Goal: Task Accomplishment & Management: Complete application form

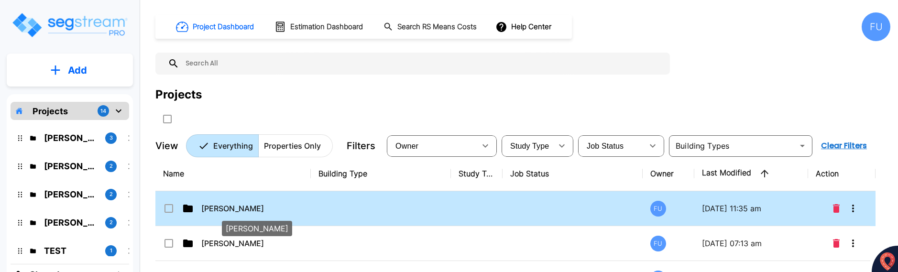
click at [243, 207] on p "[PERSON_NAME]" at bounding box center [249, 208] width 96 height 11
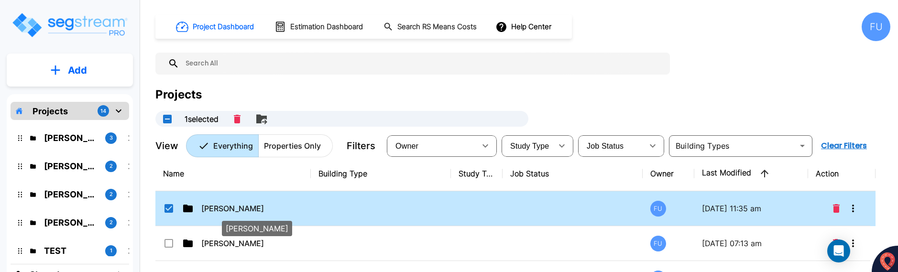
click at [232, 207] on p "[PERSON_NAME]" at bounding box center [249, 208] width 96 height 11
checkbox input "false"
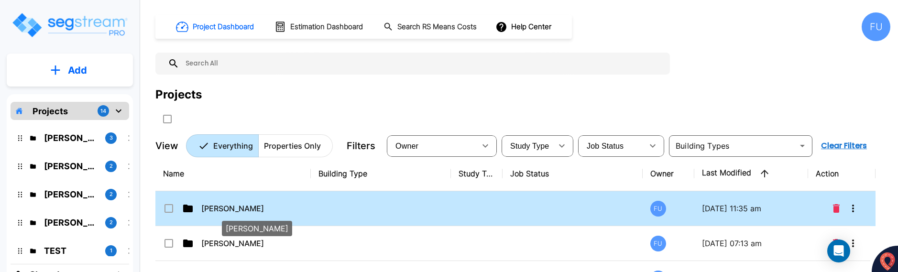
click at [232, 207] on p "[PERSON_NAME]" at bounding box center [249, 208] width 96 height 11
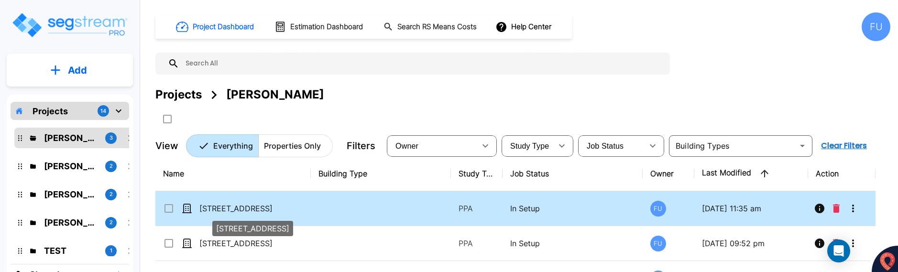
click at [231, 207] on p "[STREET_ADDRESS]" at bounding box center [247, 208] width 96 height 11
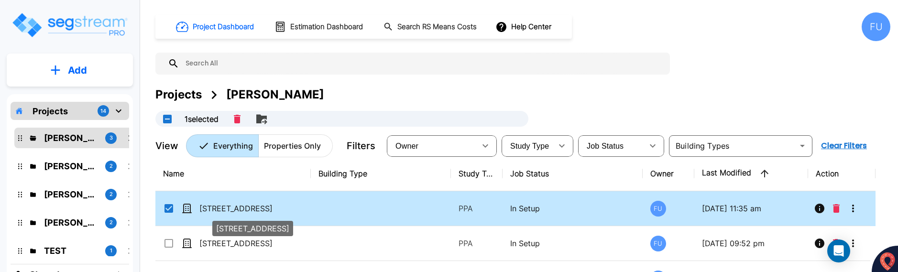
click at [231, 207] on p "[STREET_ADDRESS]" at bounding box center [247, 208] width 96 height 11
checkbox input "false"
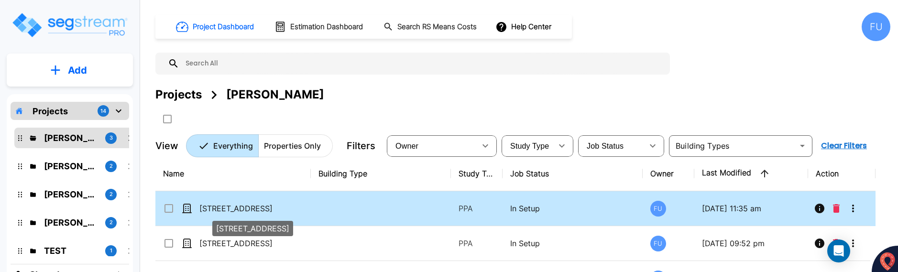
click at [231, 207] on p "[STREET_ADDRESS]" at bounding box center [247, 208] width 96 height 11
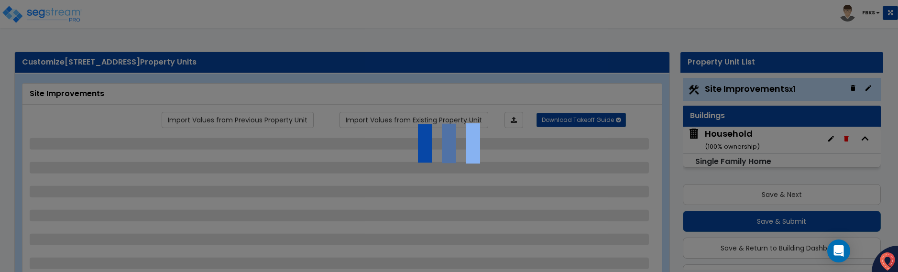
scroll to position [24, 0]
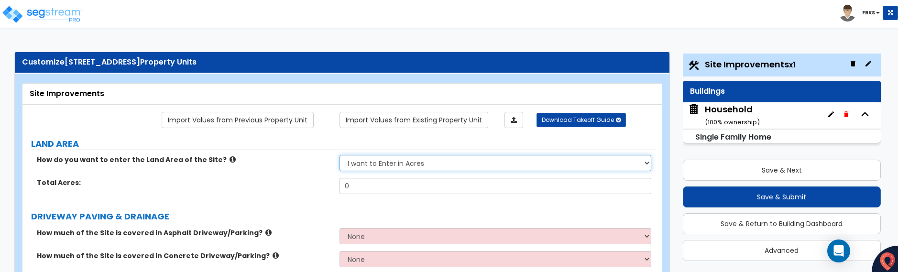
click at [646, 163] on select "I want to Enter in Acres I want to Enter in Square Feet" at bounding box center [495, 163] width 312 height 16
select select "2"
click at [339, 155] on select "I want to Enter in Acres I want to Enter in Square Feet" at bounding box center [495, 163] width 312 height 16
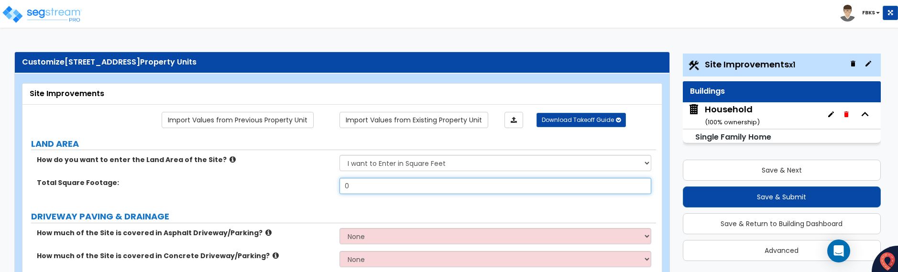
click at [371, 188] on input "0" at bounding box center [495, 186] width 312 height 16
type input "7,492.0"
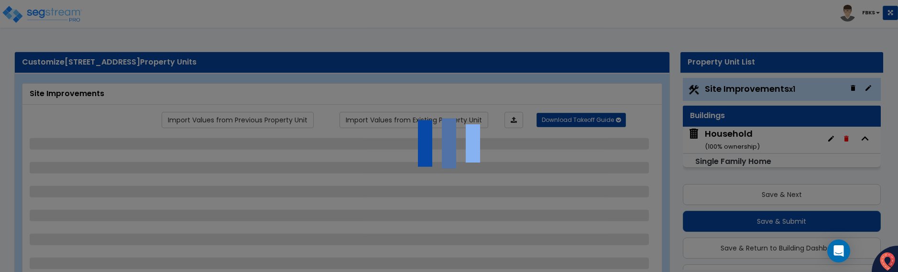
scroll to position [25, 0]
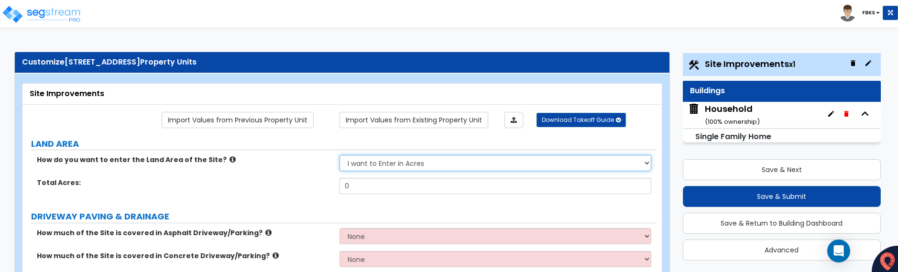
click at [383, 163] on select "I want to Enter in Acres I want to Enter in Square Feet" at bounding box center [495, 163] width 312 height 16
select select "2"
click at [339, 155] on select "I want to Enter in Acres I want to Enter in Square Feet" at bounding box center [495, 163] width 312 height 16
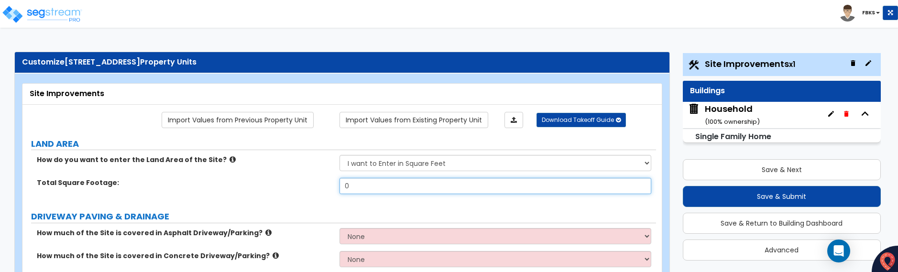
click at [366, 187] on input "0" at bounding box center [495, 186] width 312 height 16
type input "7492."
click at [273, 192] on div "Total Square Footage: 7492." at bounding box center [338, 189] width 633 height 23
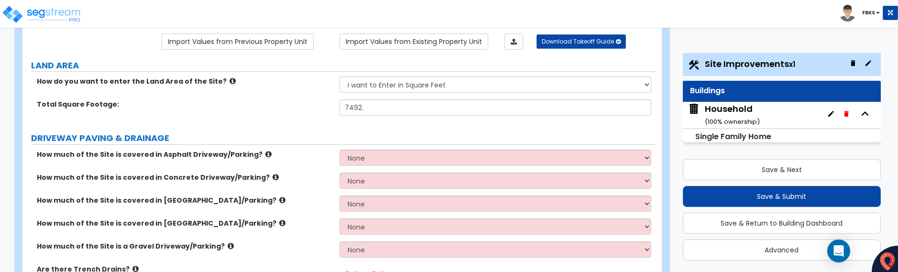
scroll to position [96, 0]
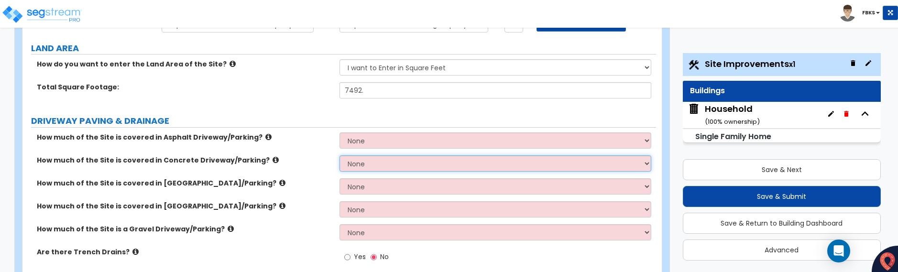
click at [647, 164] on select "None I want to Enter an Approximate Percentage I want to Enter the Square Foota…" at bounding box center [495, 163] width 312 height 16
select select "2"
click at [339, 155] on select "None I want to Enter an Approximate Percentage I want to Enter the Square Foota…" at bounding box center [495, 163] width 312 height 16
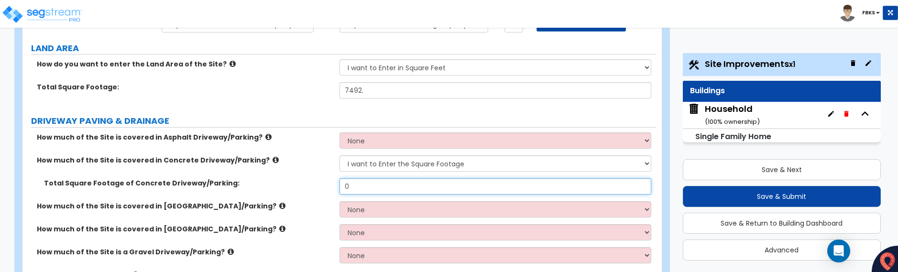
click at [397, 185] on input "0" at bounding box center [495, 186] width 312 height 16
type input "8"
click at [353, 186] on input "450" at bounding box center [495, 186] width 312 height 16
type input "490"
click at [306, 201] on label "How much of the Site is covered in Brick Driveway/Parking?" at bounding box center [184, 206] width 295 height 10
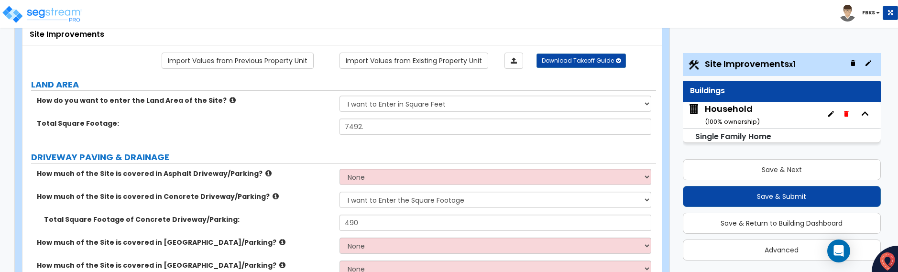
scroll to position [0, 0]
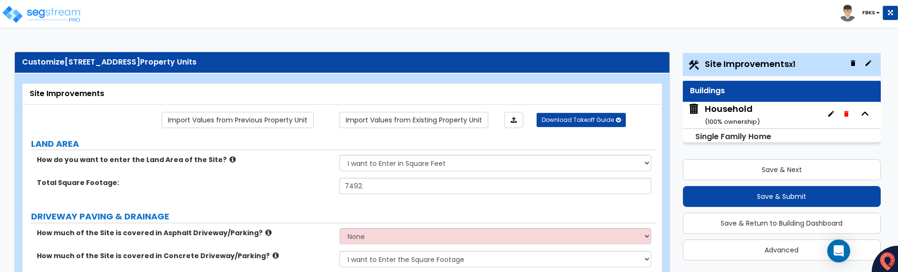
drag, startPoint x: 65, startPoint y: 59, endPoint x: 185, endPoint y: 62, distance: 119.1
click at [185, 62] on div "Customize 2425 Sendero Trl Property Units" at bounding box center [342, 62] width 640 height 11
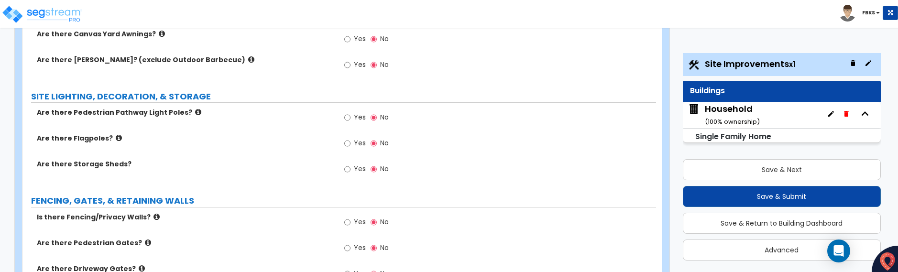
scroll to position [956, 0]
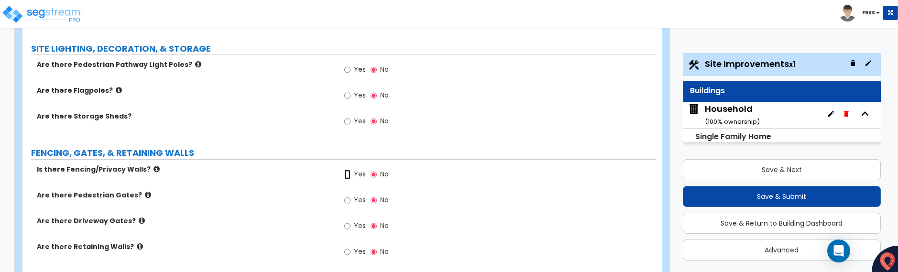
click at [346, 174] on input "Yes" at bounding box center [347, 174] width 6 height 11
radio input "true"
click at [346, 226] on input "Yes" at bounding box center [347, 226] width 6 height 11
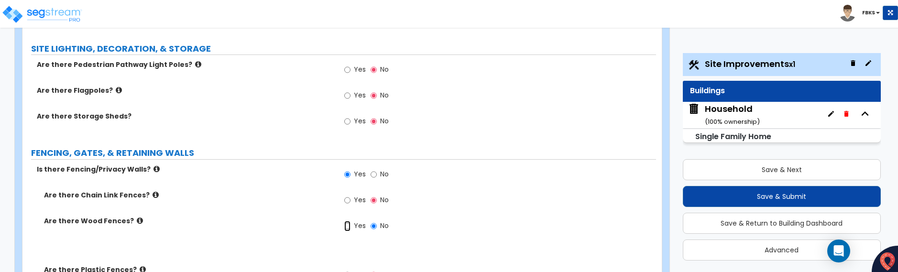
radio input "true"
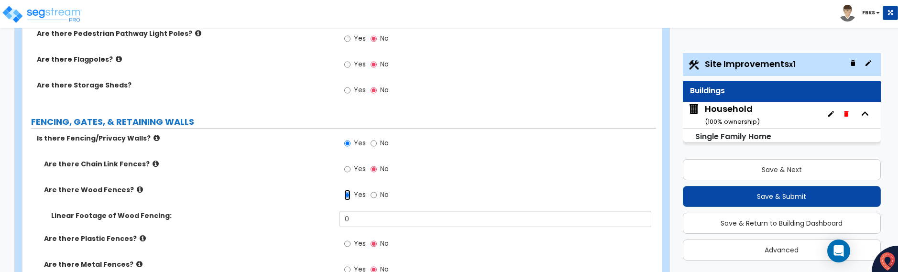
scroll to position [1004, 0]
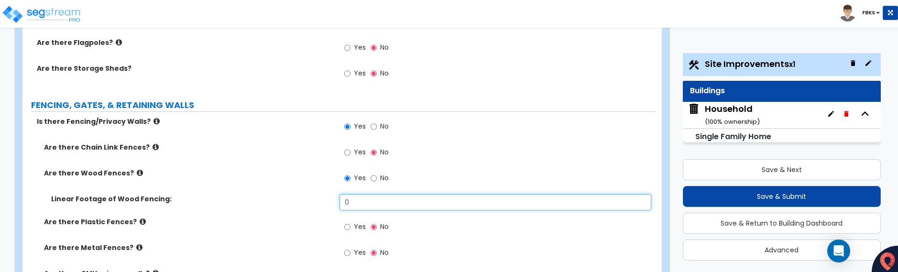
click at [347, 201] on input "0" at bounding box center [495, 202] width 312 height 16
drag, startPoint x: 354, startPoint y: 200, endPoint x: 339, endPoint y: 201, distance: 14.8
click at [339, 201] on input "0" at bounding box center [495, 202] width 312 height 16
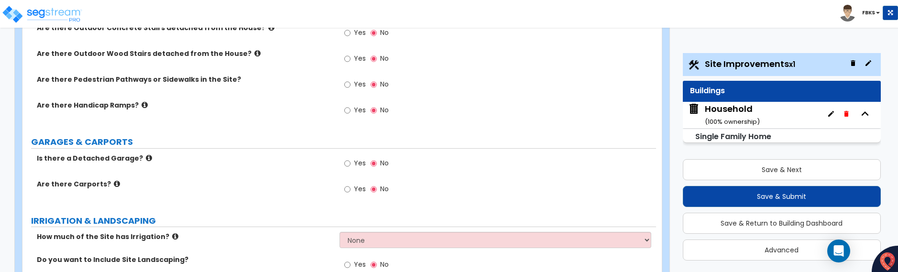
scroll to position [430, 0]
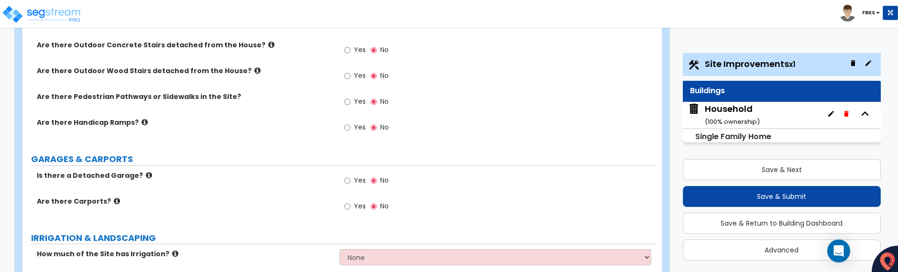
drag, startPoint x: 67, startPoint y: 73, endPoint x: 0, endPoint y: 73, distance: 67.4
click at [66, 73] on label "Are there Outdoor Wood Stairs detached from the House?" at bounding box center [184, 71] width 295 height 10
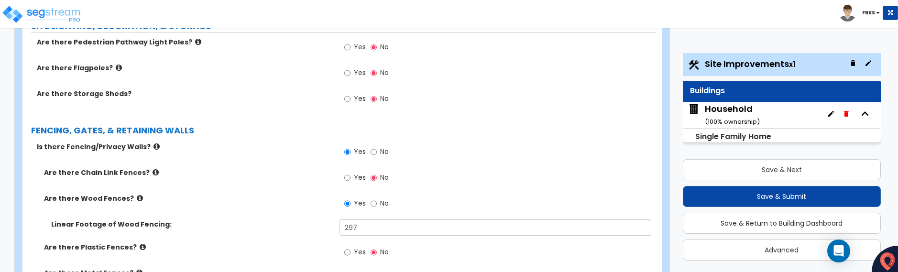
scroll to position [990, 0]
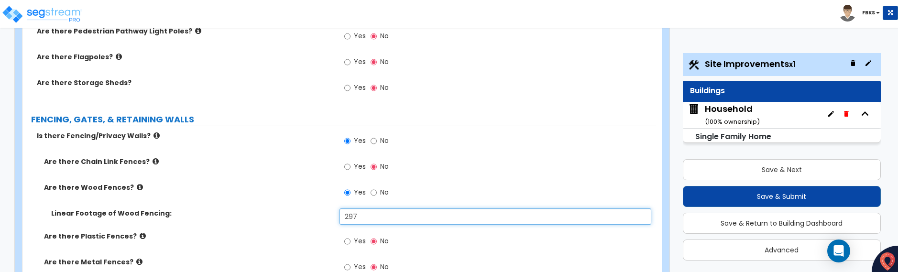
drag, startPoint x: 356, startPoint y: 217, endPoint x: 340, endPoint y: 217, distance: 15.8
click at [340, 217] on input "297" at bounding box center [495, 216] width 312 height 16
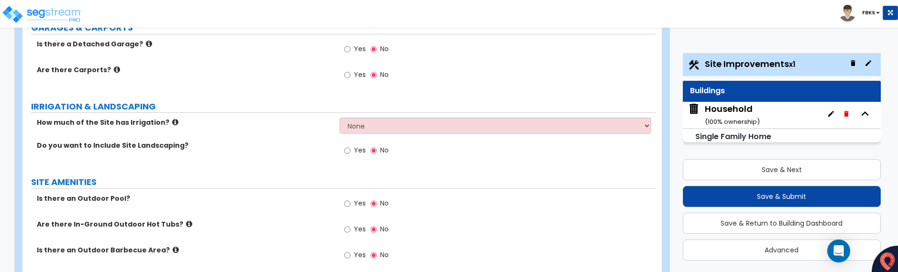
scroll to position [559, 0]
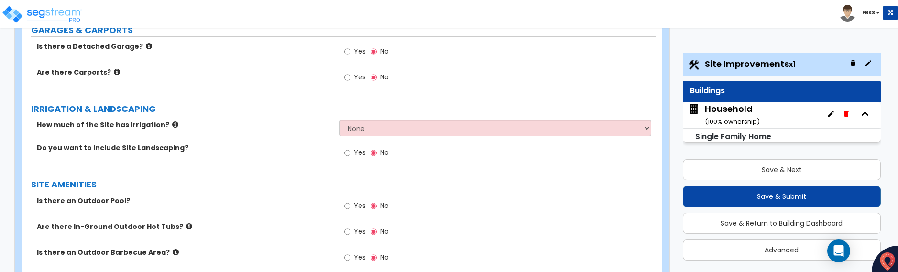
type input "300"
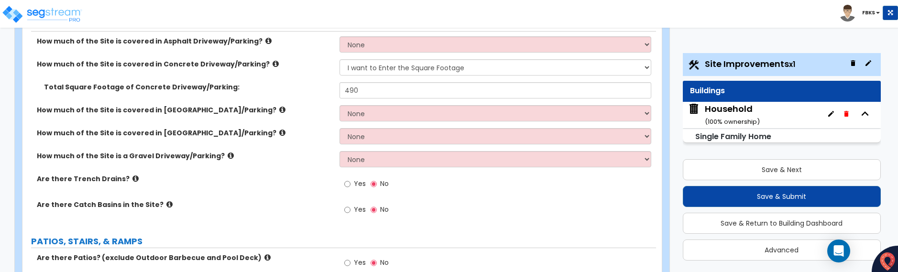
scroll to position [177, 0]
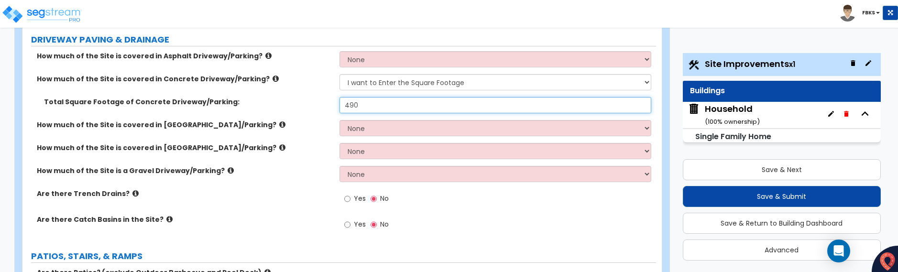
drag, startPoint x: 359, startPoint y: 104, endPoint x: 343, endPoint y: 104, distance: 15.3
click at [343, 104] on input "490" at bounding box center [495, 105] width 312 height 16
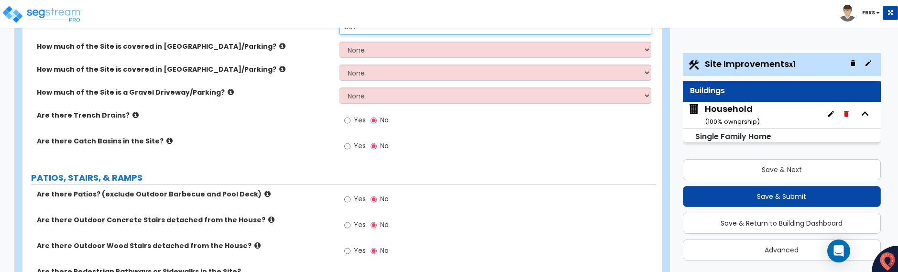
scroll to position [273, 0]
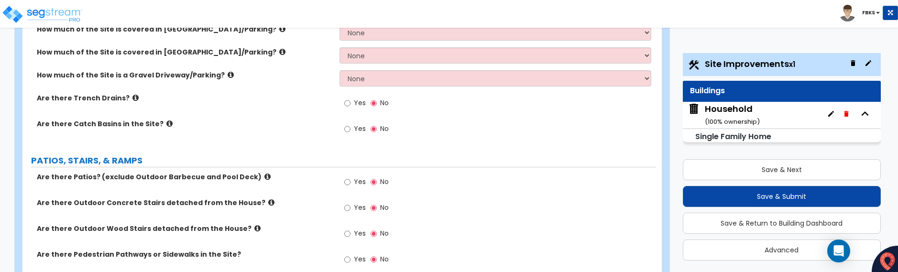
type input "507"
click at [348, 208] on input "Yes" at bounding box center [347, 208] width 6 height 11
radio input "true"
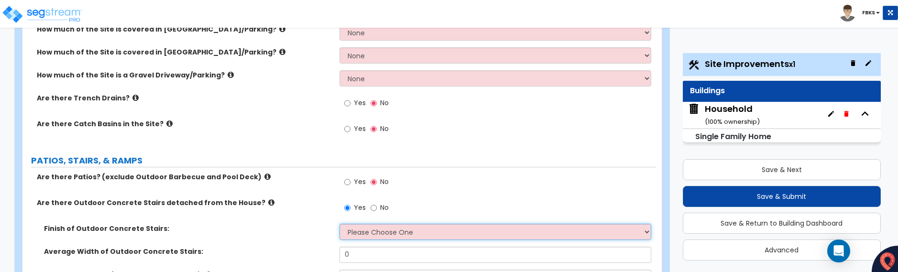
click at [358, 233] on select "Please Choose One Bare Concrete Exposed Aggregate Brick Paved Stone Paved" at bounding box center [495, 232] width 312 height 16
select select "1"
click at [339, 224] on select "Please Choose One Bare Concrete Exposed Aggregate Brick Paved Stone Paved" at bounding box center [495, 232] width 312 height 16
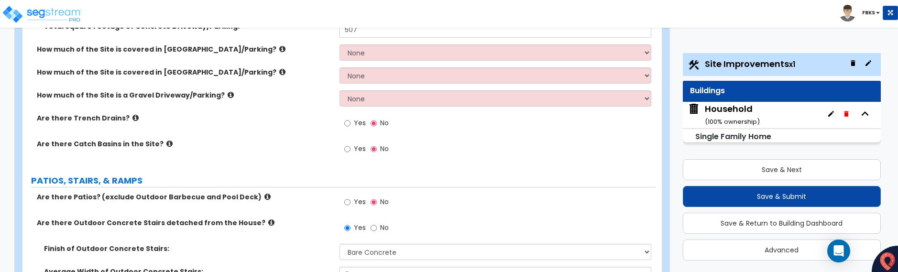
scroll to position [81, 0]
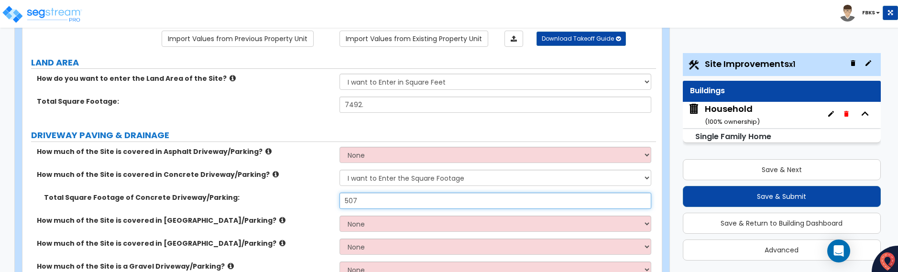
click at [361, 197] on input "507" at bounding box center [495, 201] width 312 height 16
type input "518"
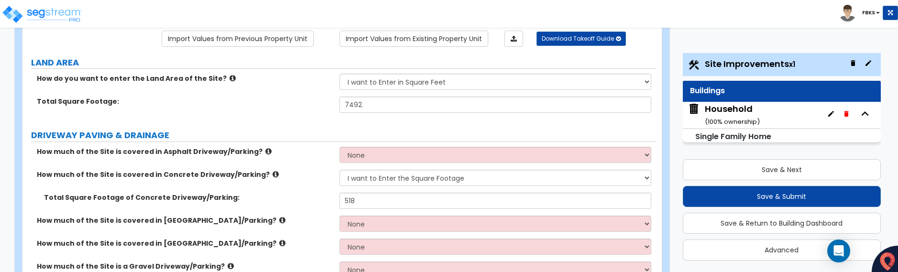
click at [266, 230] on div "How much of the Site is covered in Brick Driveway/Parking? None I want to Enter…" at bounding box center [338, 227] width 633 height 23
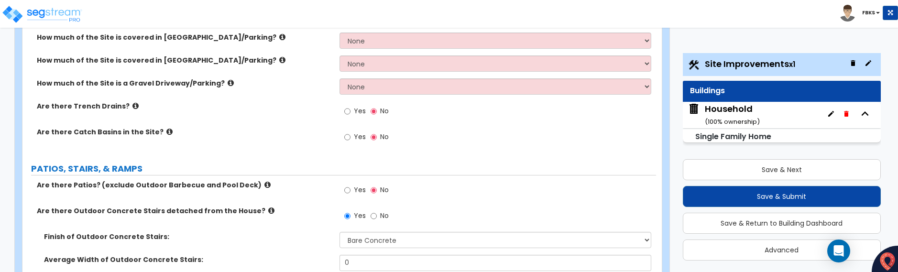
scroll to position [273, 0]
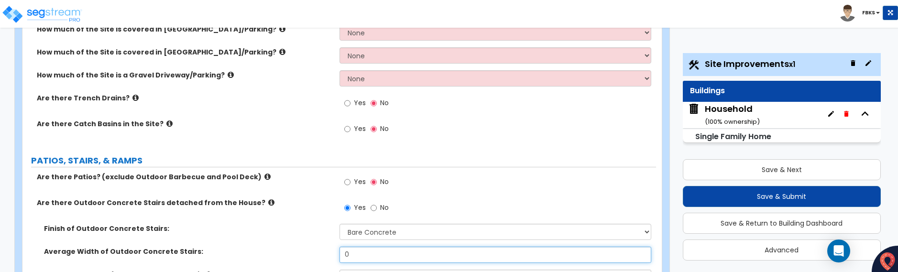
drag, startPoint x: 353, startPoint y: 256, endPoint x: 331, endPoint y: 257, distance: 21.5
click at [331, 257] on div "Average Width of Outdoor Concrete Stairs: 0" at bounding box center [338, 258] width 633 height 23
type input "4"
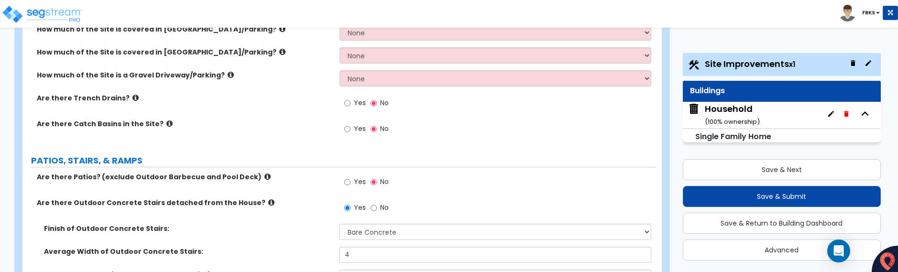
click at [232, 245] on div "Finish of Outdoor Concrete Stairs: Please Choose One Bare Concrete Exposed Aggr…" at bounding box center [338, 235] width 633 height 23
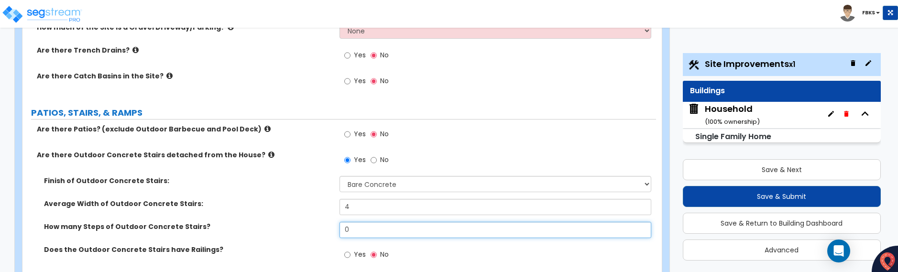
drag, startPoint x: 347, startPoint y: 230, endPoint x: 336, endPoint y: 230, distance: 11.5
click at [336, 230] on div "How many Steps of Outdoor Concrete Stairs? 0" at bounding box center [338, 233] width 633 height 23
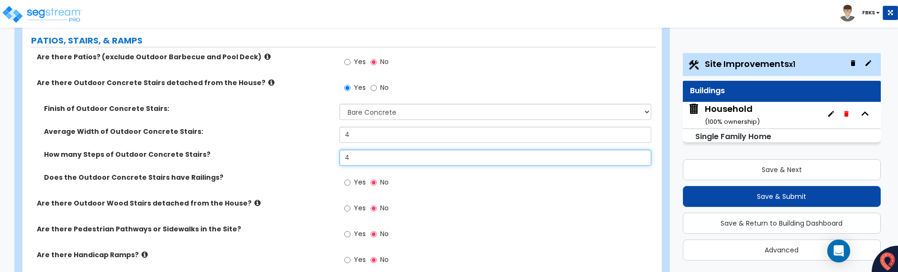
scroll to position [416, 0]
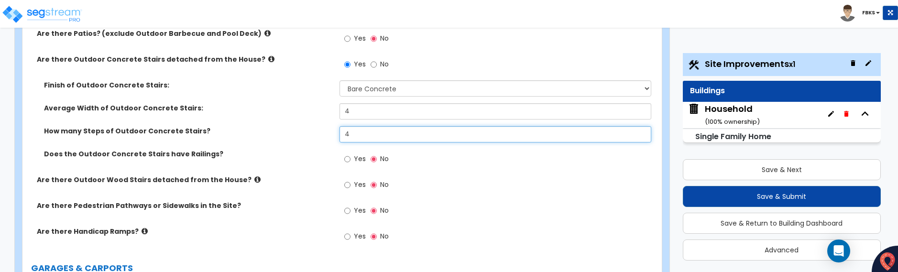
type input "4"
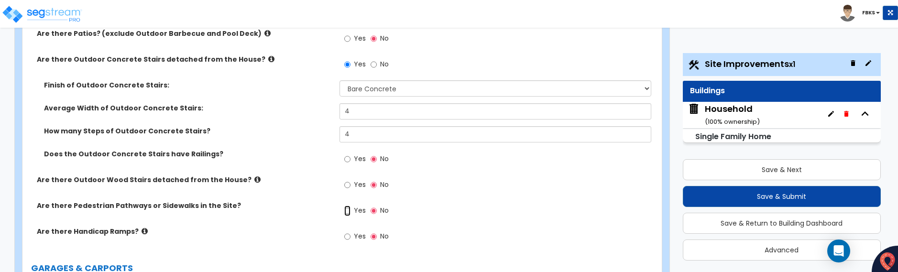
click at [348, 211] on input "Yes" at bounding box center [347, 211] width 6 height 11
radio input "true"
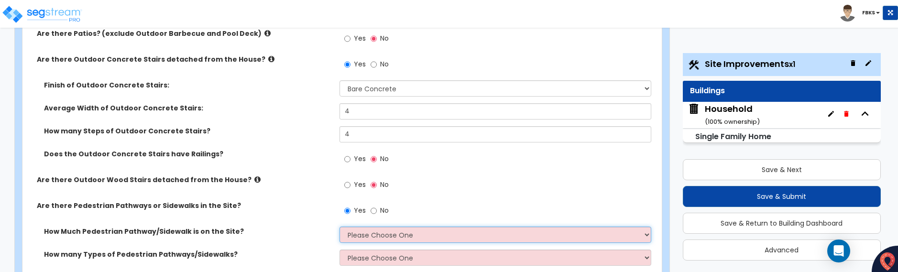
click at [435, 238] on select "Please Choose One I Don't Know, Please Estimate For Me Enter Linear Footage" at bounding box center [495, 235] width 312 height 16
select select "2"
click at [339, 227] on select "Please Choose One I Don't Know, Please Estimate For Me Enter Linear Footage" at bounding box center [495, 235] width 312 height 16
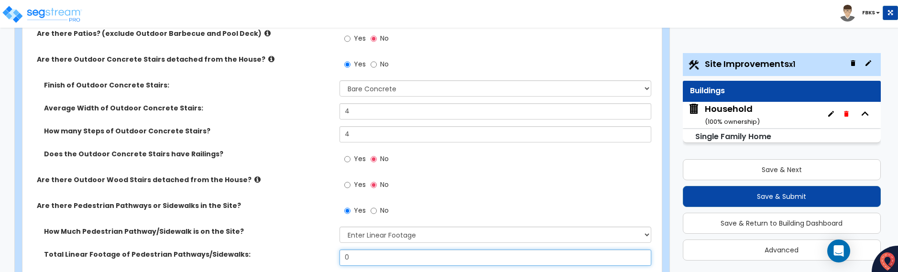
click at [363, 256] on input "0" at bounding box center [495, 258] width 312 height 16
drag, startPoint x: 356, startPoint y: 259, endPoint x: 326, endPoint y: 257, distance: 30.2
click at [326, 257] on div "Total Linear Footage of Pedestrian Pathways/Sidewalks: 76" at bounding box center [338, 261] width 633 height 23
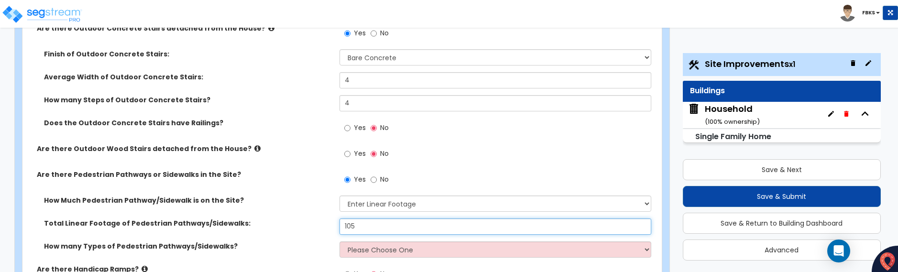
scroll to position [464, 0]
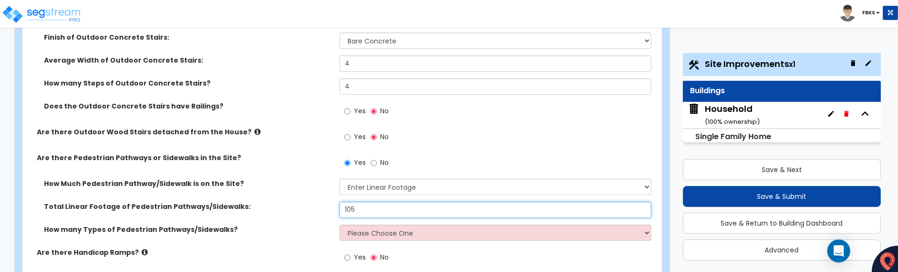
type input "105"
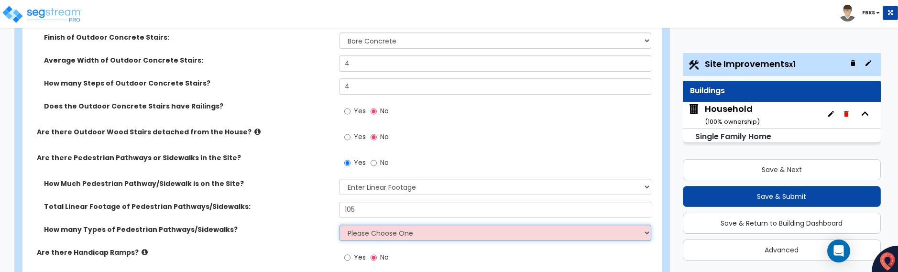
click at [376, 235] on select "Please Choose One 1 2 3" at bounding box center [495, 233] width 312 height 16
select select "1"
click at [339, 225] on select "Please Choose One 1 2 3" at bounding box center [495, 233] width 312 height 16
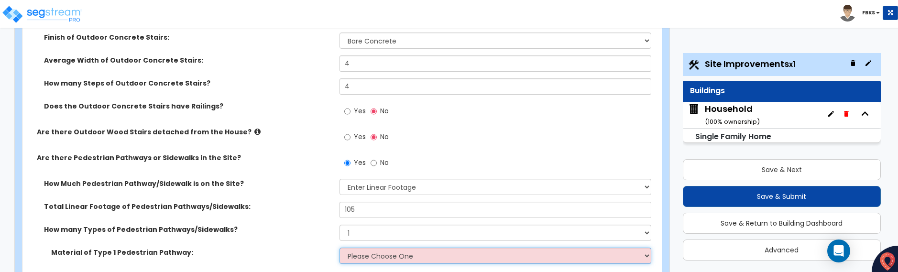
click at [379, 254] on select "Please Choose One Bare Concrete Stamped Concrete Brick Pavers Stone Pavers Wood…" at bounding box center [495, 256] width 312 height 16
select select "1"
click at [339, 248] on select "Please Choose One Bare Concrete Stamped Concrete Brick Pavers Stone Pavers Wood…" at bounding box center [495, 256] width 312 height 16
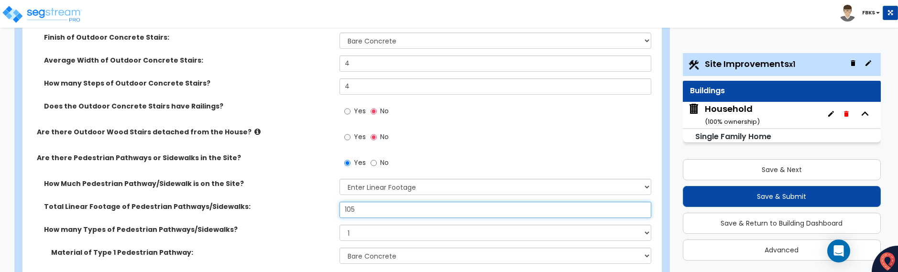
drag, startPoint x: 356, startPoint y: 210, endPoint x: 336, endPoint y: 207, distance: 20.7
click at [336, 207] on div "Total Linear Footage of Pedestrian Pathways/Sidewalks: 105" at bounding box center [338, 213] width 633 height 23
type input "76"
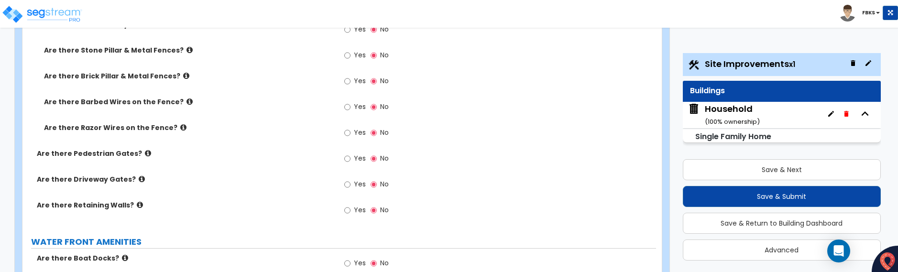
scroll to position [1468, 0]
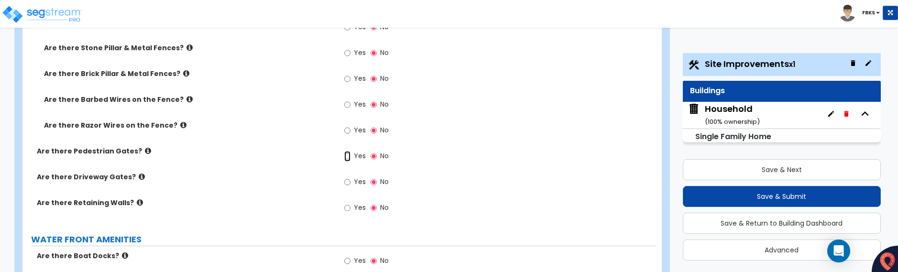
click at [346, 157] on input "Yes" at bounding box center [347, 156] width 6 height 11
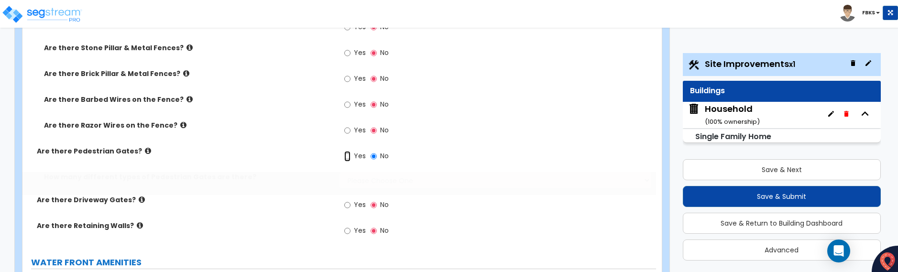
radio input "true"
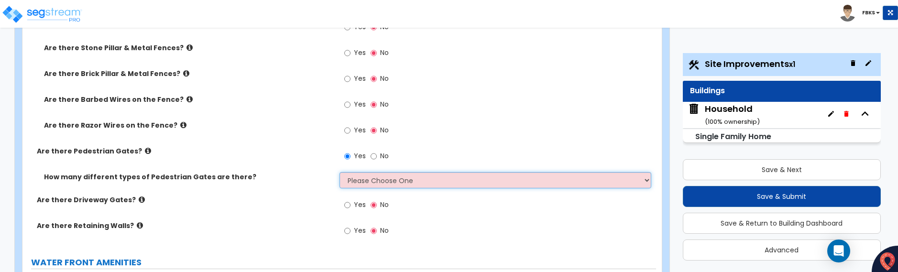
click at [357, 180] on select "Please Choose One 1 2 3" at bounding box center [495, 180] width 312 height 16
select select "2"
click at [339, 172] on select "Please Choose One 1 2 3" at bounding box center [495, 180] width 312 height 16
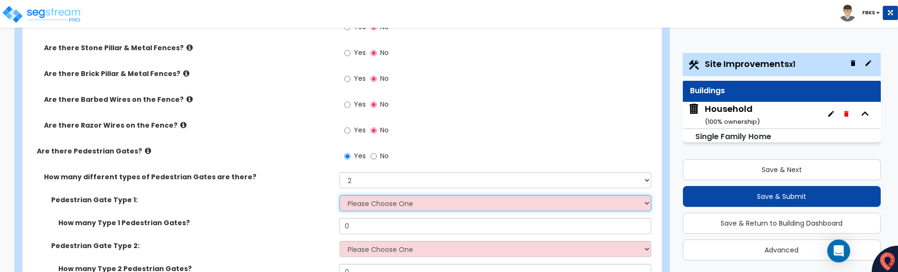
click at [410, 204] on select "Please Choose One Chain Link, 3 ft Height Chain Link, 4 ft Height Chain Link, 6…" at bounding box center [495, 203] width 312 height 16
select select "9"
click at [339, 195] on select "Please Choose One Chain Link, 3 ft Height Chain Link, 4 ft Height Chain Link, 6…" at bounding box center [495, 203] width 312 height 16
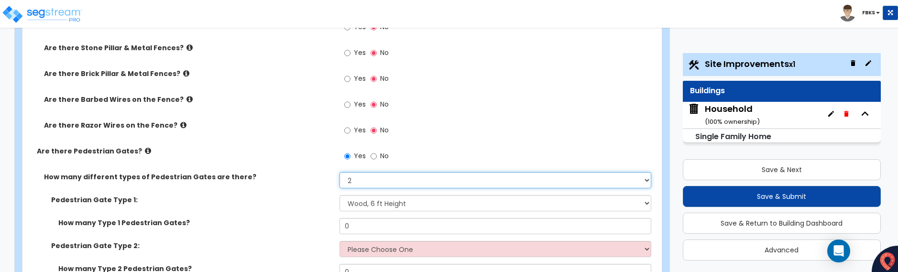
click at [354, 179] on select "Please Choose One 1 2 3" at bounding box center [495, 180] width 312 height 16
select select "1"
click at [339, 172] on select "Please Choose One 1 2 3" at bounding box center [495, 180] width 312 height 16
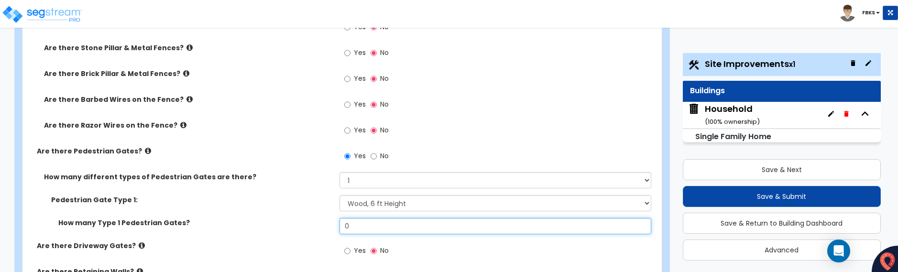
click at [358, 223] on input "0" at bounding box center [495, 226] width 312 height 16
drag, startPoint x: 358, startPoint y: 224, endPoint x: 364, endPoint y: 227, distance: 7.5
click at [337, 224] on div "How many Type 1 Pedestrian Gates? 0" at bounding box center [338, 229] width 633 height 23
type input "2"
click at [328, 242] on label "Are there Driveway Gates?" at bounding box center [184, 246] width 295 height 10
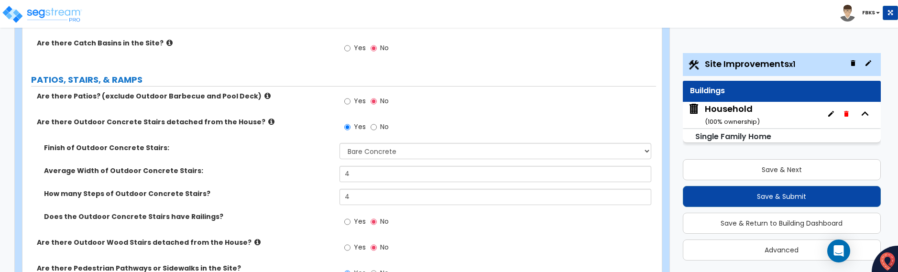
scroll to position [337, 0]
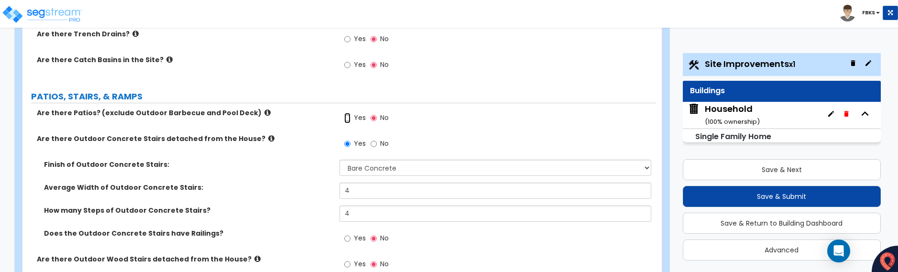
click at [345, 121] on input "Yes" at bounding box center [347, 118] width 6 height 11
radio input "true"
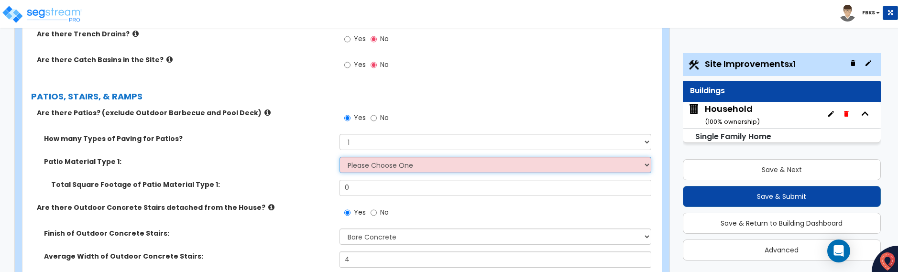
click at [366, 164] on select "Please Choose One Bare Concrete Stamped Concrete Brick Pavers Stone Pavers Tile…" at bounding box center [495, 165] width 312 height 16
select select "1"
click at [339, 157] on select "Please Choose One Bare Concrete Stamped Concrete Brick Pavers Stone Pavers Tile…" at bounding box center [495, 165] width 312 height 16
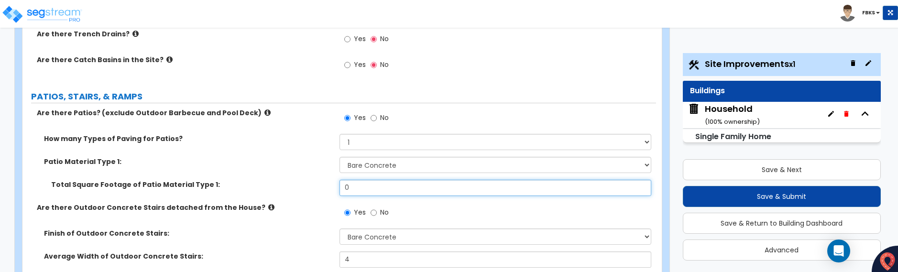
drag, startPoint x: 360, startPoint y: 188, endPoint x: 320, endPoint y: 186, distance: 40.7
click at [320, 186] on div "Total Square Footage of Patio Material Type 1: 0" at bounding box center [338, 191] width 633 height 23
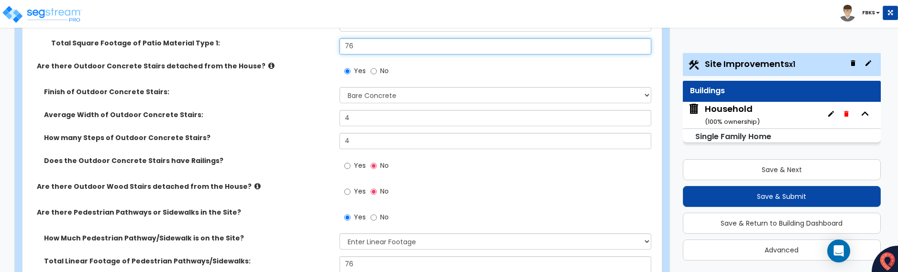
scroll to position [480, 0]
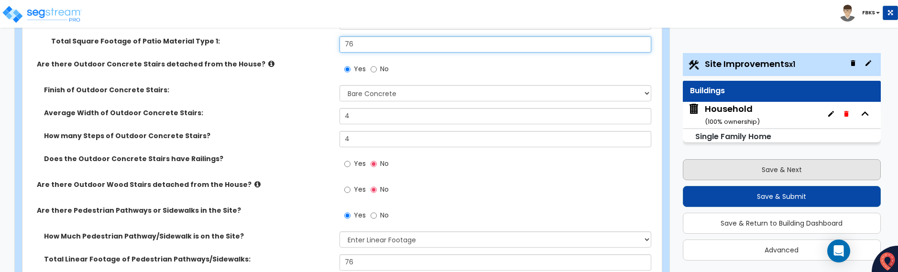
type input "76"
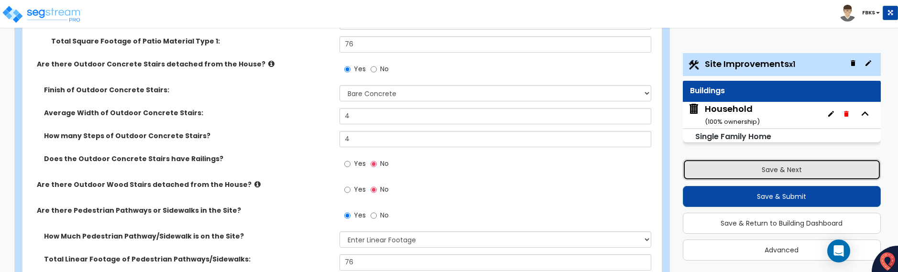
click at [777, 169] on button "Save & Next" at bounding box center [782, 169] width 198 height 21
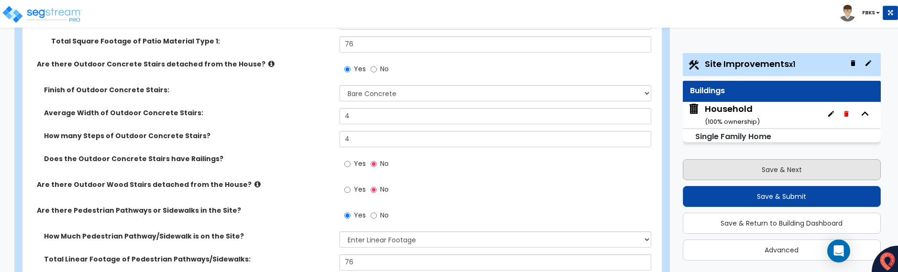
scroll to position [140, 0]
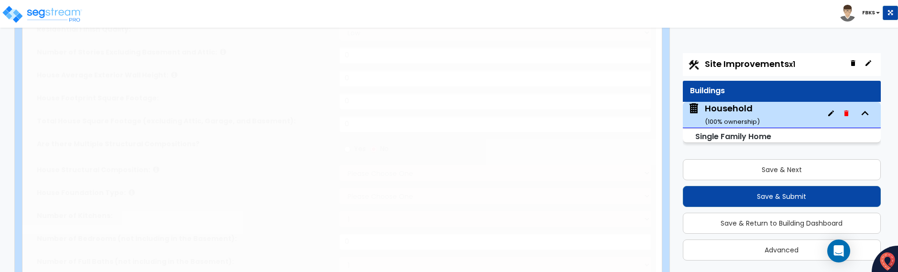
type input "1"
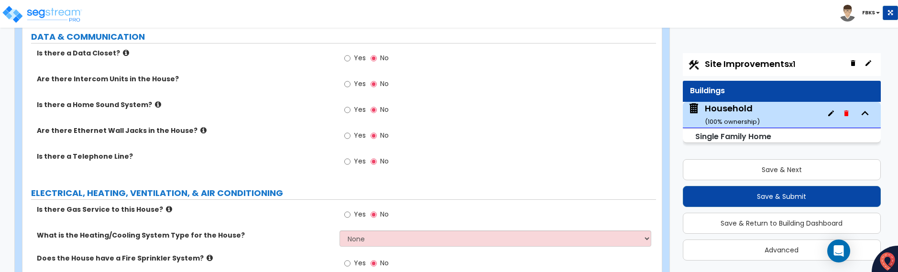
scroll to position [2255, 0]
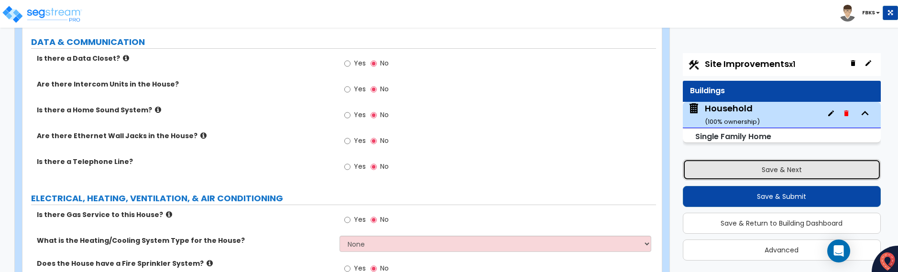
click at [762, 168] on button "Save & Next" at bounding box center [782, 169] width 198 height 21
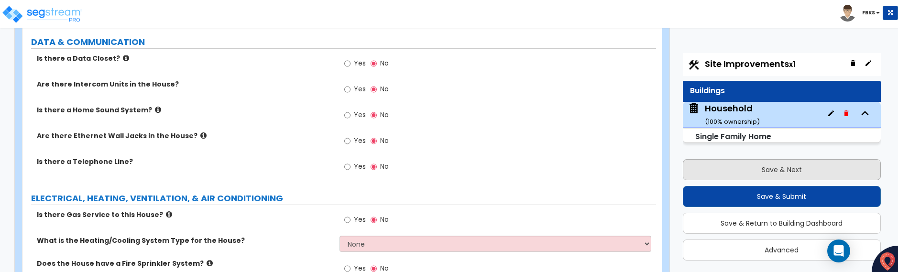
select select "2"
select select "1"
select select "2"
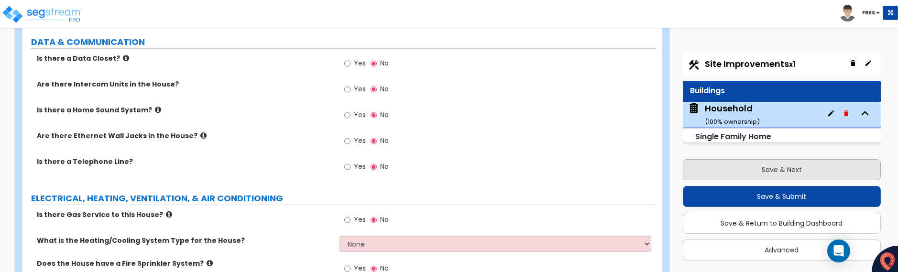
select select "1"
select select "9"
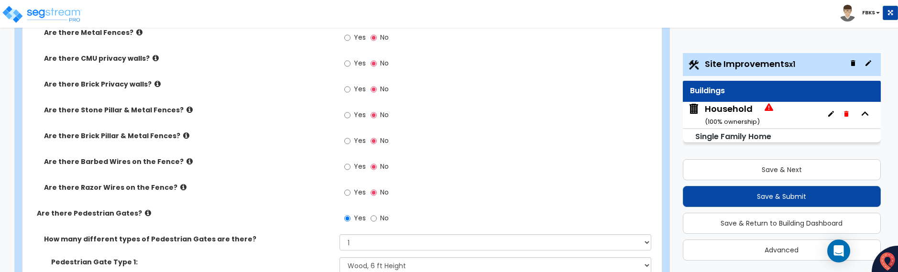
scroll to position [1457, 0]
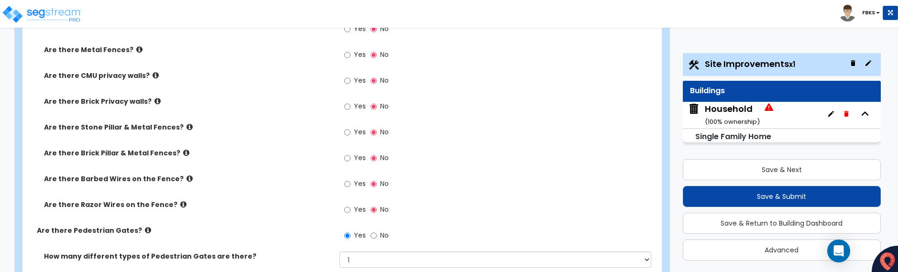
click at [726, 110] on div "Household ( 100 % ownership)" at bounding box center [732, 115] width 55 height 24
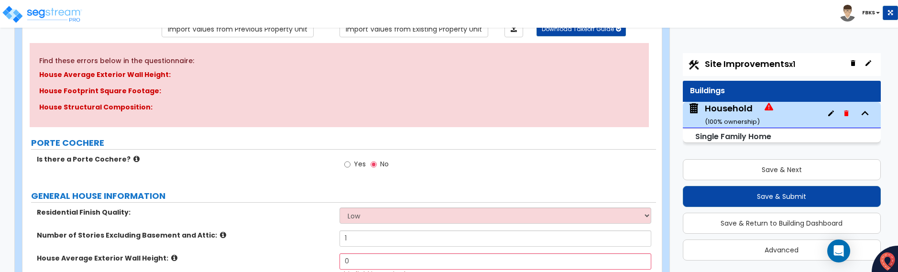
scroll to position [107, 0]
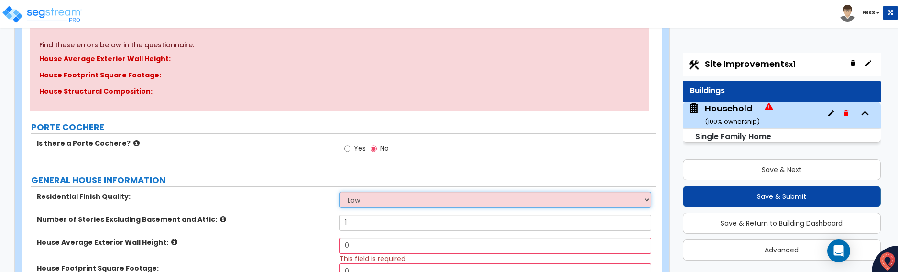
click at [413, 200] on select "Low Average High" at bounding box center [495, 200] width 312 height 16
select select "1"
click at [339, 192] on select "Low Average High" at bounding box center [495, 200] width 312 height 16
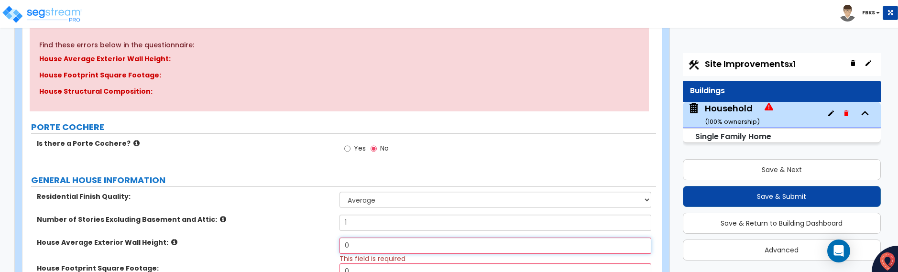
drag, startPoint x: 349, startPoint y: 245, endPoint x: 339, endPoint y: 245, distance: 9.1
click at [339, 245] on input "0" at bounding box center [495, 246] width 312 height 16
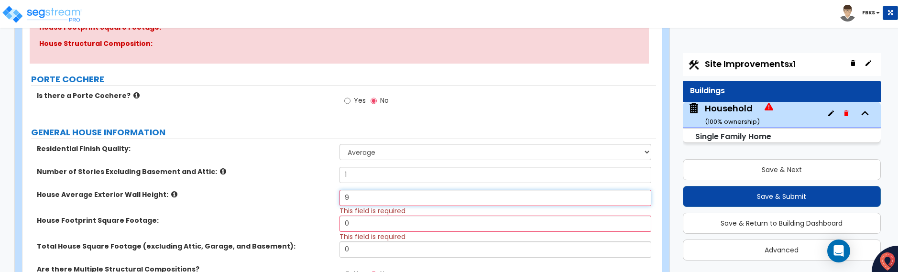
type input "9"
drag, startPoint x: 351, startPoint y: 226, endPoint x: 316, endPoint y: 225, distance: 34.9
click at [316, 225] on div "House Footprint Square Footage: 0 This field is required" at bounding box center [338, 229] width 633 height 26
type input "1750."
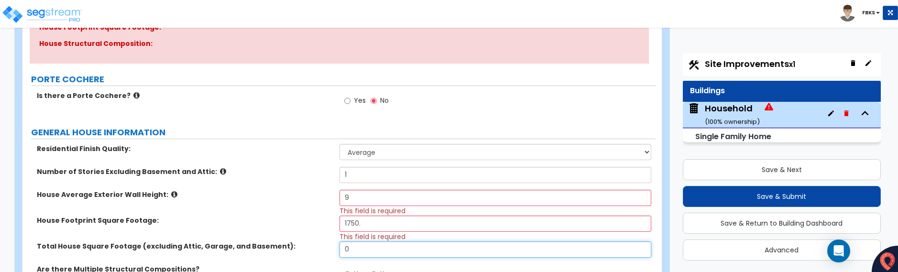
click at [358, 249] on input "0" at bounding box center [495, 249] width 312 height 16
type input "1469."
drag, startPoint x: 360, startPoint y: 224, endPoint x: 340, endPoint y: 224, distance: 19.6
click at [340, 224] on input "1750." at bounding box center [495, 224] width 312 height 16
type input "1469."
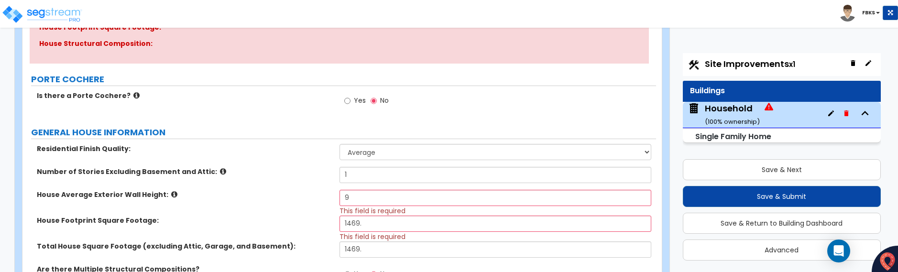
scroll to position [202, 0]
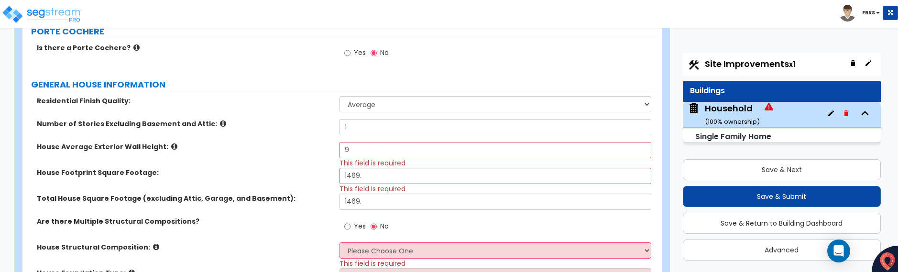
click at [294, 201] on label "Total House Square Footage (excluding Attic, Garage, and Basement):" at bounding box center [184, 199] width 295 height 10
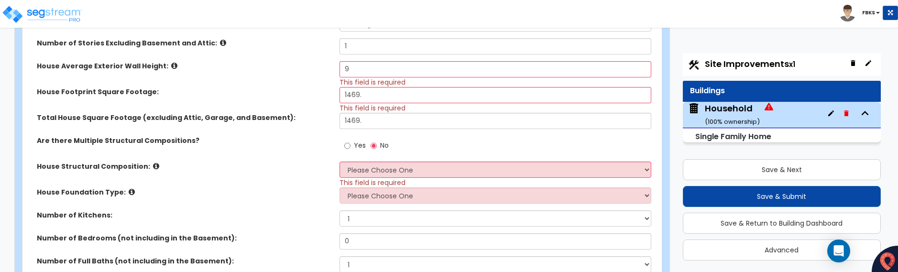
scroll to position [298, 0]
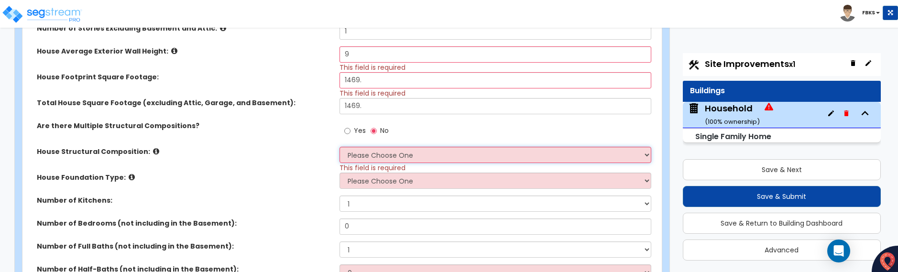
click at [363, 154] on select "Please Choose One Reinforced Concrete Structural Steel Brick Masonry CMU Masonr…" at bounding box center [495, 155] width 312 height 16
select select "7"
click at [339, 147] on select "Please Choose One Reinforced Concrete Structural Steel Brick Masonry CMU Masonr…" at bounding box center [495, 155] width 312 height 16
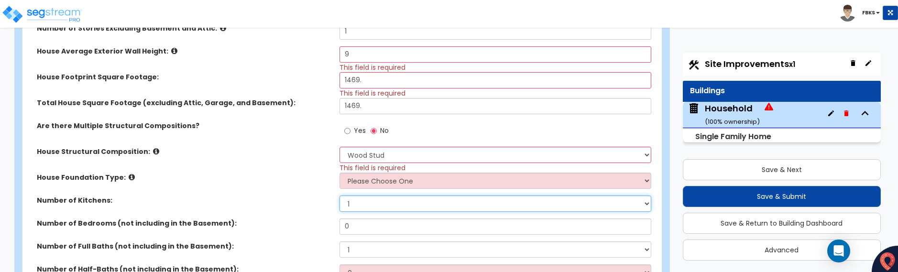
click at [407, 206] on select "1 2 3" at bounding box center [495, 204] width 312 height 16
select select "2"
click at [339, 196] on select "1 2 3" at bounding box center [495, 204] width 312 height 16
click at [362, 228] on input "0" at bounding box center [495, 226] width 312 height 16
drag, startPoint x: 350, startPoint y: 224, endPoint x: 331, endPoint y: 225, distance: 19.1
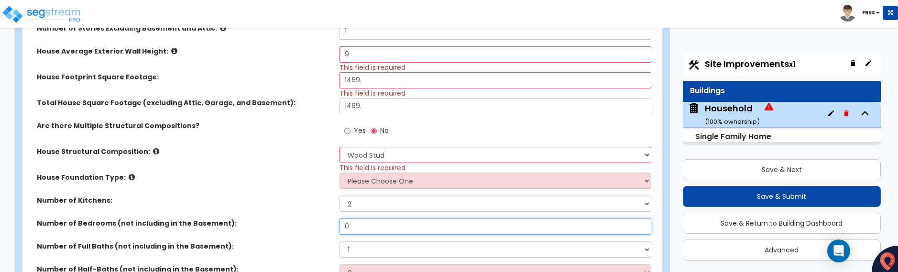
click at [331, 225] on div "Number of Bedrooms (not including in the Basement): 0" at bounding box center [338, 229] width 633 height 23
type input "3"
click at [351, 201] on select "1 2 3" at bounding box center [495, 204] width 312 height 16
click at [349, 205] on select "1 2 3" at bounding box center [495, 204] width 312 height 16
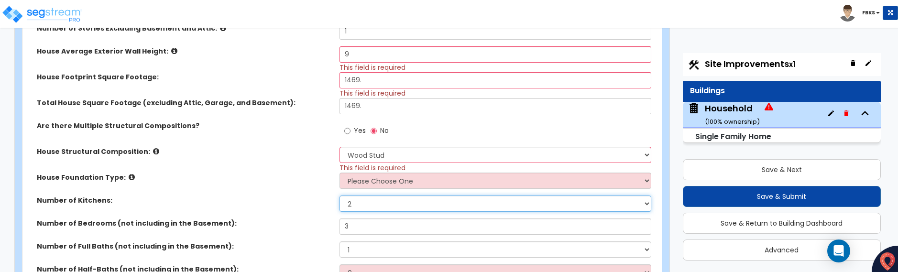
select select "1"
click at [339, 196] on select "1 2 3" at bounding box center [495, 204] width 312 height 16
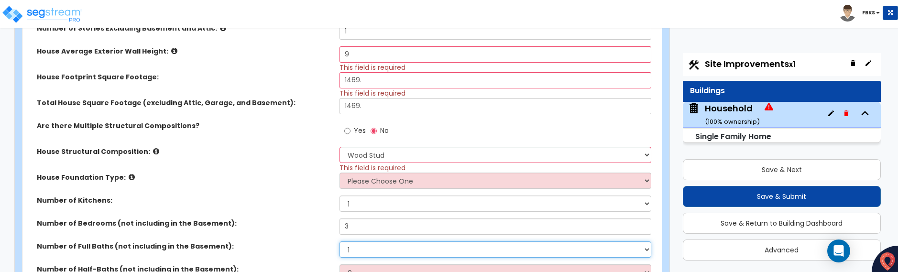
click at [357, 249] on select "1 2 3 4 5 6 7 8 9 10" at bounding box center [495, 249] width 312 height 16
select select "2"
click at [339, 241] on select "1 2 3 4 5 6 7 8 9 10" at bounding box center [495, 249] width 312 height 16
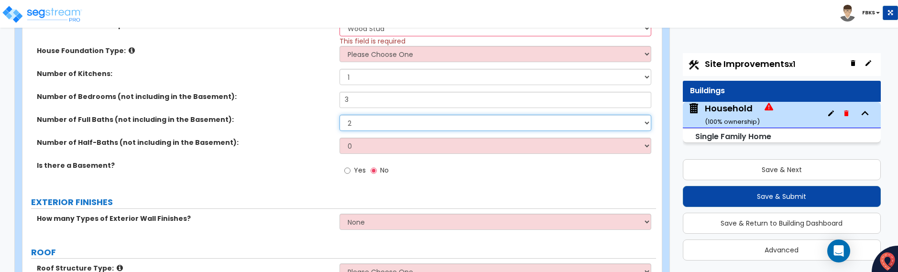
scroll to position [441, 0]
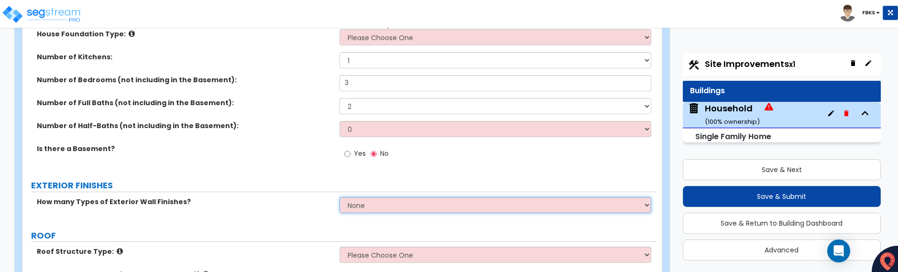
click at [365, 209] on select "None 1 2 3" at bounding box center [495, 205] width 312 height 16
select select "1"
click at [339, 197] on select "None 1 2 3" at bounding box center [495, 205] width 312 height 16
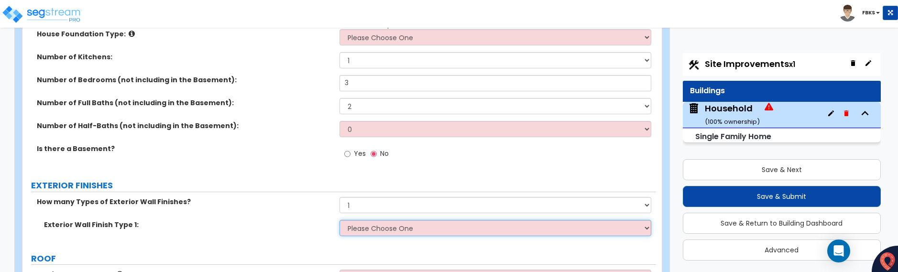
click at [364, 229] on select "Please Choose One No Finish/Shared Wall No Wall Brick Finish Stone Finish Wood …" at bounding box center [495, 228] width 312 height 16
select select "5"
click at [339, 220] on select "Please Choose One No Finish/Shared Wall No Wall Brick Finish Stone Finish Wood …" at bounding box center [495, 228] width 312 height 16
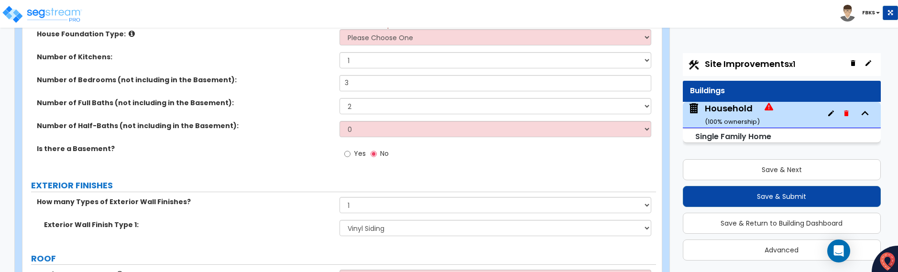
click at [273, 222] on label "Exterior Wall Finish Type 1:" at bounding box center [188, 225] width 288 height 10
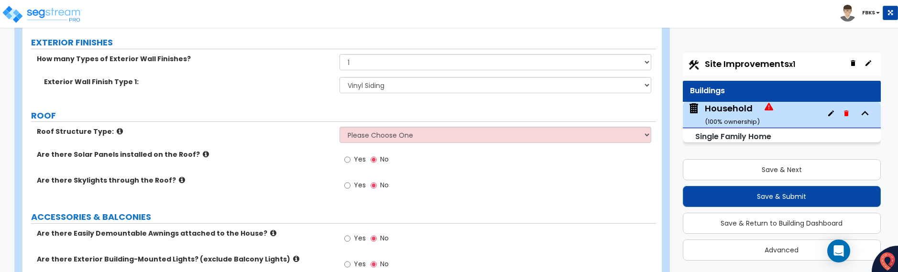
scroll to position [585, 0]
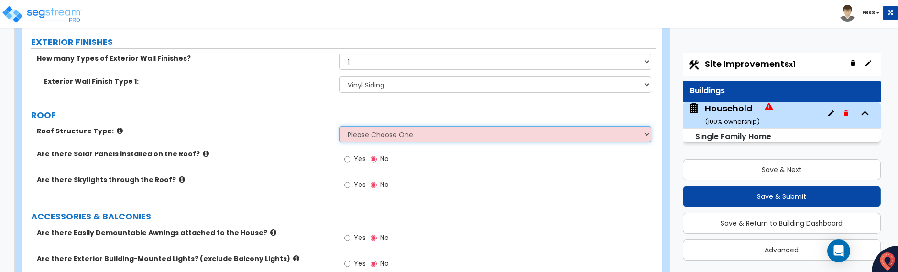
click at [402, 136] on select "Please Choose One Gable Roof Flat Roof Hybrid Gable & Flat Roof" at bounding box center [495, 134] width 312 height 16
select select "1"
click at [339, 126] on select "Please Choose One Gable Roof Flat Roof Hybrid Gable & Flat Roof" at bounding box center [495, 134] width 312 height 16
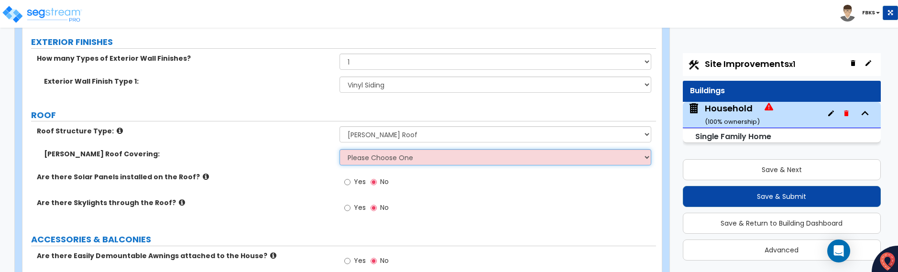
click at [406, 158] on select "Please Choose One Asphalt Shingle Clay Tile Wood Shingle Metal Shingle Standing…" at bounding box center [495, 157] width 312 height 16
select select "1"
click at [339, 149] on select "Please Choose One Asphalt Shingle Clay Tile Wood Shingle Metal Shingle Standing…" at bounding box center [495, 157] width 312 height 16
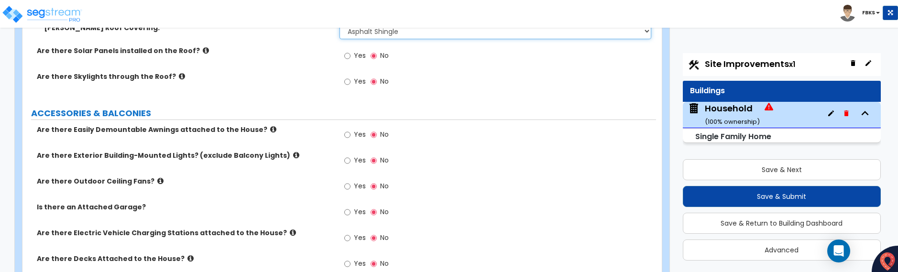
scroll to position [728, 0]
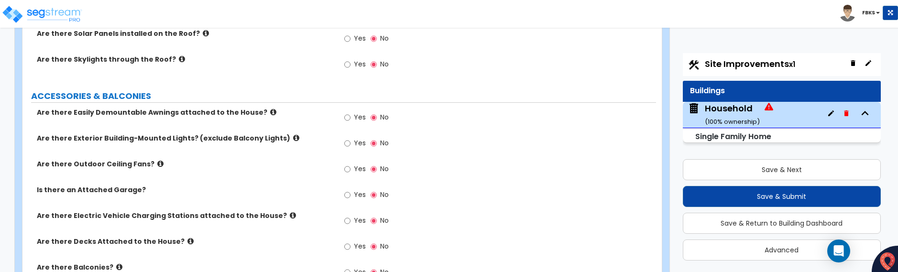
click at [351, 145] on label "Yes" at bounding box center [355, 144] width 22 height 16
click at [350, 145] on input "Yes" at bounding box center [347, 143] width 6 height 11
radio input "true"
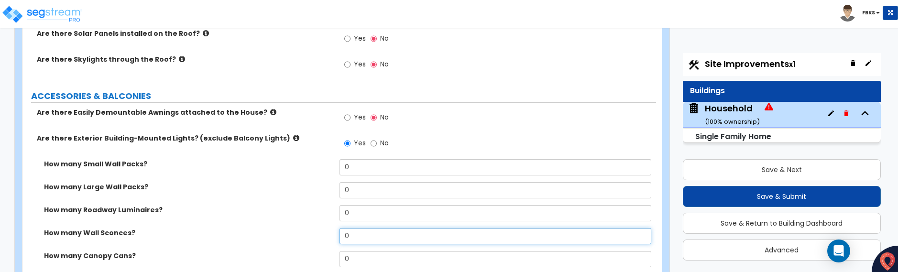
click at [352, 237] on input "0" at bounding box center [495, 236] width 312 height 16
drag, startPoint x: 352, startPoint y: 237, endPoint x: 342, endPoint y: 237, distance: 10.5
click at [342, 237] on input "0" at bounding box center [495, 236] width 312 height 16
drag, startPoint x: 348, startPoint y: 236, endPoint x: 339, endPoint y: 235, distance: 8.2
click at [339, 235] on input "1" at bounding box center [495, 236] width 312 height 16
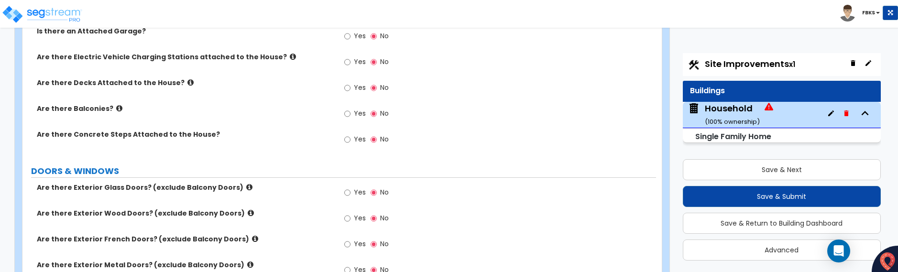
scroll to position [1111, 0]
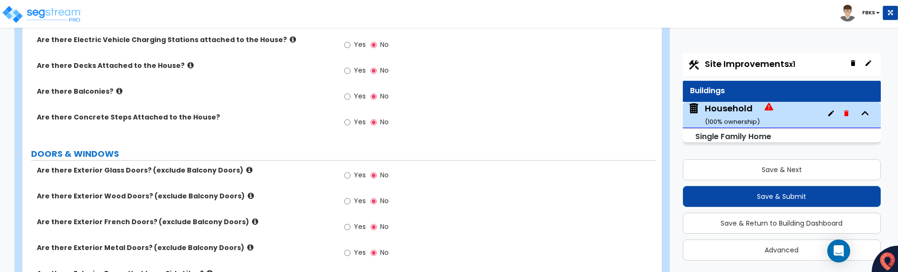
type input "2"
click at [347, 176] on input "Yes" at bounding box center [347, 175] width 6 height 11
radio input "true"
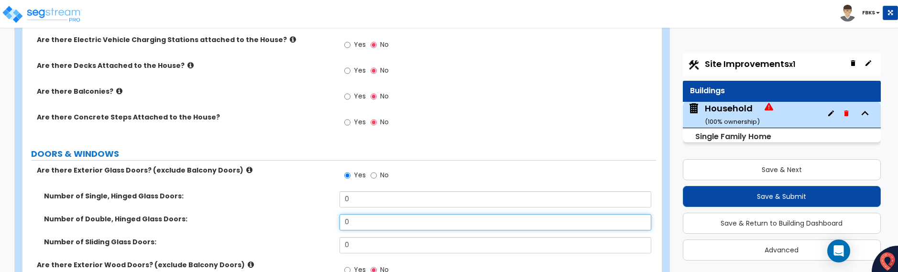
click at [363, 223] on input "0" at bounding box center [495, 222] width 312 height 16
drag, startPoint x: 350, startPoint y: 221, endPoint x: 337, endPoint y: 221, distance: 13.4
click at [337, 221] on div "Number of Double, Hinged Glass Doors: 0" at bounding box center [338, 225] width 633 height 23
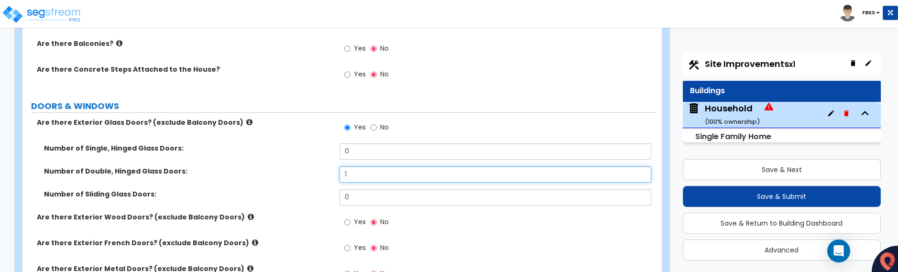
scroll to position [1206, 0]
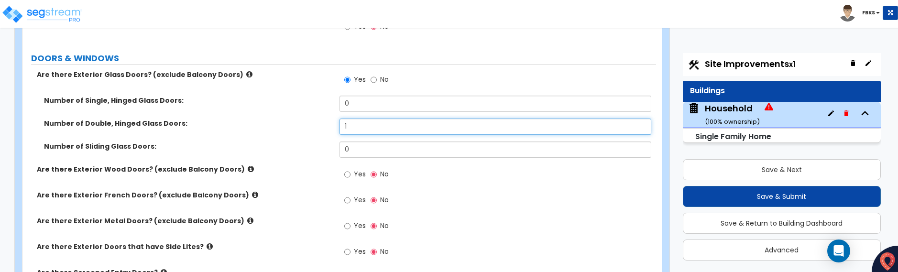
type input "1"
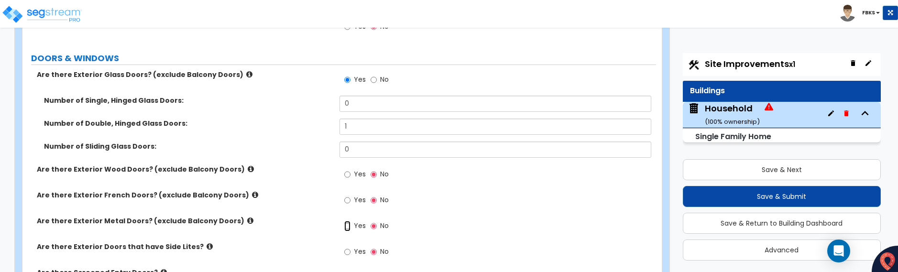
click at [348, 225] on input "Yes" at bounding box center [347, 226] width 6 height 11
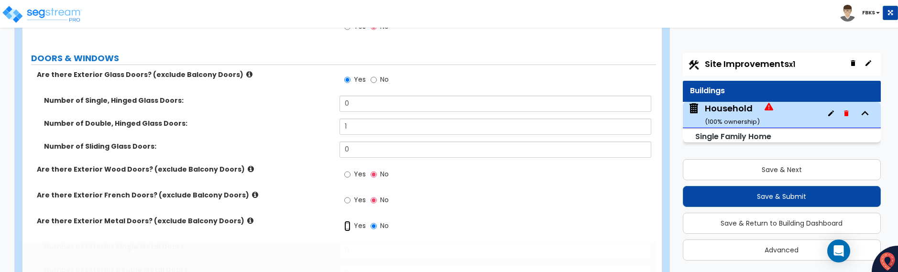
radio input "true"
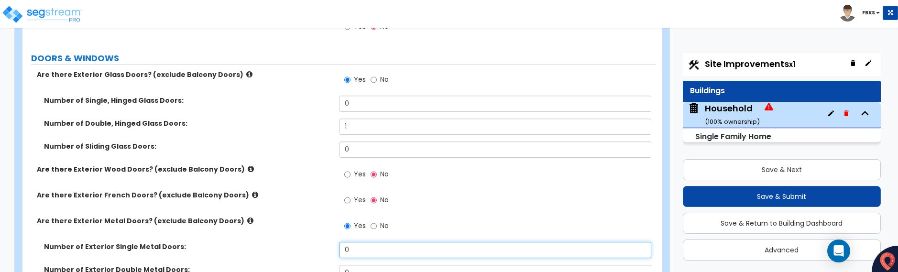
drag, startPoint x: 352, startPoint y: 249, endPoint x: 335, endPoint y: 249, distance: 17.2
click at [335, 249] on div "Number of Exterior Single Metal Doors: 0" at bounding box center [338, 253] width 633 height 23
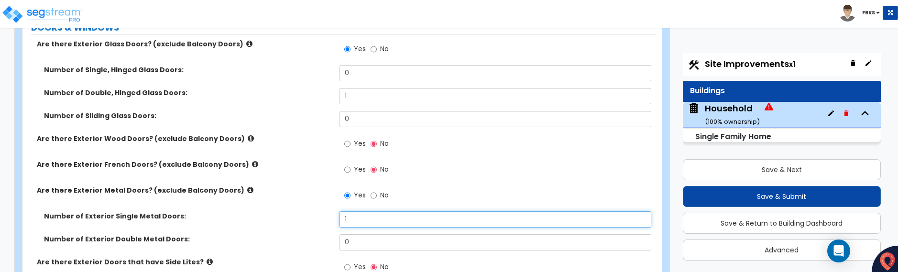
scroll to position [1254, 0]
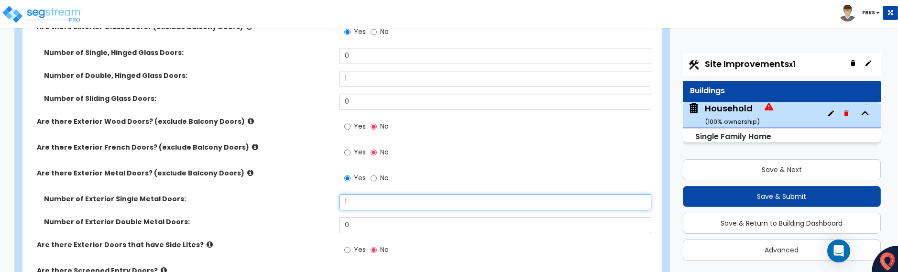
type input "1"
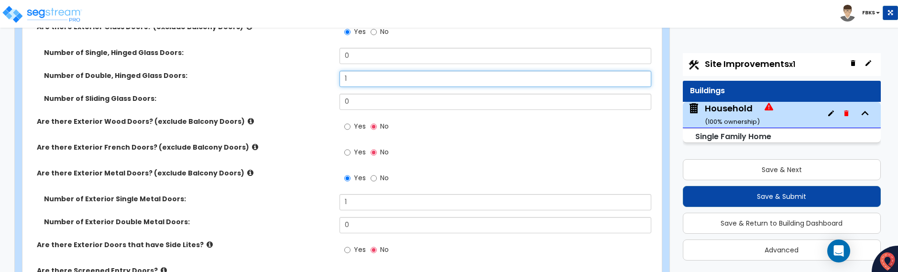
drag, startPoint x: 346, startPoint y: 76, endPoint x: 340, endPoint y: 76, distance: 5.7
click at [340, 76] on input "1" at bounding box center [495, 79] width 312 height 16
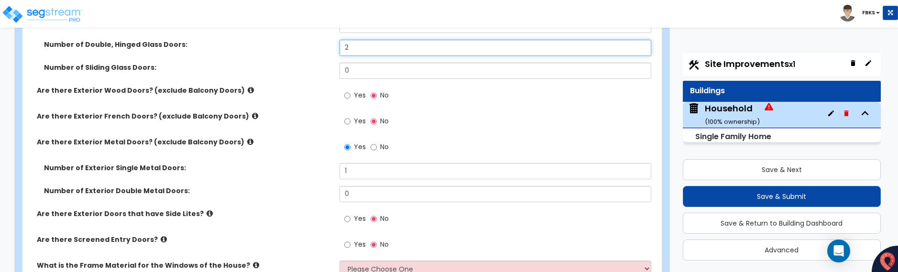
scroll to position [1302, 0]
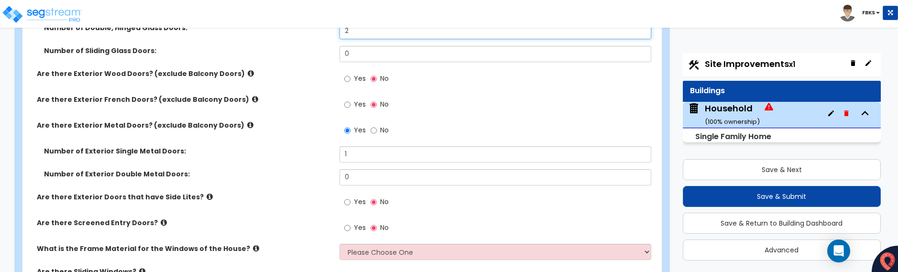
type input "2"
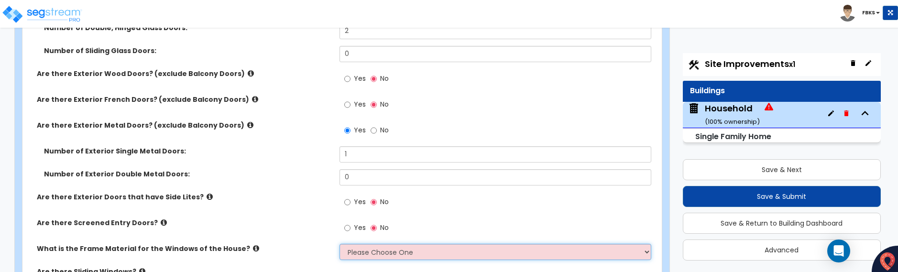
click at [401, 253] on select "Please Choose One Vinyl Aluminum Wood" at bounding box center [495, 252] width 312 height 16
select select "1"
click at [339, 244] on select "Please Choose One Vinyl Aluminum Wood" at bounding box center [495, 252] width 312 height 16
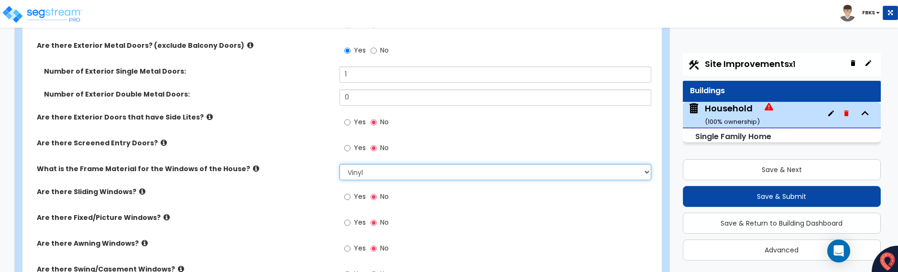
scroll to position [1397, 0]
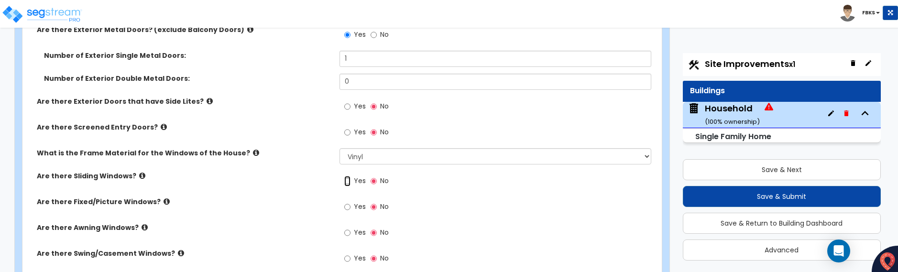
click at [346, 179] on input "Yes" at bounding box center [347, 181] width 6 height 11
radio input "true"
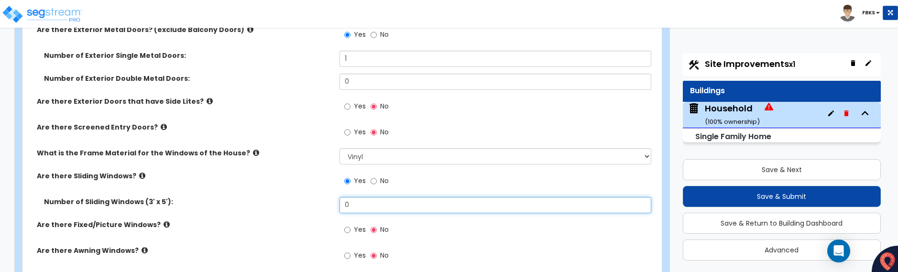
drag, startPoint x: 350, startPoint y: 204, endPoint x: 340, endPoint y: 204, distance: 10.1
click at [340, 204] on input "0" at bounding box center [495, 205] width 312 height 16
type input "2"
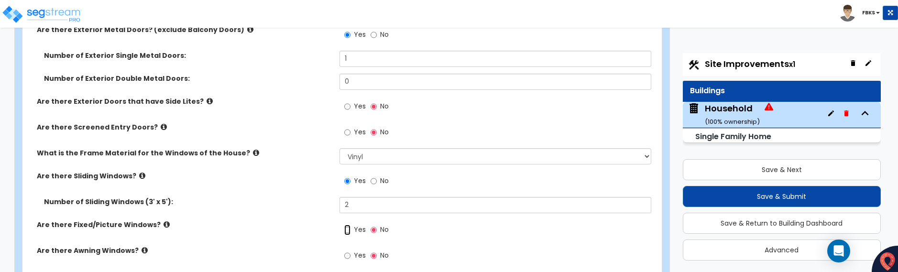
click at [349, 229] on input "Yes" at bounding box center [347, 230] width 6 height 11
radio input "true"
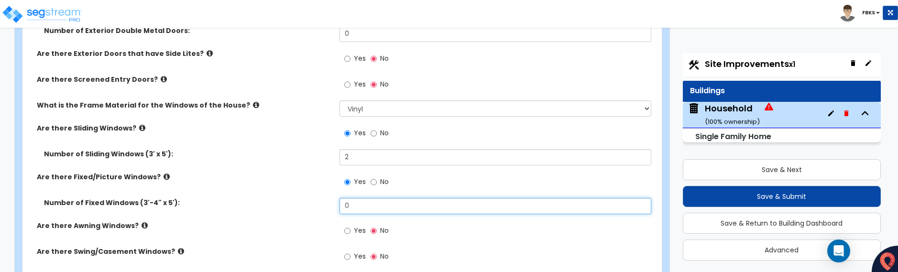
drag, startPoint x: 352, startPoint y: 209, endPoint x: 321, endPoint y: 203, distance: 32.2
click at [321, 203] on div "Number of Fixed Windows (3'-4" x 5'): 0" at bounding box center [338, 209] width 633 height 23
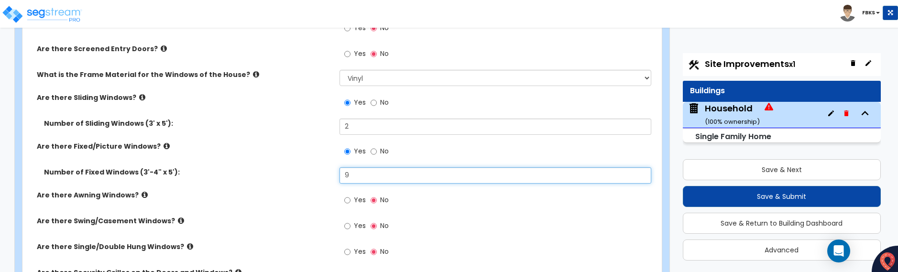
scroll to position [1493, 0]
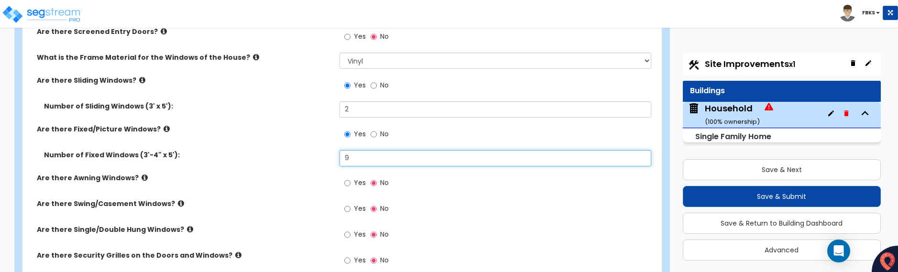
type input "9"
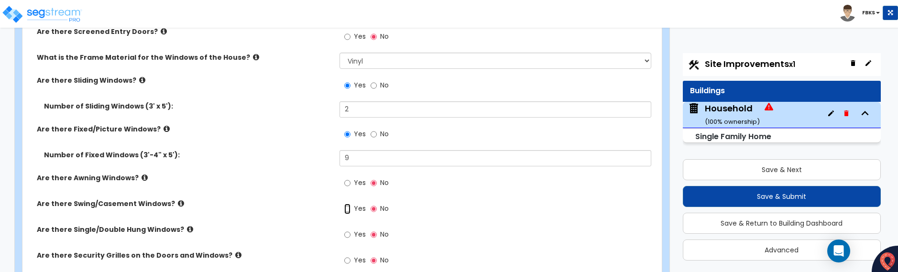
click at [348, 209] on input "Yes" at bounding box center [347, 209] width 6 height 11
radio input "true"
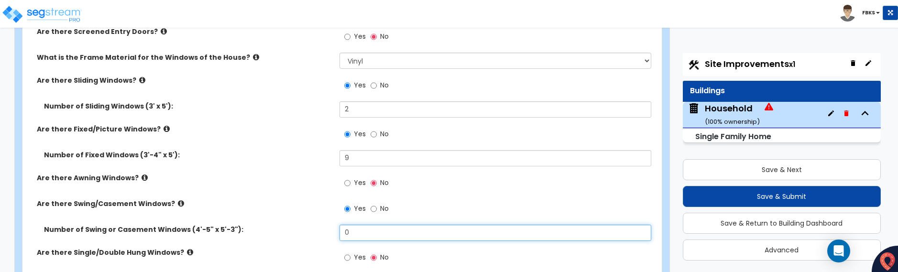
drag, startPoint x: 348, startPoint y: 232, endPoint x: 341, endPoint y: 231, distance: 6.3
click at [341, 231] on input "0" at bounding box center [495, 233] width 312 height 16
type input "3"
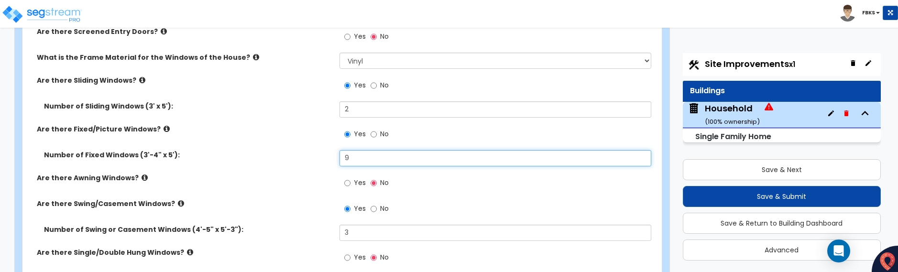
drag, startPoint x: 352, startPoint y: 155, endPoint x: 320, endPoint y: 155, distance: 32.0
click at [320, 155] on div "Number of Fixed Windows (3'-4" x 5'): 9" at bounding box center [338, 161] width 633 height 23
type input "10"
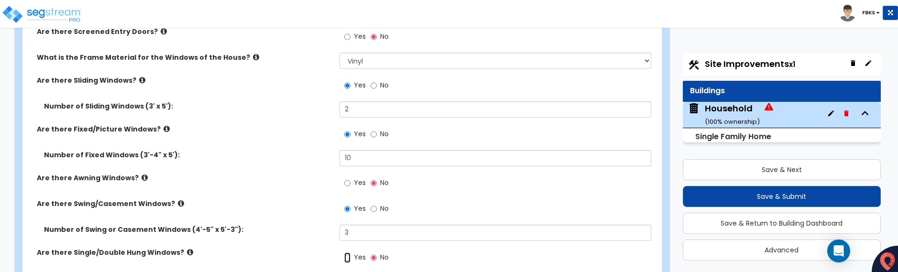
click at [347, 259] on input "Yes" at bounding box center [347, 257] width 6 height 11
radio input "true"
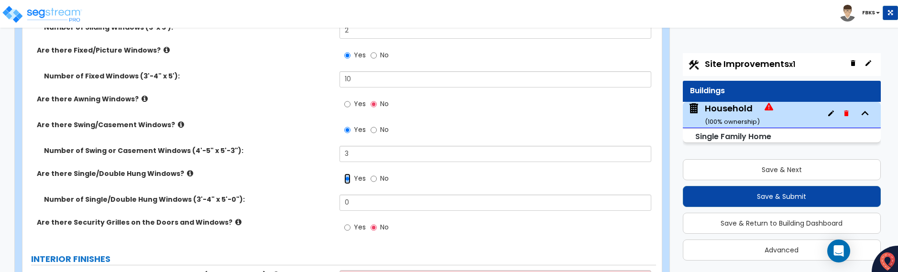
scroll to position [1589, 0]
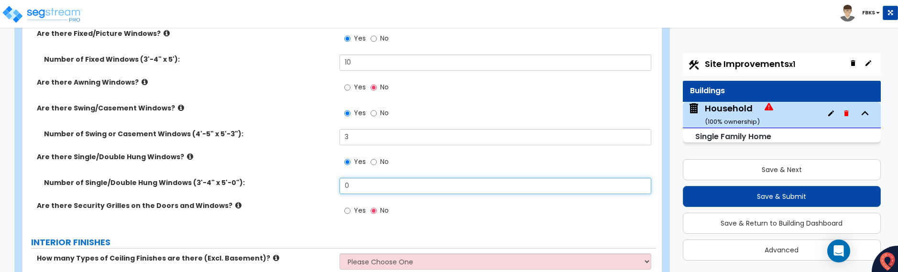
drag, startPoint x: 353, startPoint y: 185, endPoint x: 321, endPoint y: 182, distance: 31.6
click at [321, 182] on div "Number of Single/Double Hung Windows (3'-4" x 5'-0"): 0" at bounding box center [338, 189] width 633 height 23
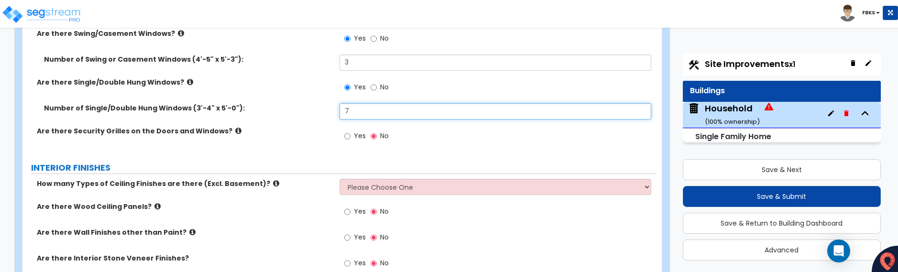
scroll to position [1684, 0]
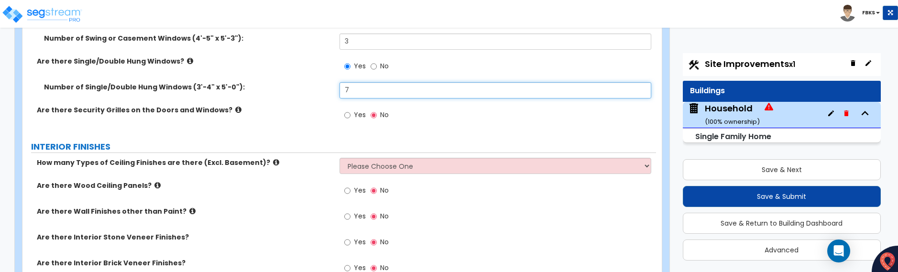
type input "7"
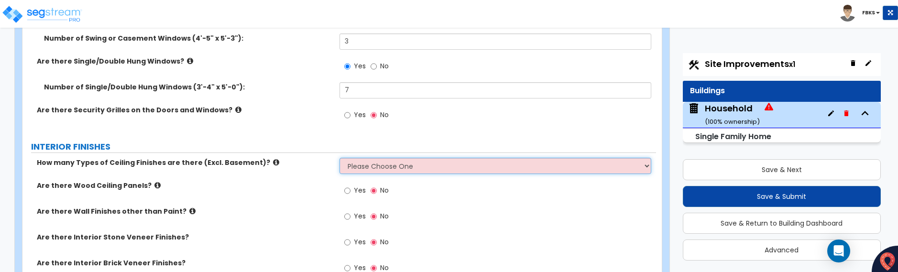
click at [358, 169] on select "Please Choose One 1 2 3" at bounding box center [495, 166] width 312 height 16
select select "1"
click at [339, 158] on select "Please Choose One 1 2 3" at bounding box center [495, 166] width 312 height 16
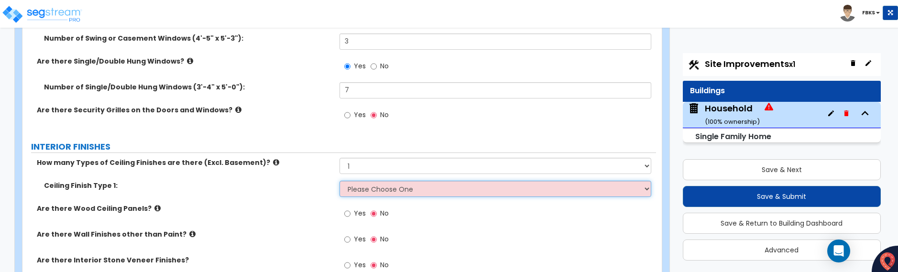
click at [368, 190] on select "Please Choose One Drop Ceiling Drywall Ceiling Open Ceiling" at bounding box center [495, 189] width 312 height 16
select select "2"
click at [339, 181] on select "Please Choose One Drop Ceiling Drywall Ceiling Open Ceiling" at bounding box center [495, 189] width 312 height 16
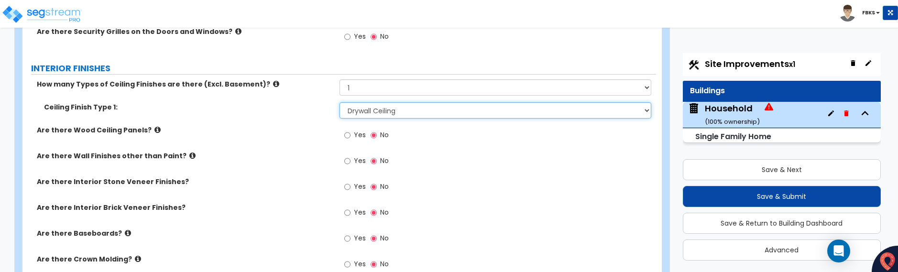
scroll to position [1780, 0]
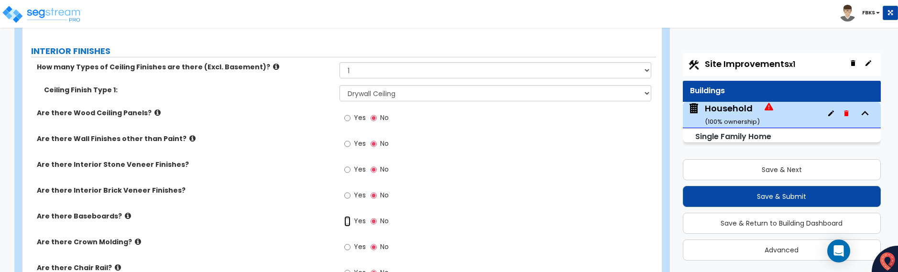
click at [346, 221] on input "Yes" at bounding box center [347, 221] width 6 height 11
radio input "true"
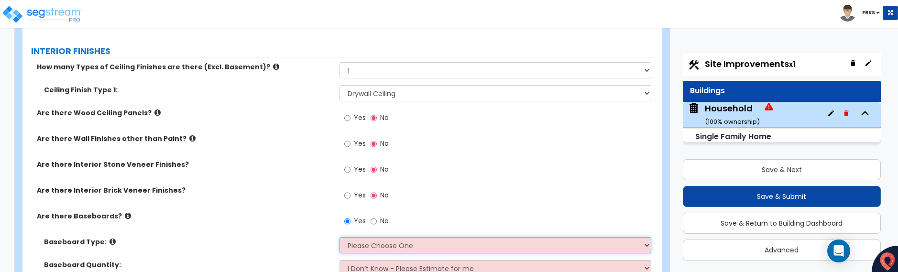
click at [347, 243] on select "Please Choose One Wood Vinyl Carpet Tile" at bounding box center [495, 245] width 312 height 16
select select "1"
click at [339, 237] on select "Please Choose One Wood Vinyl Carpet Tile" at bounding box center [495, 245] width 312 height 16
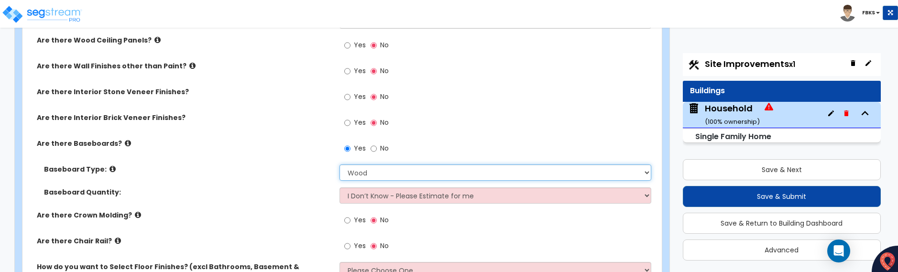
scroll to position [1876, 0]
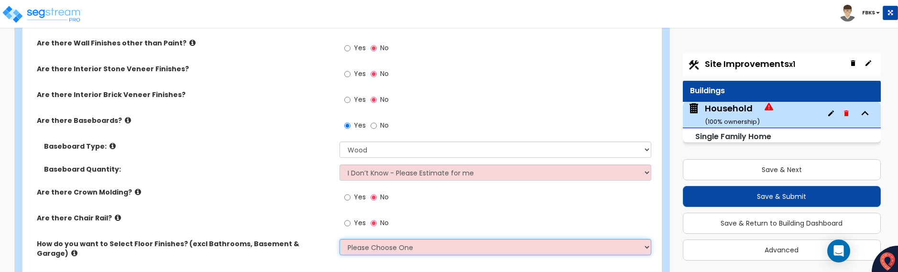
click at [360, 247] on select "Please Choose One I want to Select Floor Finishes for the Areas of the House I …" at bounding box center [495, 247] width 312 height 16
select select "1"
click at [339, 239] on select "Please Choose One I want to Select Floor Finishes for the Areas of the House I …" at bounding box center [495, 247] width 312 height 16
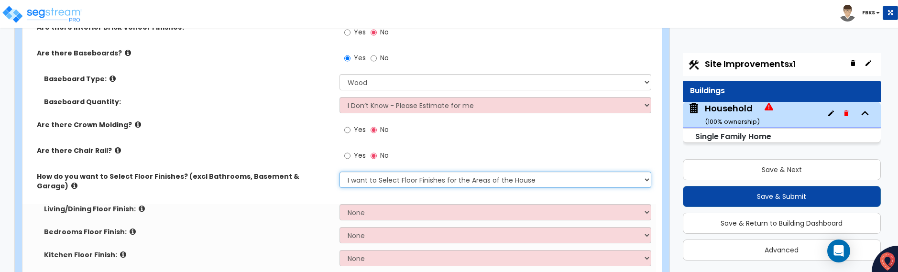
scroll to position [1971, 0]
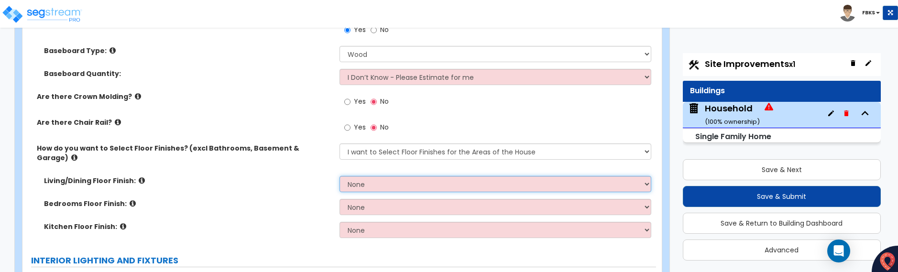
click at [371, 176] on select "None Tile Flooring Hardwood Flooring Resilient Laminate Flooring VCT Flooring S…" at bounding box center [495, 184] width 312 height 16
select select "3"
click at [339, 176] on select "None Tile Flooring Hardwood Flooring Resilient Laminate Flooring VCT Flooring S…" at bounding box center [495, 184] width 312 height 16
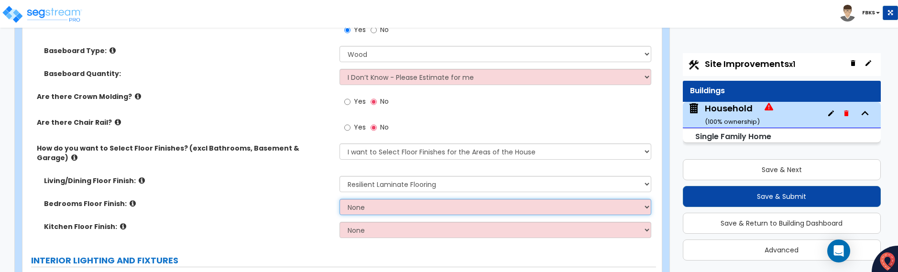
click at [355, 199] on select "None Tile Flooring Hardwood Flooring Resilient Laminate Flooring VCT Flooring S…" at bounding box center [495, 207] width 312 height 16
select select "5"
click at [339, 199] on select "None Tile Flooring Hardwood Flooring Resilient Laminate Flooring VCT Flooring S…" at bounding box center [495, 207] width 312 height 16
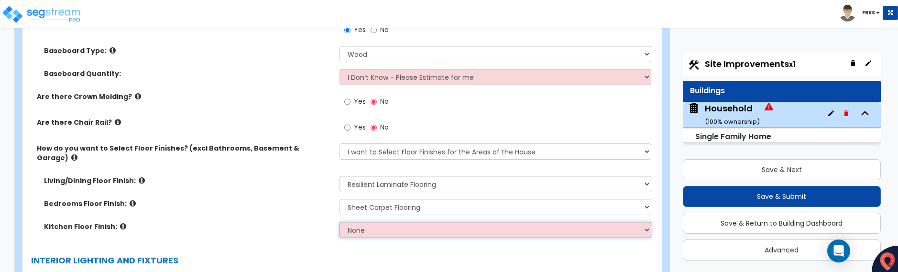
click at [374, 225] on select "None Tile Flooring Hardwood Flooring Resilient Laminate Flooring VCT Flooring S…" at bounding box center [495, 230] width 312 height 16
select select "3"
click at [339, 222] on select "None Tile Flooring Hardwood Flooring Resilient Laminate Flooring VCT Flooring S…" at bounding box center [495, 230] width 312 height 16
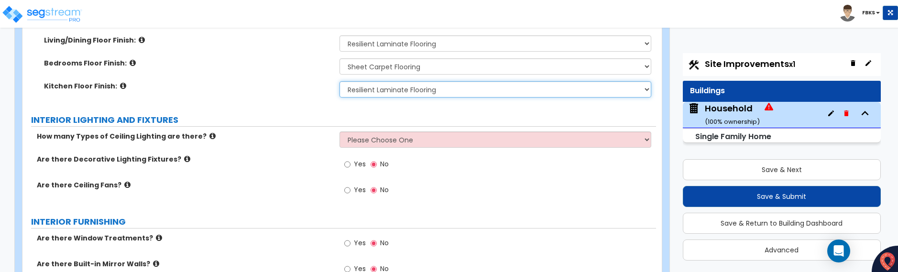
scroll to position [2115, 0]
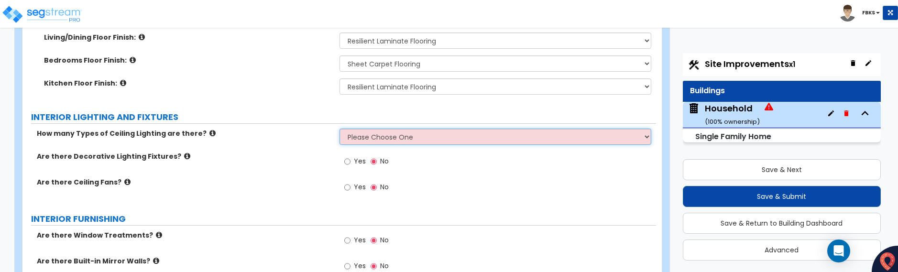
click at [414, 129] on select "Please Choose One 1 2 3" at bounding box center [495, 137] width 312 height 16
select select "2"
click at [339, 129] on select "Please Choose One 1 2 3" at bounding box center [495, 137] width 312 height 16
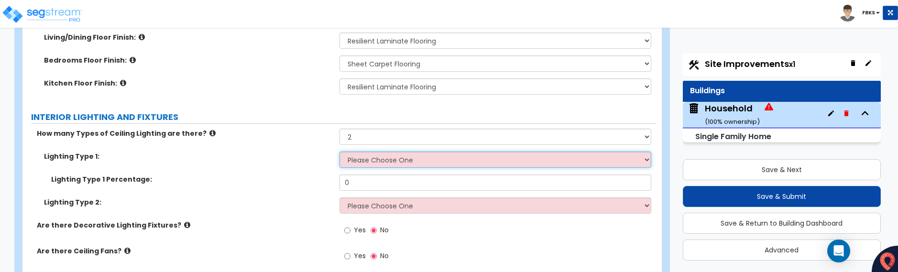
click at [395, 153] on select "Please Choose One LED Surface-Mounted LED Recessed Fluorescent Surface-Mounted …" at bounding box center [495, 160] width 312 height 16
select select "6"
click at [339, 152] on select "Please Choose One LED Surface-Mounted LED Recessed Fluorescent Surface-Mounted …" at bounding box center [495, 160] width 312 height 16
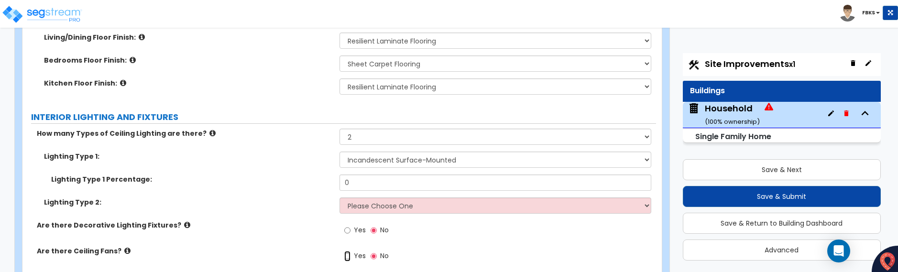
click at [349, 251] on input "Yes" at bounding box center [347, 256] width 6 height 11
radio input "true"
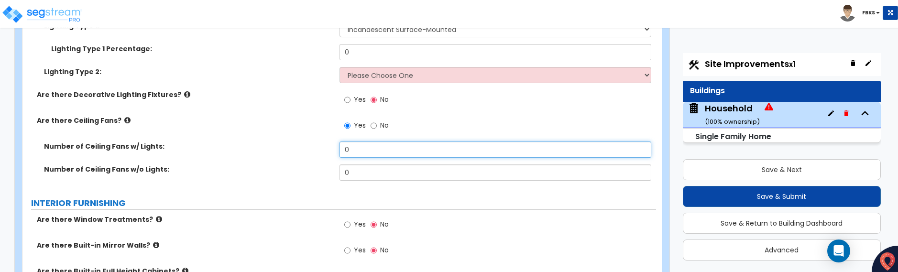
scroll to position [2250, 0]
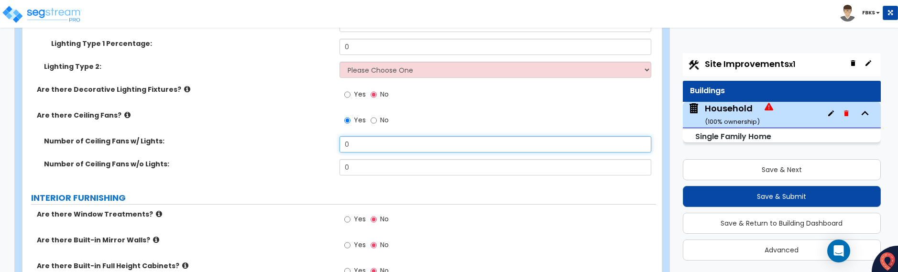
drag, startPoint x: 351, startPoint y: 266, endPoint x: 359, endPoint y: 145, distance: 121.2
click at [359, 156] on div "Number of Ceiling Fans w/ Lights: 0 Number of Ceiling Fans w/o Lights: 0" at bounding box center [339, 159] width 619 height 46
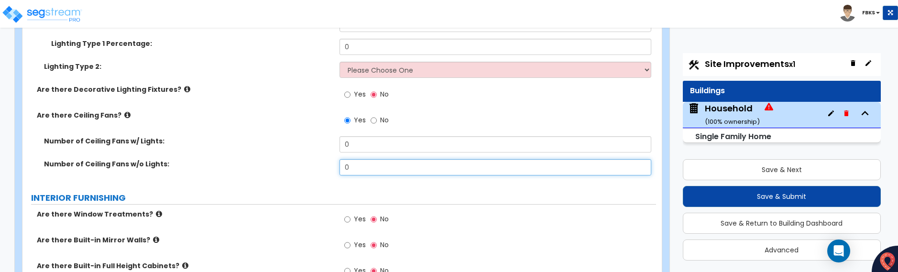
drag, startPoint x: 352, startPoint y: 158, endPoint x: 332, endPoint y: 158, distance: 20.1
click at [332, 159] on div "Number of Ceiling Fans w/o Lights: 0" at bounding box center [338, 170] width 633 height 23
type input "3"
click at [275, 62] on label "Lighting Type 2:" at bounding box center [188, 67] width 288 height 10
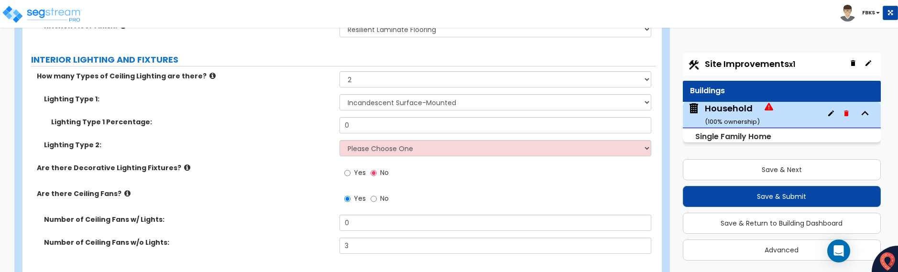
scroll to position [2155, 0]
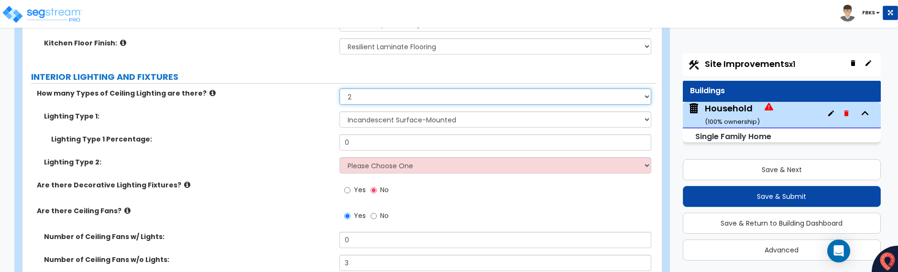
click at [360, 89] on select "Please Choose One 1 2 3" at bounding box center [495, 96] width 312 height 16
select select "1"
click at [339, 88] on select "Please Choose One 1 2 3" at bounding box center [495, 96] width 312 height 16
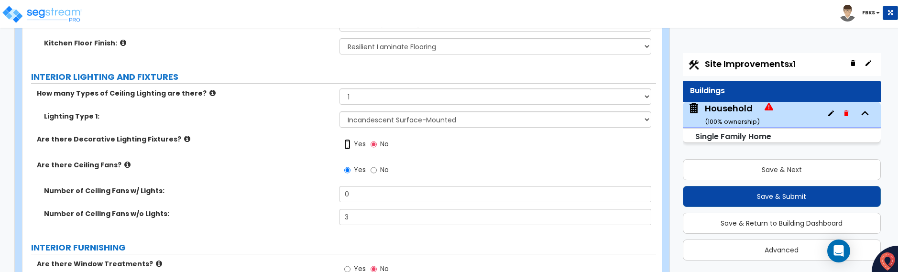
click at [348, 139] on input "Yes" at bounding box center [347, 144] width 6 height 11
radio input "true"
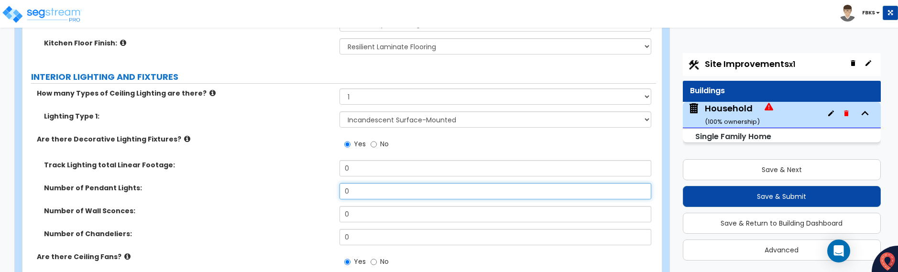
drag, startPoint x: 356, startPoint y: 182, endPoint x: 326, endPoint y: 183, distance: 29.7
click at [327, 183] on div "Number of Pendant Lights: 0" at bounding box center [338, 194] width 633 height 23
type input "1"
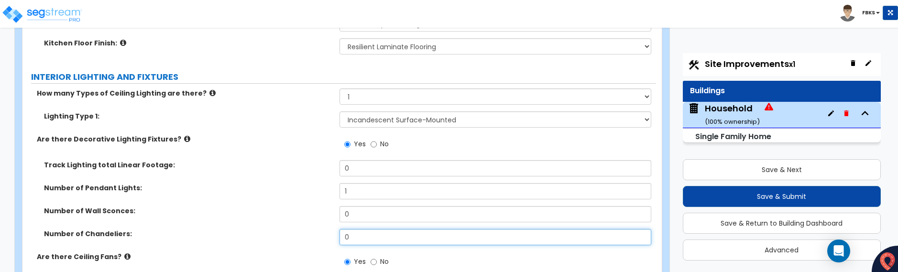
drag, startPoint x: 364, startPoint y: 228, endPoint x: 313, endPoint y: 227, distance: 51.2
click at [313, 229] on div "Number of Chandeliers: 0" at bounding box center [338, 240] width 633 height 23
type input "2"
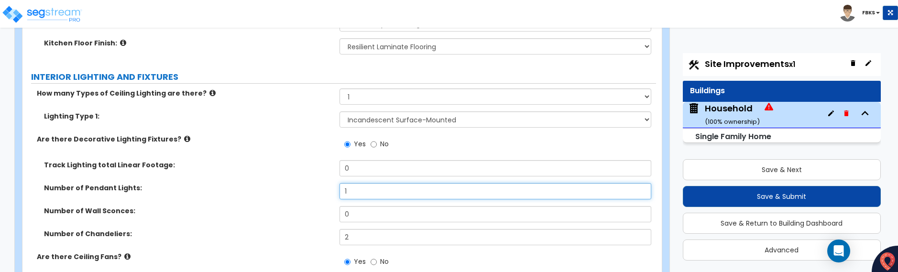
drag, startPoint x: 347, startPoint y: 179, endPoint x: 340, endPoint y: 180, distance: 6.8
click at [340, 183] on input "1" at bounding box center [495, 191] width 312 height 16
click at [346, 183] on input "2" at bounding box center [495, 191] width 312 height 16
type input "1"
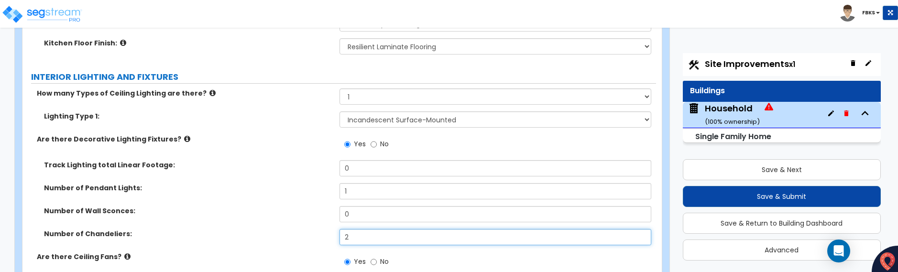
drag, startPoint x: 351, startPoint y: 229, endPoint x: 342, endPoint y: 226, distance: 9.9
click at [342, 229] on input "2" at bounding box center [495, 237] width 312 height 16
type input "3"
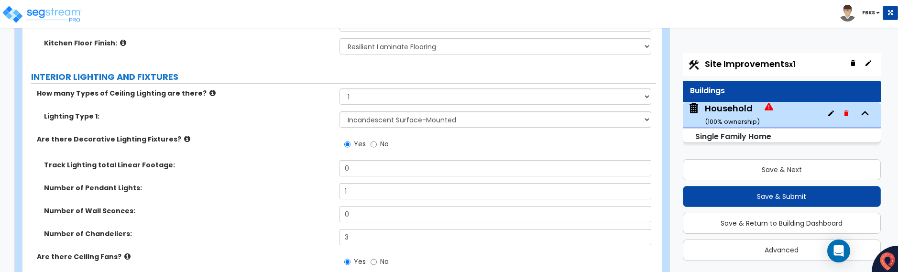
click at [175, 238] on div "Number of Chandeliers: 3" at bounding box center [338, 240] width 633 height 23
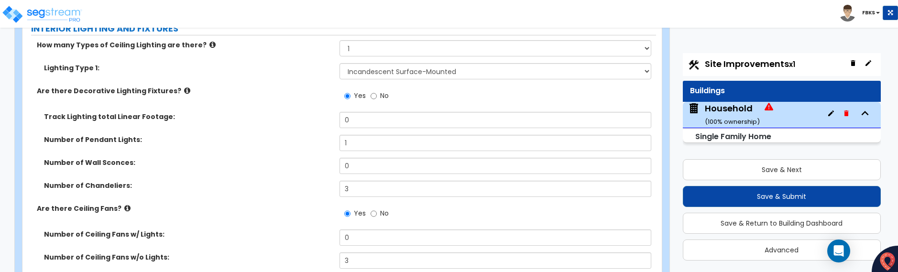
scroll to position [2250, 0]
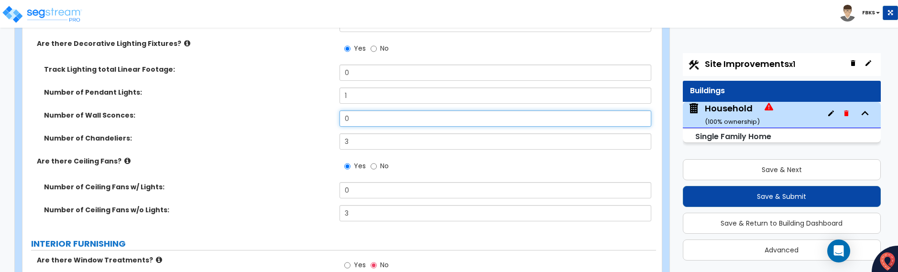
drag, startPoint x: 350, startPoint y: 109, endPoint x: 343, endPoint y: 109, distance: 7.2
click at [343, 110] on input "0" at bounding box center [495, 118] width 312 height 16
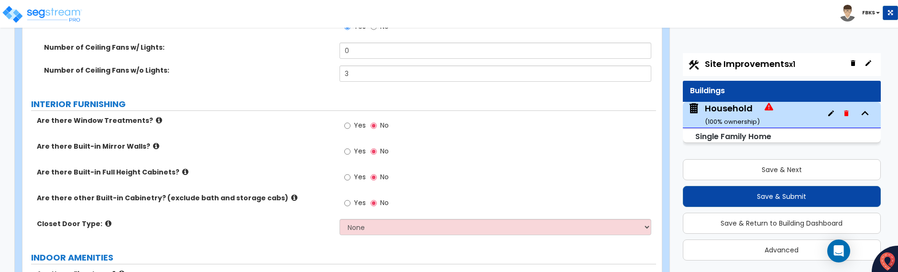
scroll to position [2394, 0]
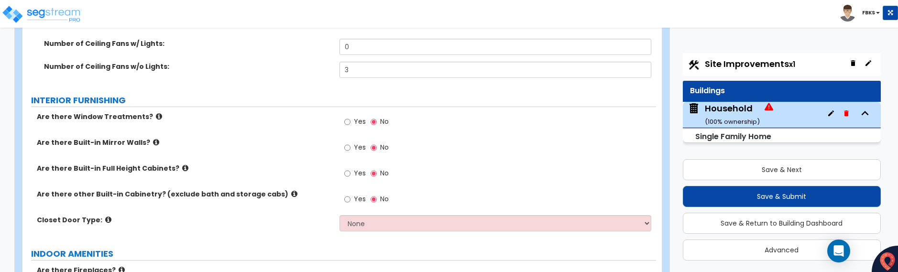
type input "2"
click at [346, 194] on input "Yes" at bounding box center [347, 199] width 6 height 11
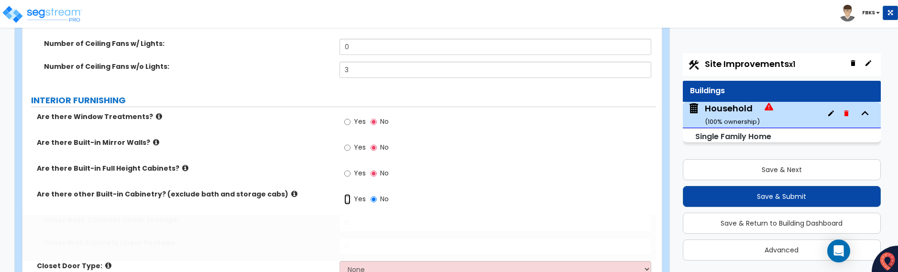
radio input "true"
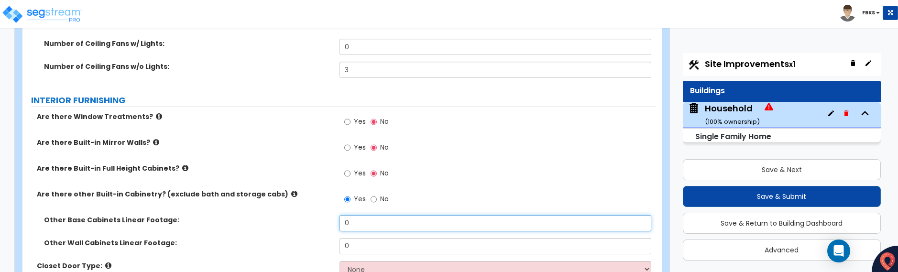
drag, startPoint x: 347, startPoint y: 213, endPoint x: 323, endPoint y: 213, distance: 24.4
click at [323, 215] on div "Other Base Cabinets Linear Footage: 0" at bounding box center [338, 226] width 633 height 23
type input "6"
drag, startPoint x: 356, startPoint y: 237, endPoint x: 320, endPoint y: 235, distance: 35.9
click at [320, 238] on div "Other Wall Cabinets Linear Footage: 0" at bounding box center [338, 249] width 633 height 23
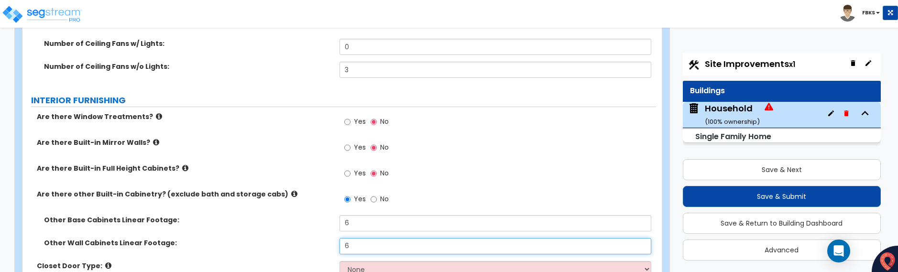
type input "6"
click at [385, 261] on select "None Bi-fold Louvered Doors Bi-fold Panel Doors Sliding Doors Hinged Wood Door" at bounding box center [495, 269] width 312 height 16
select select "4"
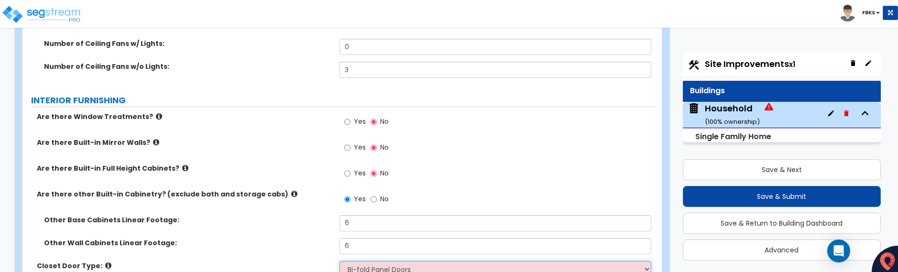
click at [339, 261] on select "None Bi-fold Louvered Doors Bi-fold Panel Doors Sliding Doors Hinged Wood Door" at bounding box center [495, 269] width 312 height 16
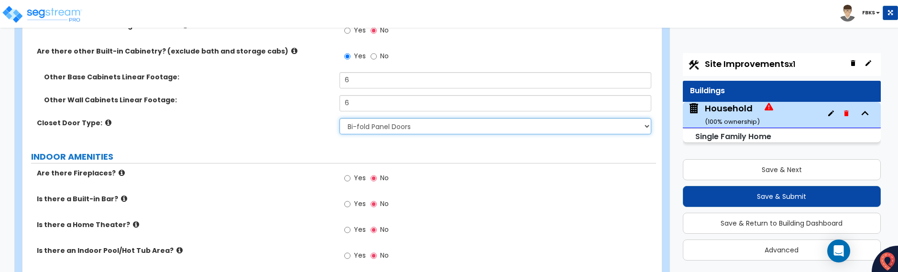
scroll to position [2537, 0]
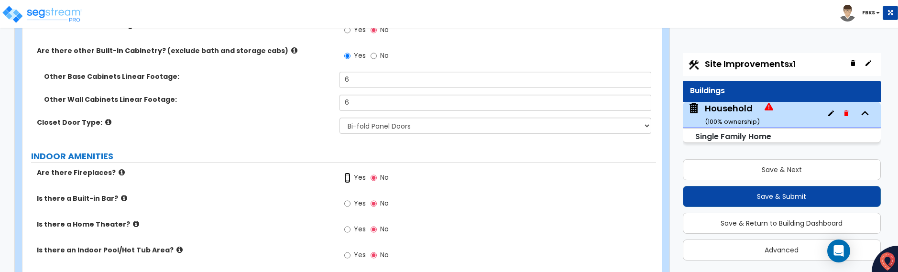
click at [345, 173] on input "Yes" at bounding box center [347, 178] width 6 height 11
radio input "true"
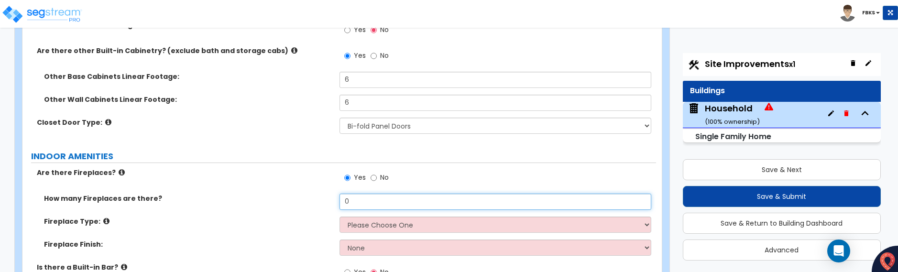
drag, startPoint x: 358, startPoint y: 191, endPoint x: 296, endPoint y: 188, distance: 61.7
click at [296, 194] on div "How many Fireplaces are there? 0" at bounding box center [338, 205] width 633 height 23
type input "1"
click at [349, 217] on select "Please Choose One Built-in Electric Fireplace Built-in Gas Fireplace Built-in W…" at bounding box center [495, 225] width 312 height 16
click at [358, 218] on select "Please Choose One Built-in Electric Fireplace Built-in Gas Fireplace Built-in W…" at bounding box center [495, 225] width 312 height 16
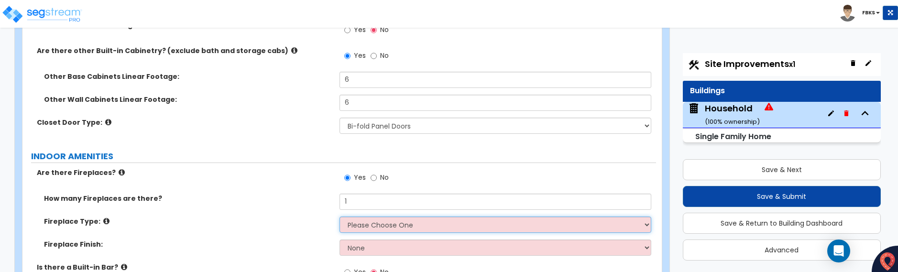
select select "3"
click at [339, 217] on select "Please Choose One Built-in Electric Fireplace Built-in Gas Fireplace Built-in W…" at bounding box center [495, 225] width 312 height 16
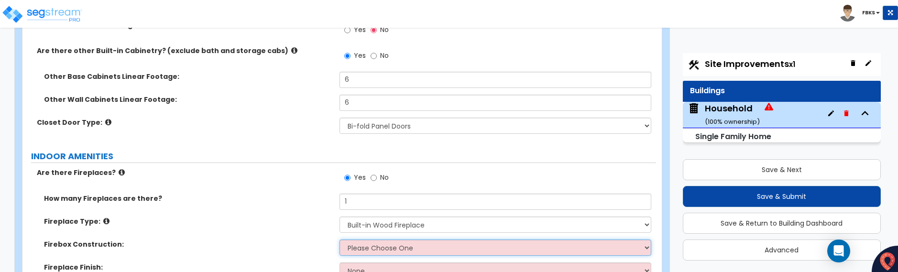
click at [380, 240] on select "Please Choose One Brick Stone I Don't Know, Please Choose for me" at bounding box center [495, 248] width 312 height 16
select select "1"
click at [339, 240] on select "Please Choose One Brick Stone I Don't Know, Please Choose for me" at bounding box center [495, 248] width 312 height 16
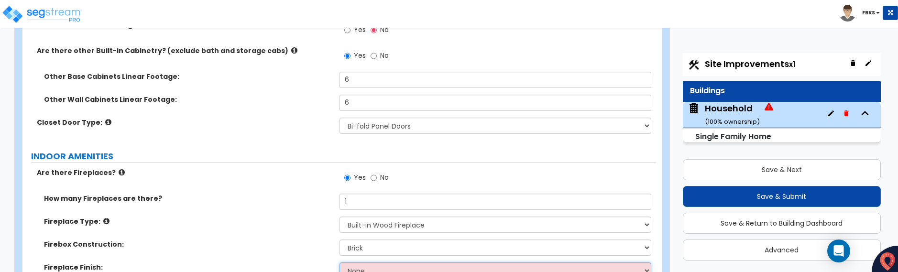
click at [376, 263] on select "None Brick Stone Tile Painted Molding" at bounding box center [495, 270] width 312 height 16
select select "1"
click at [339, 262] on select "None Brick Stone Tile Painted Molding" at bounding box center [495, 270] width 312 height 16
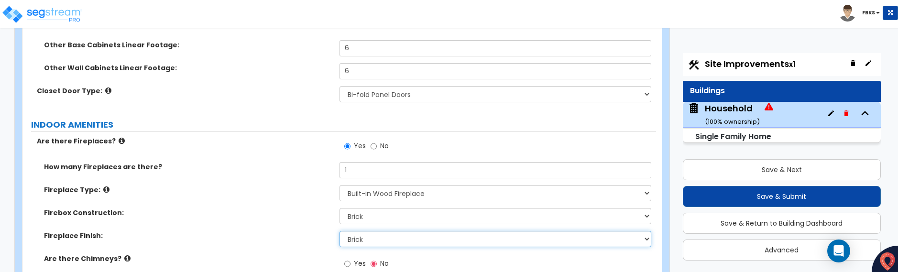
scroll to position [2633, 0]
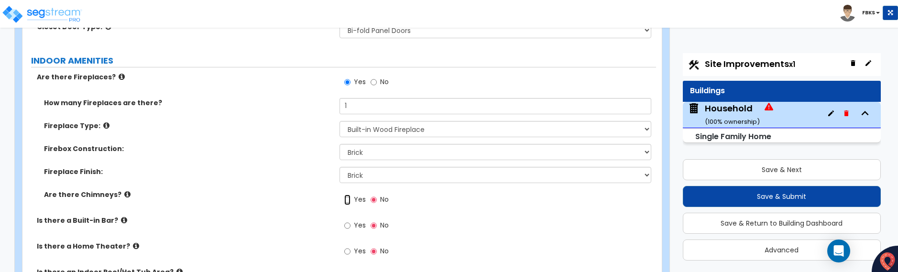
click at [347, 195] on input "Yes" at bounding box center [347, 200] width 6 height 11
radio input "true"
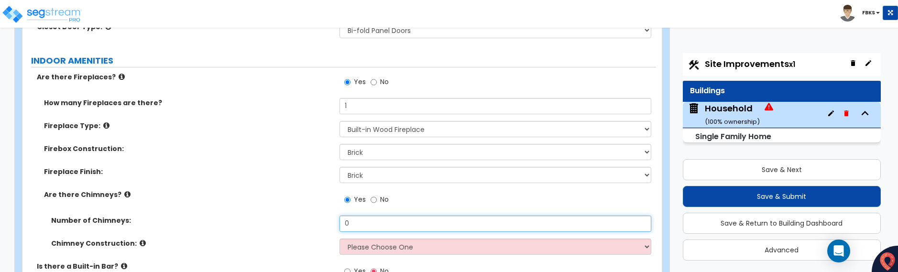
drag, startPoint x: 348, startPoint y: 215, endPoint x: 334, endPoint y: 213, distance: 14.0
click at [334, 216] on div "Number of Chimneys: 0" at bounding box center [338, 227] width 633 height 23
type input "1"
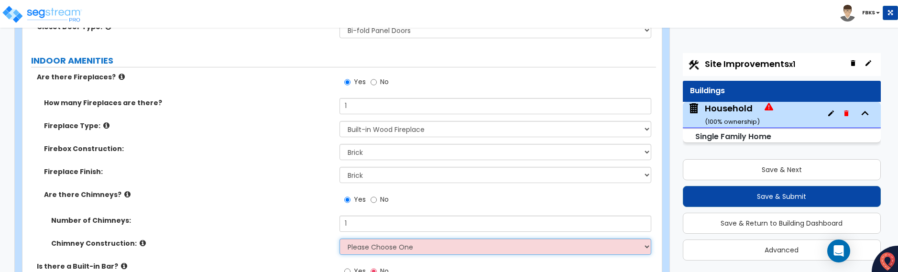
click at [375, 239] on select "Please Choose One Brick Construction Cinder Block Construction Stone Constructi…" at bounding box center [495, 247] width 312 height 16
select select "2"
click at [339, 239] on select "Please Choose One Brick Construction Cinder Block Construction Stone Constructi…" at bounding box center [495, 247] width 312 height 16
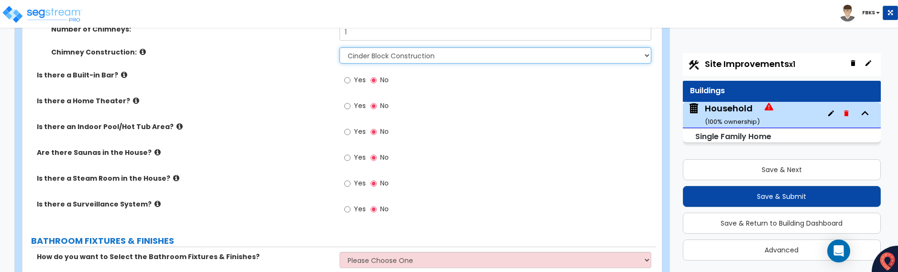
scroll to position [2872, 0]
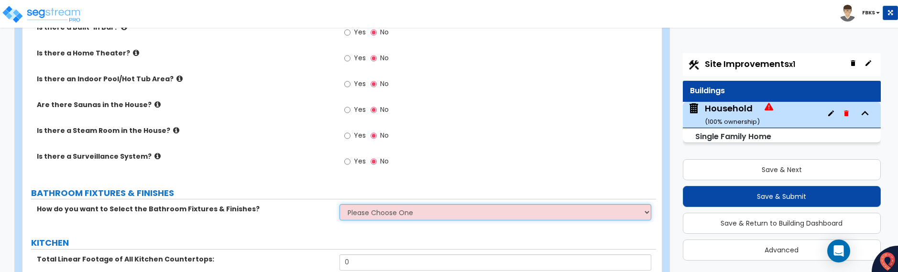
click at [394, 204] on select "Please Choose One I want to Select Fixtures and Finishes only for one Bath and …" at bounding box center [495, 212] width 312 height 16
select select "1"
click at [339, 204] on select "Please Choose One I want to Select Fixtures and Finishes only for one Bath and …" at bounding box center [495, 212] width 312 height 16
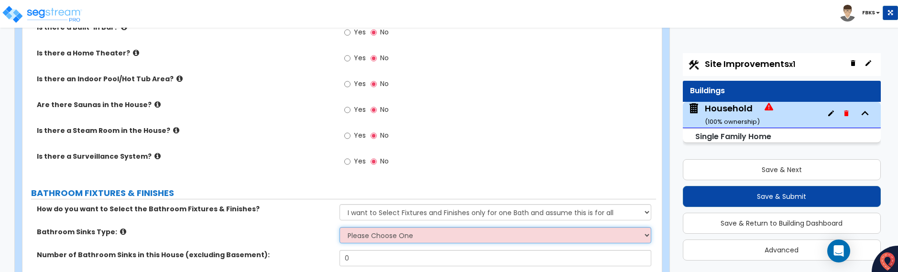
click at [413, 227] on select "Please Choose One Wall-mounted Pedestal-mounted Vanity-mounted" at bounding box center [495, 235] width 312 height 16
select select "3"
click at [339, 227] on select "Please Choose One Wall-mounted Pedestal-mounted Vanity-mounted" at bounding box center [495, 235] width 312 height 16
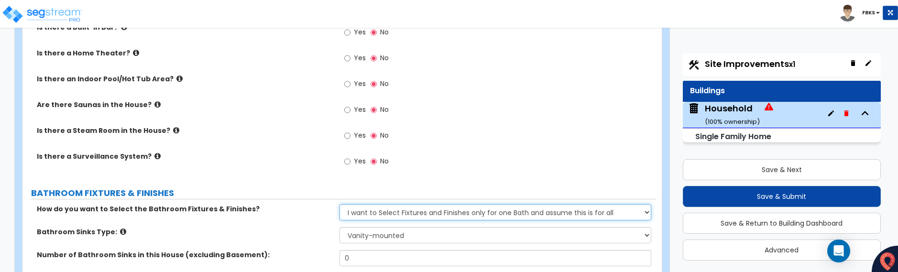
click at [383, 205] on select "Please Choose One I want to Select Fixtures and Finishes only for one Bath and …" at bounding box center [495, 212] width 312 height 16
select select "2"
click at [339, 204] on select "Please Choose One I want to Select Fixtures and Finishes only for one Bath and …" at bounding box center [495, 212] width 312 height 16
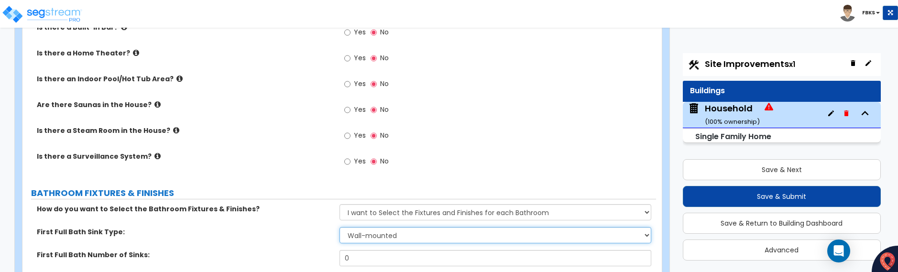
click at [422, 228] on select "Wall-mounted Pedestal-mounted Vanity-mounted" at bounding box center [495, 235] width 312 height 16
select select "3"
click at [339, 227] on select "Wall-mounted Pedestal-mounted Vanity-mounted" at bounding box center [495, 235] width 312 height 16
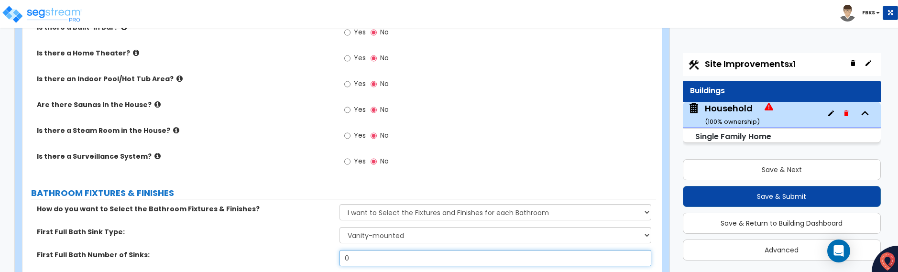
drag, startPoint x: 357, startPoint y: 248, endPoint x: 303, endPoint y: 245, distance: 54.1
click at [303, 250] on div "First Full Bath Number of Sinks: 0" at bounding box center [338, 261] width 633 height 23
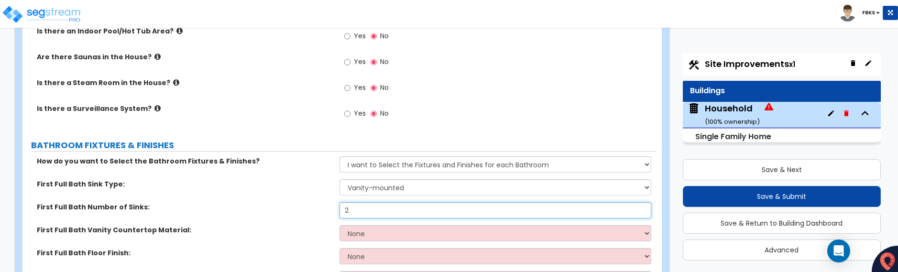
type input "2"
click at [372, 225] on select "None Plastic Laminate Solid Surface Stone Quartz Marble Tile Wood Stainless Ste…" at bounding box center [495, 233] width 312 height 16
select select "4"
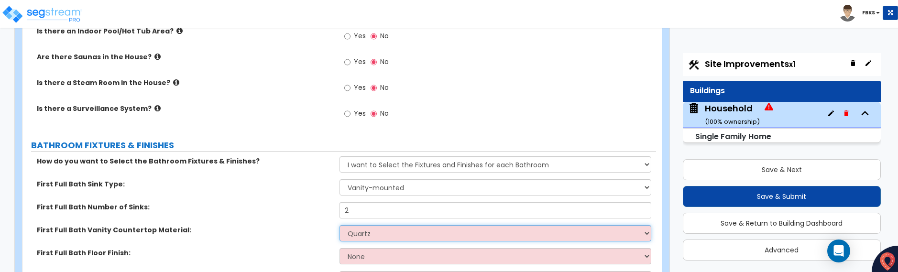
click at [339, 225] on select "None Plastic Laminate Solid Surface Stone Quartz Marble Tile Wood Stainless Ste…" at bounding box center [495, 233] width 312 height 16
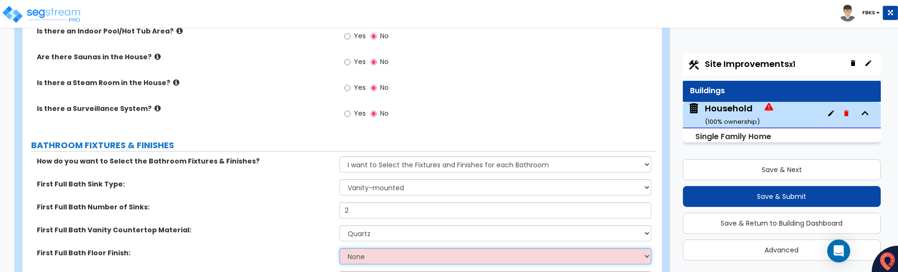
click at [375, 252] on select "None Tile Flooring Hardwood Flooring Resilient Laminate Flooring VCT Flooring S…" at bounding box center [495, 256] width 312 height 16
click at [382, 248] on select "None Tile Flooring Hardwood Flooring Resilient Laminate Flooring VCT Flooring S…" at bounding box center [495, 256] width 312 height 16
select select "1"
click at [339, 248] on select "None Tile Flooring Hardwood Flooring Resilient Laminate Flooring VCT Flooring S…" at bounding box center [495, 256] width 312 height 16
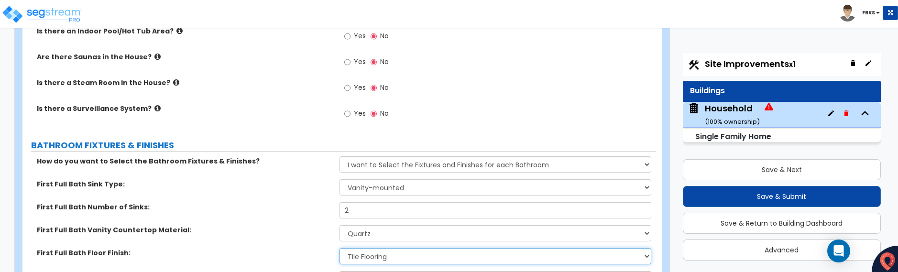
scroll to position [2967, 0]
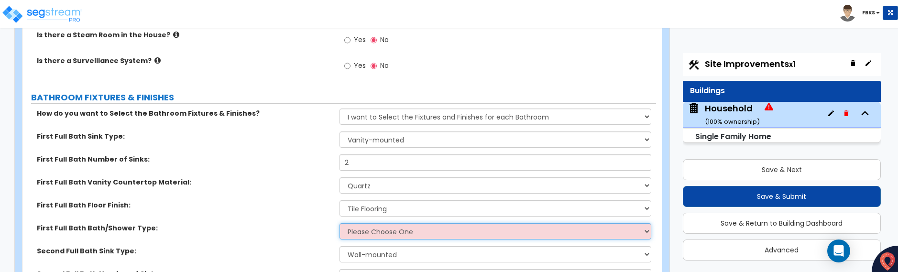
click at [365, 224] on select "Please Choose One Standalone Shower Bathtub - Shower Combo" at bounding box center [495, 231] width 312 height 16
select select "2"
click at [339, 223] on select "Please Choose One Standalone Shower Bathtub - Shower Combo" at bounding box center [495, 231] width 312 height 16
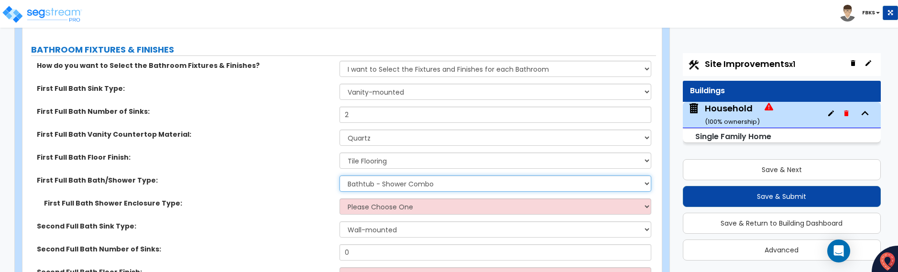
scroll to position [3063, 0]
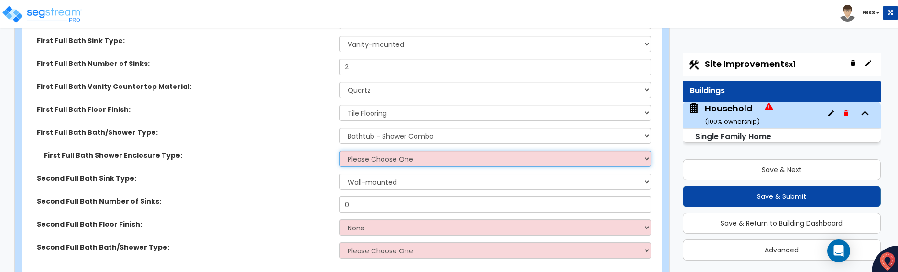
click at [368, 151] on select "Please Choose One Curtain & Rod Glass Sliding Doors Glass Hinged Doors" at bounding box center [495, 159] width 312 height 16
select select "1"
click at [339, 151] on select "Please Choose One Curtain & Rod Glass Sliding Doors Glass Hinged Doors" at bounding box center [495, 159] width 312 height 16
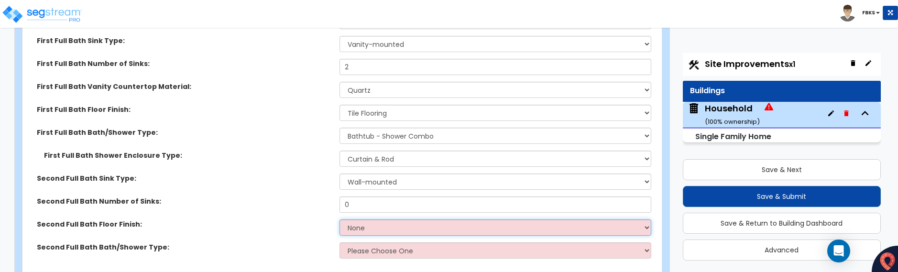
click at [360, 219] on select "None Tile Flooring Hardwood Flooring Resilient Laminate Flooring VCT Flooring S…" at bounding box center [495, 227] width 312 height 16
click at [347, 225] on select "None Tile Flooring Hardwood Flooring Resilient Laminate Flooring VCT Flooring S…" at bounding box center [495, 227] width 312 height 16
select select "1"
click at [339, 219] on select "None Tile Flooring Hardwood Flooring Resilient Laminate Flooring VCT Flooring S…" at bounding box center [495, 227] width 312 height 16
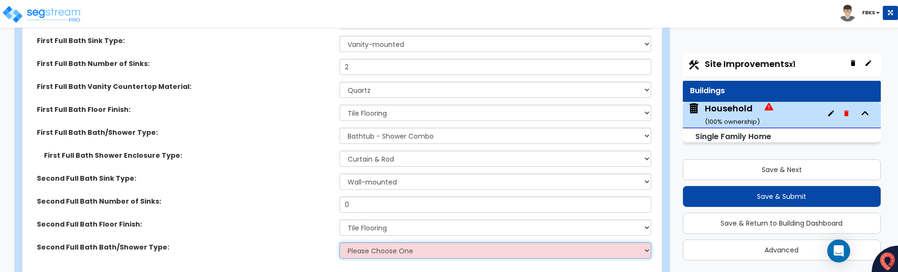
click at [354, 242] on select "Please Choose One Standalone Shower Bathtub - Shower Combo" at bounding box center [495, 250] width 312 height 16
click at [339, 242] on select "Please Choose One Standalone Shower Bathtub - Shower Combo" at bounding box center [495, 250] width 312 height 16
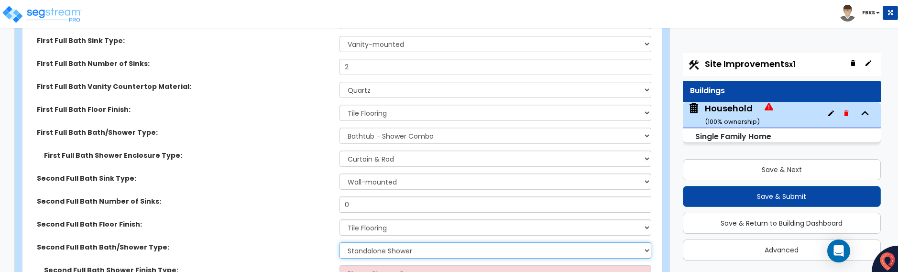
click at [358, 242] on select "Please Choose One Standalone Shower Bathtub - Shower Combo" at bounding box center [495, 250] width 312 height 16
select select "2"
click at [339, 242] on select "Please Choose One Standalone Shower Bathtub - Shower Combo" at bounding box center [495, 250] width 312 height 16
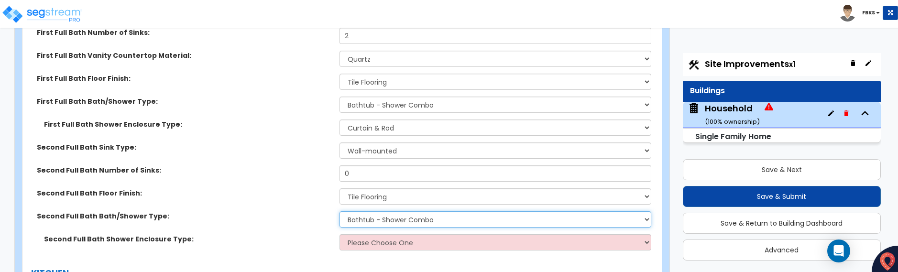
scroll to position [3111, 0]
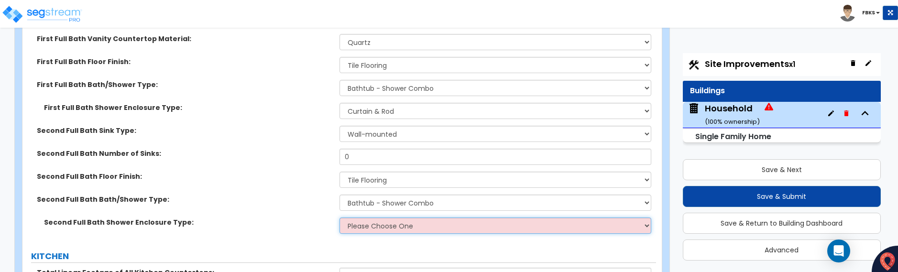
click at [362, 218] on select "Please Choose One Curtain & Rod Glass Sliding Doors Glass Hinged Doors" at bounding box center [495, 226] width 312 height 16
select select "1"
click at [339, 218] on select "Please Choose One Curtain & Rod Glass Sliding Doors Glass Hinged Doors" at bounding box center [495, 226] width 312 height 16
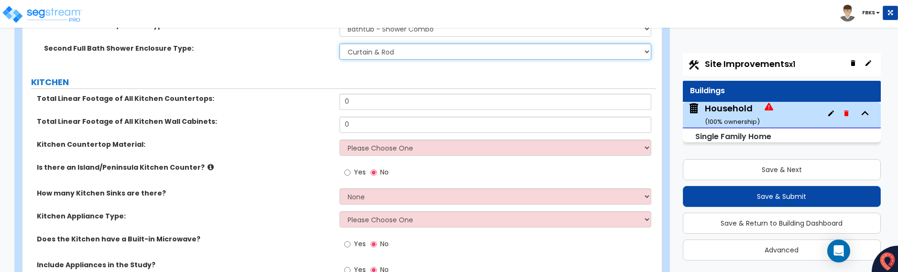
scroll to position [3302, 0]
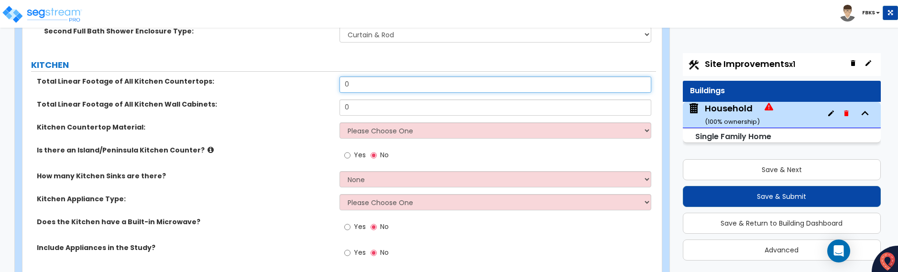
drag, startPoint x: 351, startPoint y: 73, endPoint x: 327, endPoint y: 75, distance: 23.9
click at [327, 76] on div "Total Linear Footage of All Kitchen Countertops: 0" at bounding box center [338, 87] width 633 height 23
type input "32"
drag, startPoint x: 353, startPoint y: 95, endPoint x: 332, endPoint y: 98, distance: 21.2
click at [331, 99] on div "Total Linear Footage of All Kitchen Wall Cabinets: 0" at bounding box center [338, 110] width 633 height 23
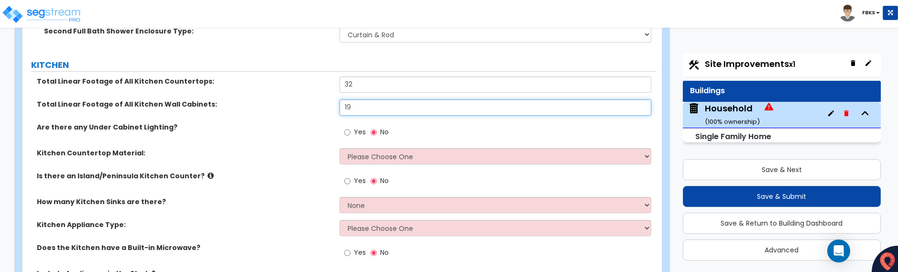
type input "19"
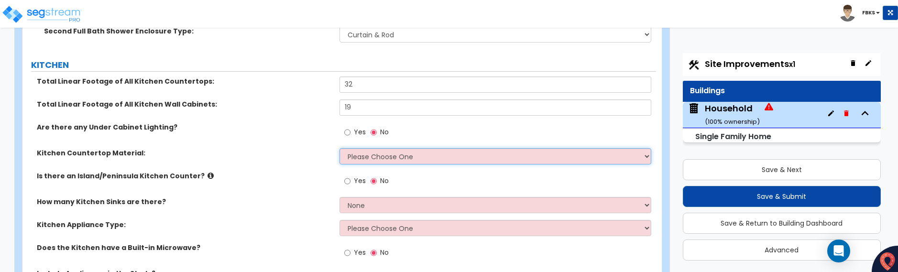
click at [376, 148] on select "Please Choose One Plastic Laminate Solid Surface Stone Quartz Marble Tile Wood …" at bounding box center [495, 156] width 312 height 16
select select "1"
click at [339, 148] on select "Please Choose One Plastic Laminate Solid Surface Stone Quartz Marble Tile Wood …" at bounding box center [495, 156] width 312 height 16
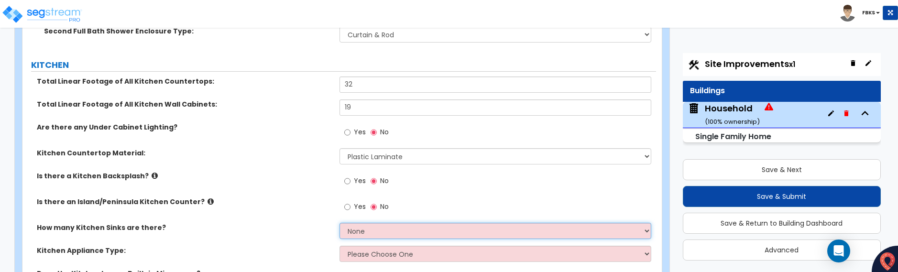
click at [394, 223] on select "None 1 2 3" at bounding box center [495, 231] width 312 height 16
select select "1"
click at [339, 223] on select "None 1 2 3" at bounding box center [495, 231] width 312 height 16
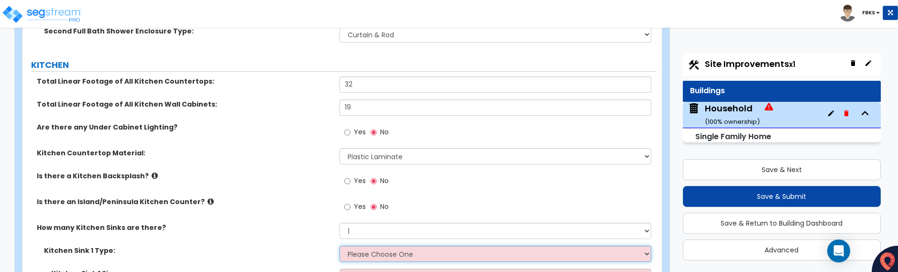
click at [357, 246] on select "Please Choose One Stainless Steel Porcelain Enamel Cast Iron Granite Composite" at bounding box center [495, 254] width 312 height 16
select select "1"
click at [339, 246] on select "Please Choose One Stainless Steel Porcelain Enamel Cast Iron Granite Composite" at bounding box center [495, 254] width 312 height 16
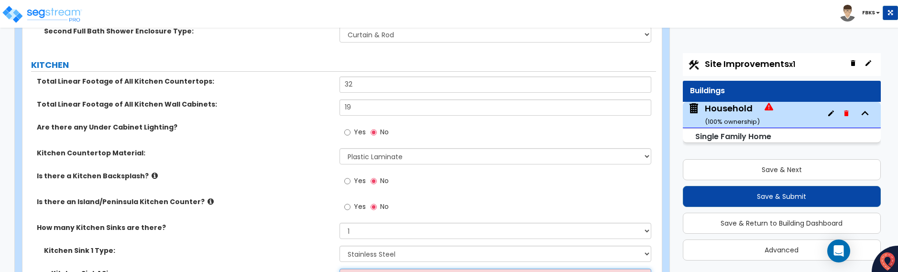
scroll to position [3305, 0]
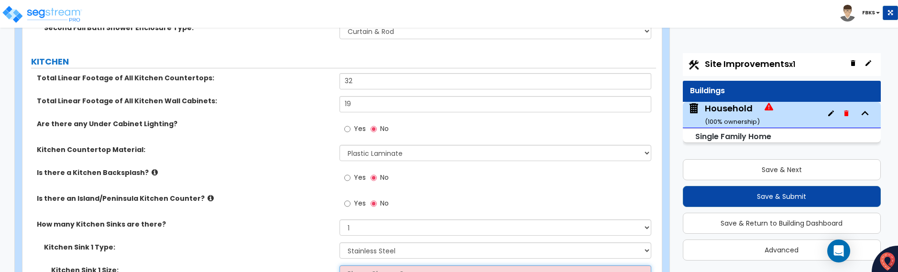
click at [362, 267] on select "Please Choose One Single Sink Double Sink" at bounding box center [495, 273] width 312 height 16
select select "2"
click at [339, 265] on select "Please Choose One Single Sink Double Sink" at bounding box center [495, 273] width 312 height 16
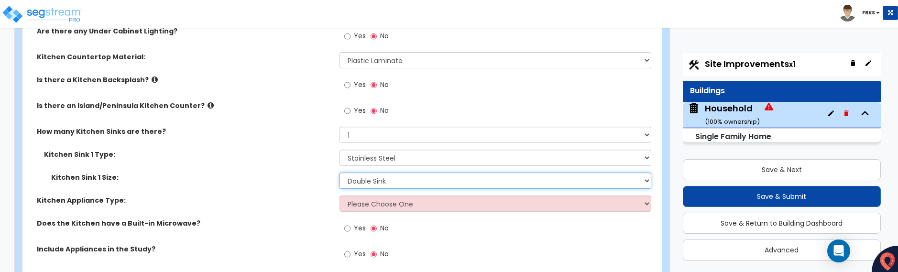
scroll to position [3401, 0]
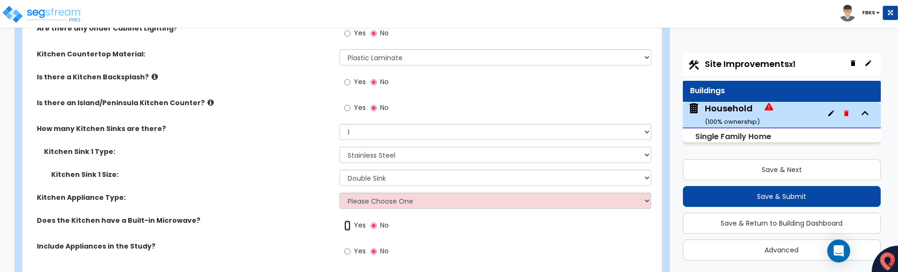
click at [348, 220] on input "Yes" at bounding box center [347, 225] width 6 height 11
radio input "true"
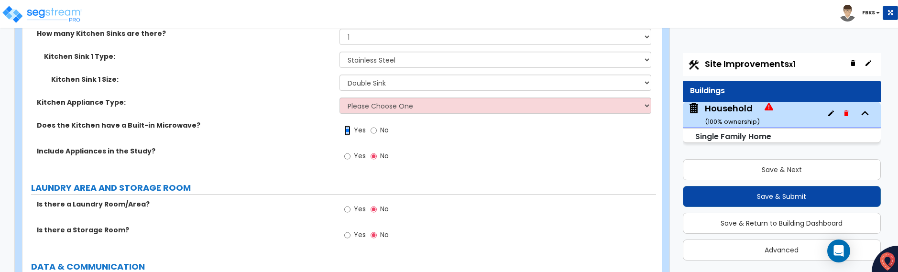
scroll to position [3497, 0]
click at [347, 204] on input "Yes" at bounding box center [347, 209] width 6 height 11
radio input "true"
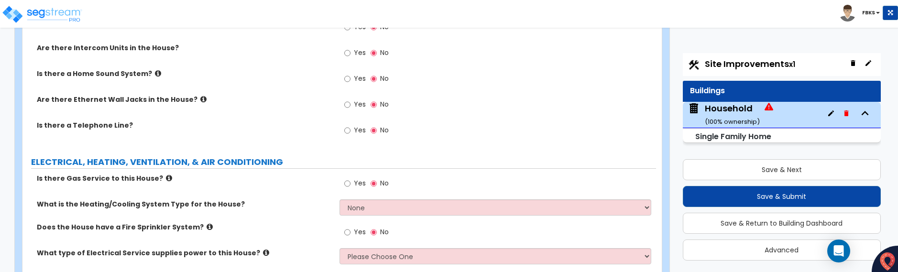
scroll to position [3879, 0]
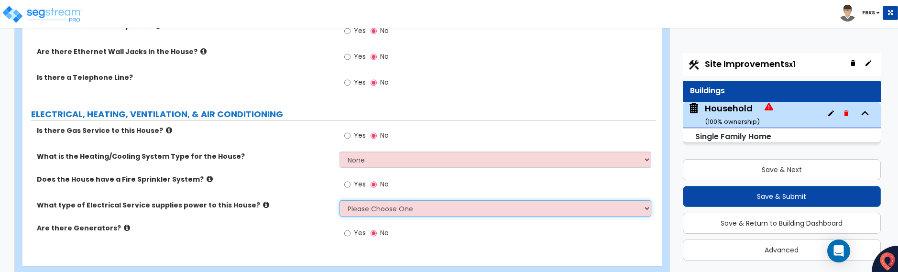
click at [352, 200] on select "Please Choose One Overhead Underground" at bounding box center [495, 208] width 312 height 16
select select "2"
click at [339, 200] on select "Please Choose One Overhead Underground" at bounding box center [495, 208] width 312 height 16
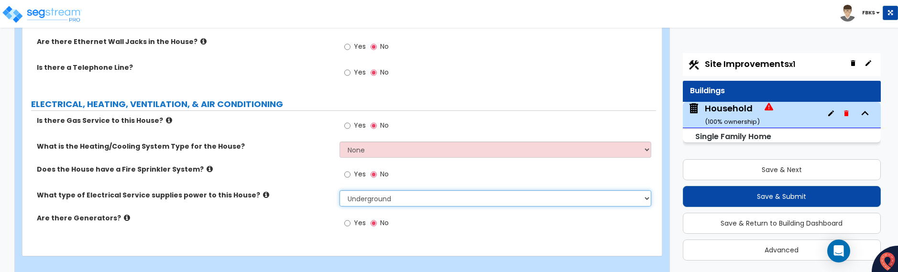
scroll to position [3891, 0]
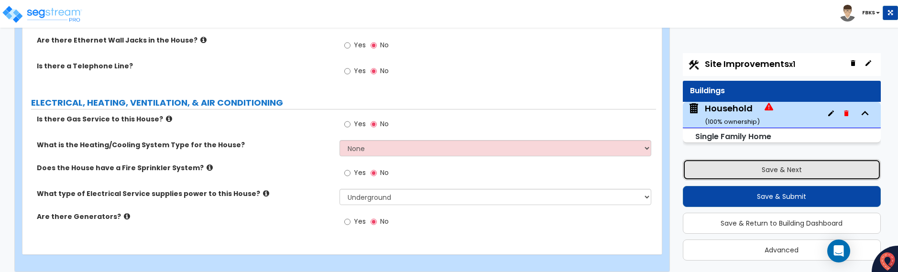
click at [760, 169] on button "Save & Next" at bounding box center [782, 169] width 198 height 21
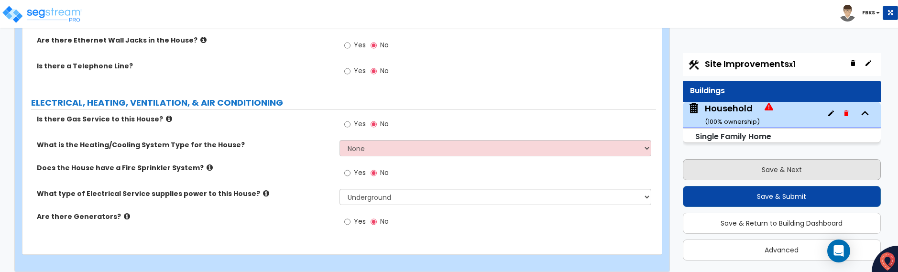
select select "2"
select select "1"
select select "2"
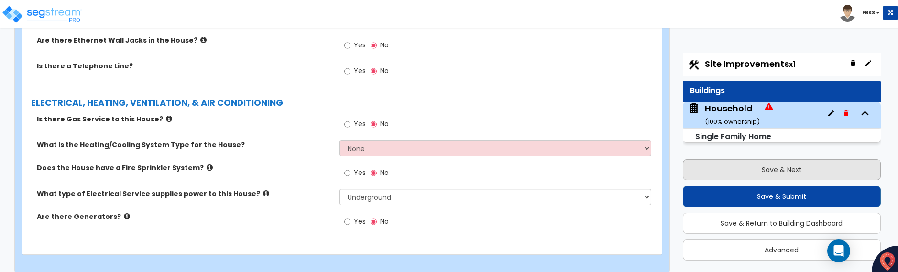
select select "1"
select select "9"
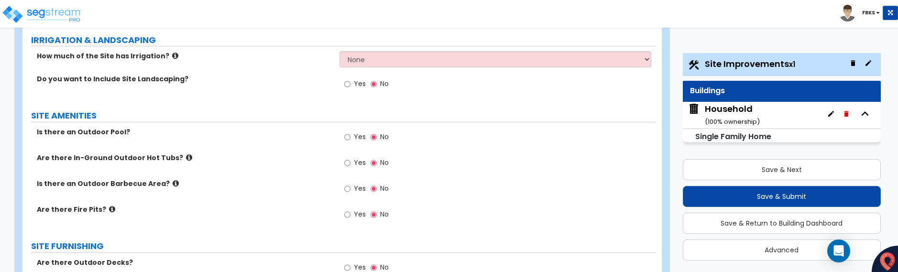
scroll to position [836, 0]
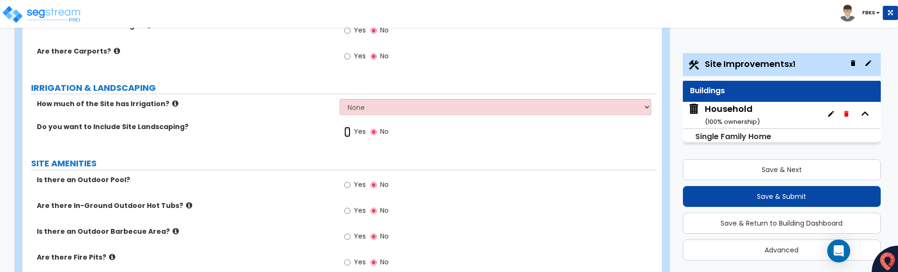
click at [346, 133] on input "Yes" at bounding box center [347, 132] width 6 height 11
radio input "true"
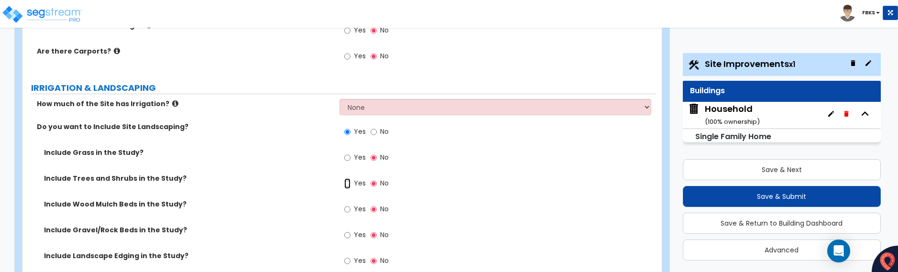
click at [347, 185] on input "Yes" at bounding box center [347, 183] width 6 height 11
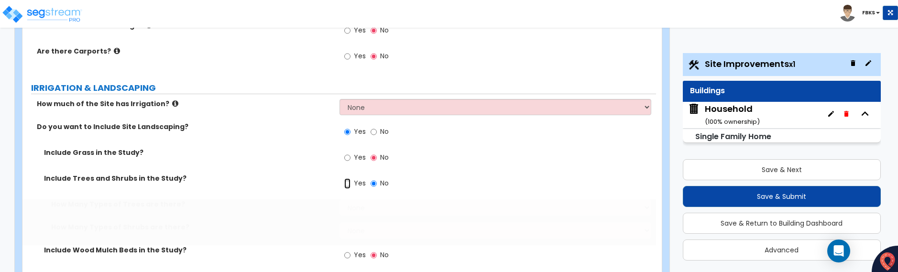
radio input "true"
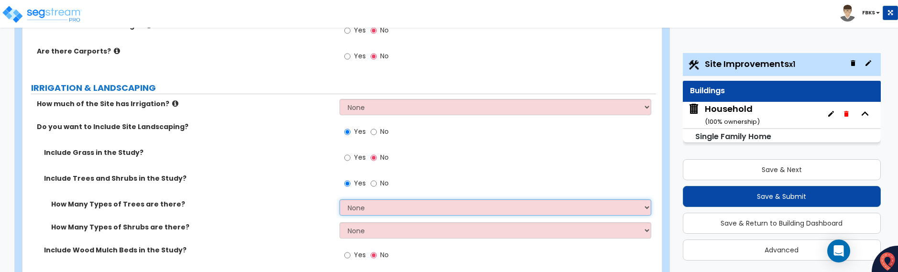
click at [365, 207] on select "None 1 2 3" at bounding box center [495, 207] width 312 height 16
select select "1"
click at [339, 199] on select "None 1 2 3" at bounding box center [495, 207] width 312 height 16
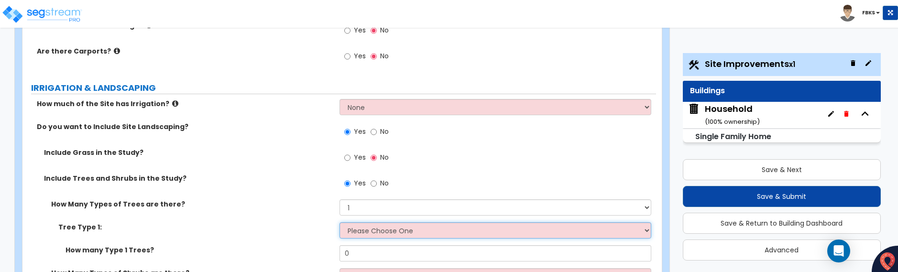
click at [363, 229] on select "Please Choose One Honey Locust Planetree Poplar Elm Hawthorn Linden Maple Red M…" at bounding box center [495, 230] width 312 height 16
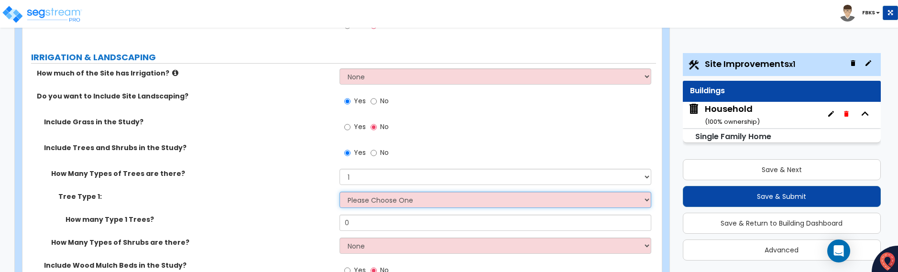
scroll to position [883, 0]
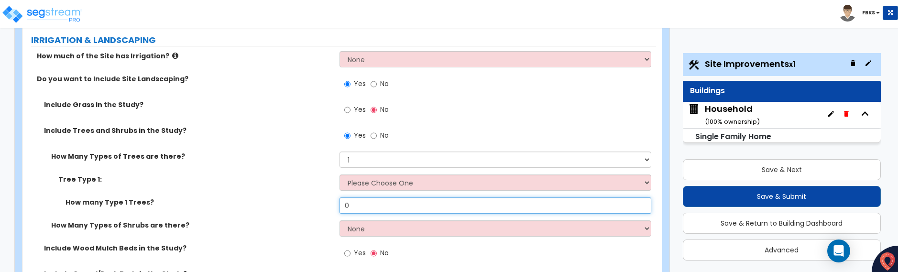
drag, startPoint x: 355, startPoint y: 206, endPoint x: 324, endPoint y: 204, distance: 31.1
click at [324, 204] on div "How many Type 1 Trees? 0" at bounding box center [338, 208] width 633 height 23
type input "1"
click at [349, 230] on select "None 1 2 3" at bounding box center [495, 228] width 312 height 16
select select "1"
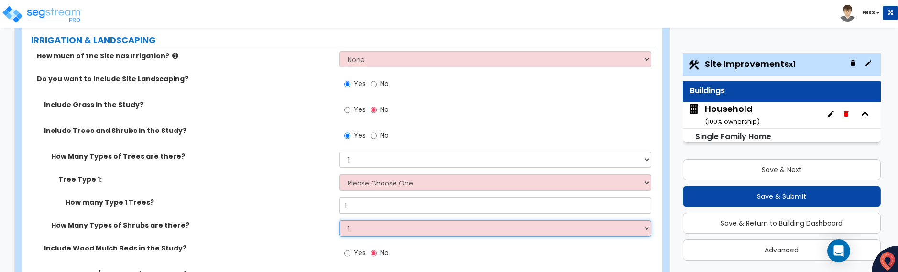
click at [339, 220] on select "None 1 2 3" at bounding box center [495, 228] width 312 height 16
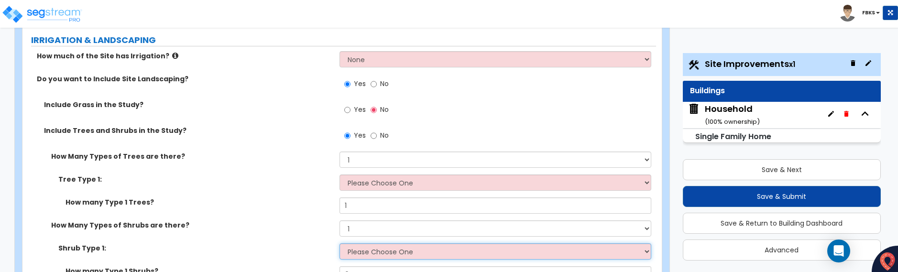
click at [372, 253] on select "Please Choose One Arborvitae Azalea Yew Boxwood Juniper Holly Cotoneaster Euony…" at bounding box center [495, 251] width 312 height 16
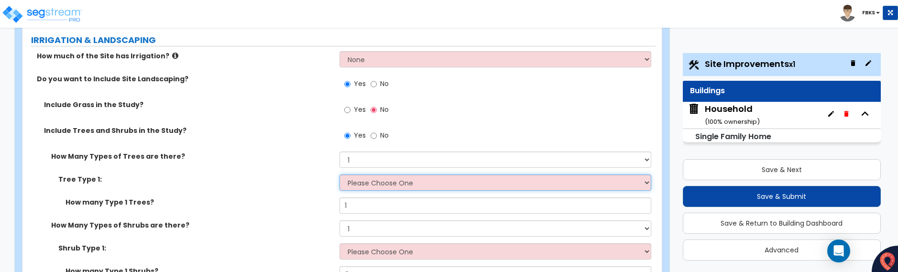
click at [388, 187] on select "Please Choose One Honey Locust Planetree Poplar Elm Hawthorn Linden Maple Red M…" at bounding box center [495, 182] width 312 height 16
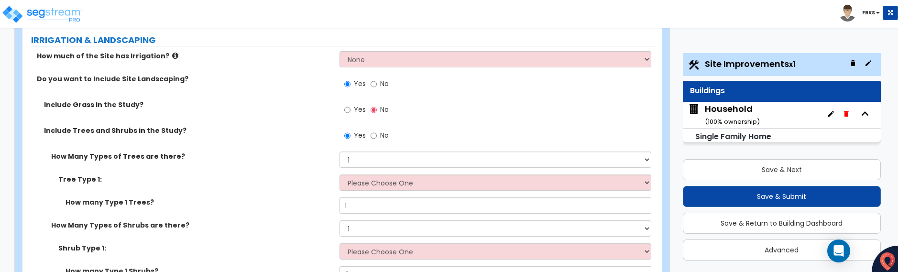
drag, startPoint x: 235, startPoint y: 210, endPoint x: 244, endPoint y: 207, distance: 10.1
click at [235, 210] on div "How many Type 1 Trees? 1" at bounding box center [338, 208] width 633 height 23
click at [346, 136] on input "Yes" at bounding box center [347, 136] width 6 height 11
click at [373, 136] on input "No" at bounding box center [374, 136] width 6 height 11
radio input "false"
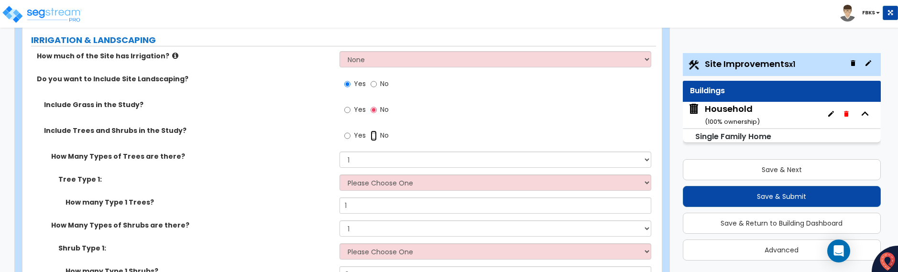
radio input "true"
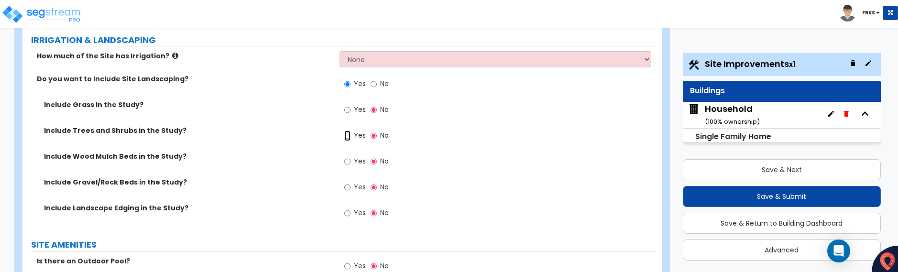
click at [347, 134] on input "Yes" at bounding box center [347, 136] width 6 height 11
radio input "true"
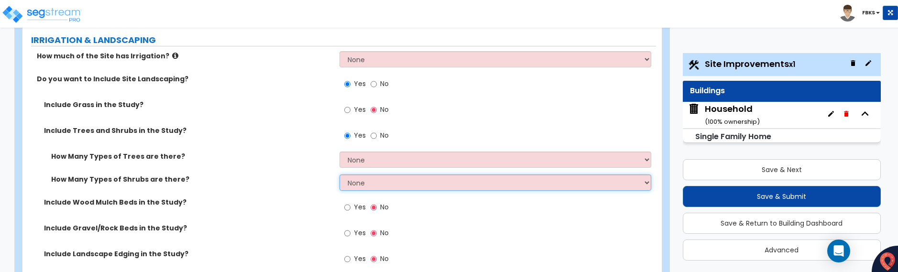
click at [376, 183] on select "None 1 2 3" at bounding box center [495, 182] width 312 height 16
click at [339, 174] on select "None 1 2 3" at bounding box center [495, 182] width 312 height 16
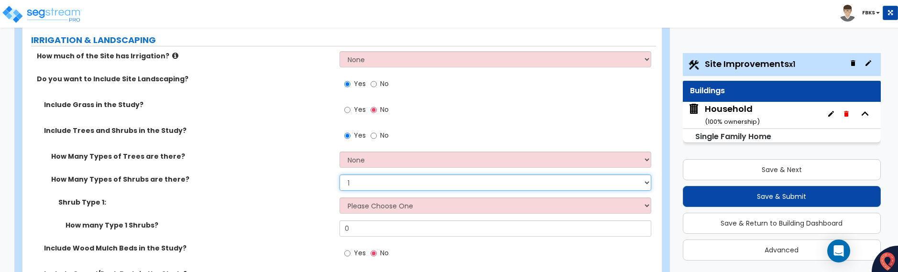
click at [361, 182] on select "None 1 2 3" at bounding box center [495, 182] width 312 height 16
select select "2"
click at [339, 174] on select "None 1 2 3" at bounding box center [495, 182] width 312 height 16
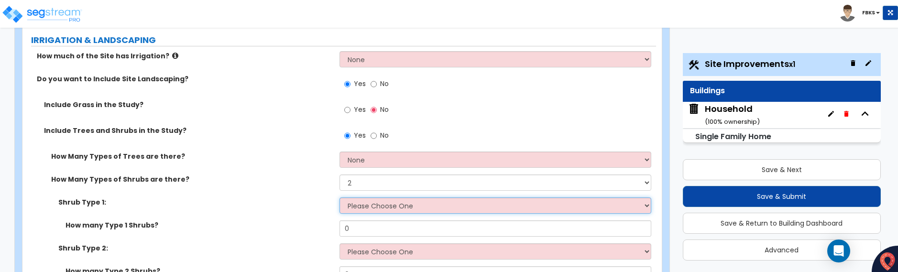
click at [353, 205] on select "Please Choose One Arborvitae Azalea Yew Boxwood Juniper Holly Cotoneaster Euony…" at bounding box center [495, 205] width 312 height 16
select select "5"
click at [339, 197] on select "Please Choose One Arborvitae Azalea Yew Boxwood Juniper Holly Cotoneaster Euony…" at bounding box center [495, 205] width 312 height 16
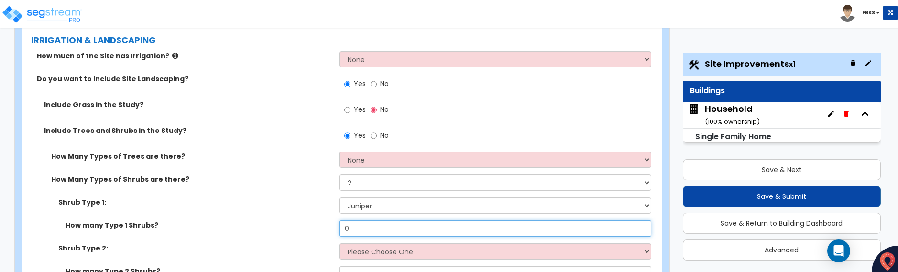
drag, startPoint x: 361, startPoint y: 228, endPoint x: 323, endPoint y: 228, distance: 38.2
click at [323, 228] on div "How many Type 1 Shrubs? 0" at bounding box center [338, 231] width 633 height 23
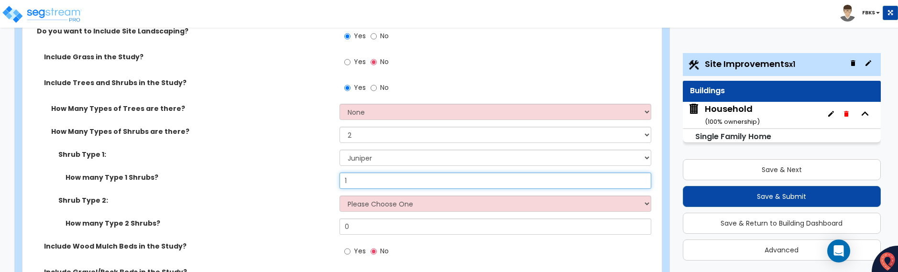
type input "1"
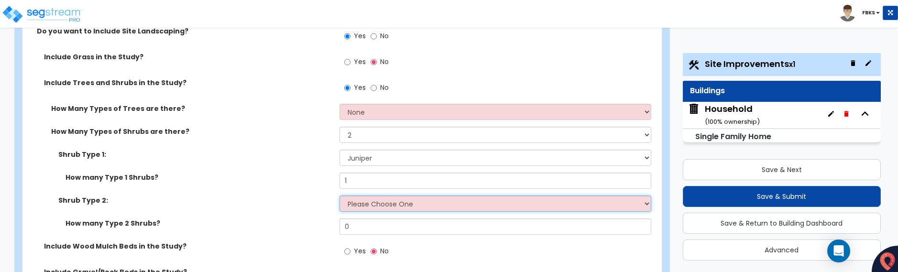
click at [372, 207] on select "Please Choose One Arborvitae Azalea Yew Boxwood Juniper Holly Cotoneaster Euony…" at bounding box center [495, 204] width 312 height 16
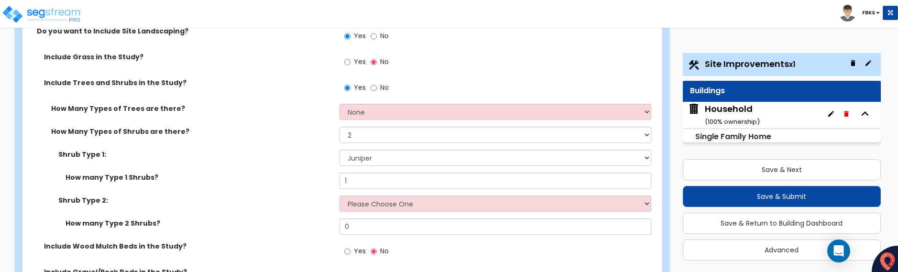
click at [288, 212] on div "Shrub Type 2: Please Choose One Arborvitae Azalea Yew Boxwood Juniper Holly Cot…" at bounding box center [338, 207] width 633 height 23
drag, startPoint x: 365, startPoint y: 228, endPoint x: 324, endPoint y: 227, distance: 41.1
click at [324, 227] on div "How many Type 2 Shrubs? 0" at bounding box center [338, 229] width 633 height 23
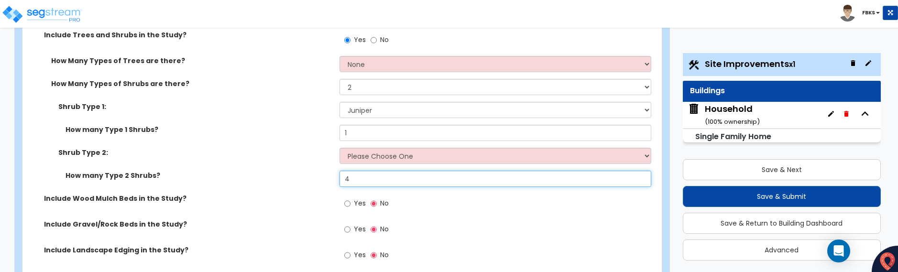
type input "4"
click at [344, 254] on input "Yes" at bounding box center [347, 255] width 6 height 11
radio input "true"
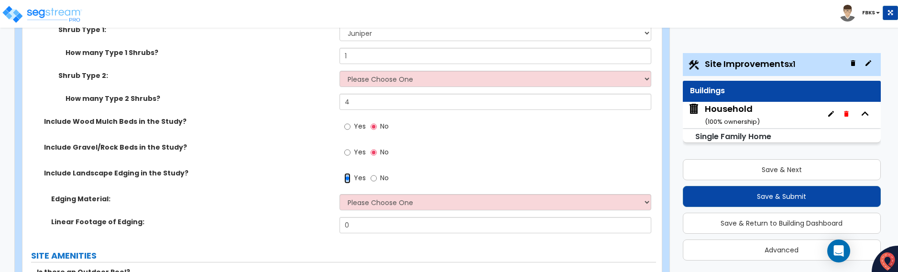
scroll to position [1075, 0]
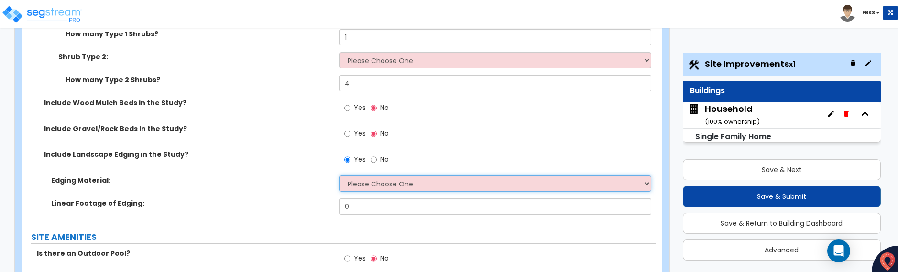
click at [377, 177] on select "Please Choose One Metal Brick Railroad Ties Concrete" at bounding box center [495, 183] width 312 height 16
select select "2"
click at [339, 175] on select "Please Choose One Metal Brick Railroad Ties Concrete" at bounding box center [495, 183] width 312 height 16
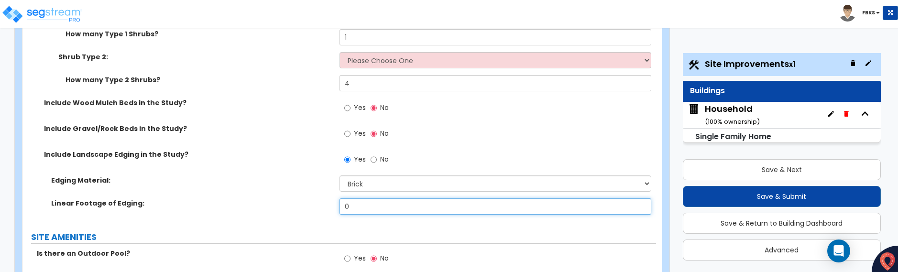
click at [357, 207] on input "0" at bounding box center [495, 206] width 312 height 16
drag, startPoint x: 357, startPoint y: 207, endPoint x: 328, endPoint y: 207, distance: 29.2
click at [328, 207] on div "Linear Footage of Edging: 0" at bounding box center [338, 209] width 633 height 23
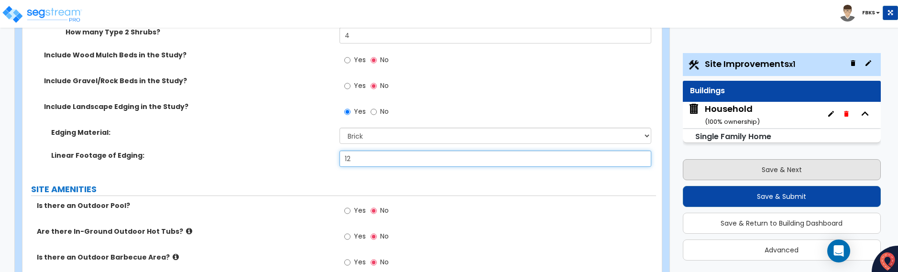
type input "12"
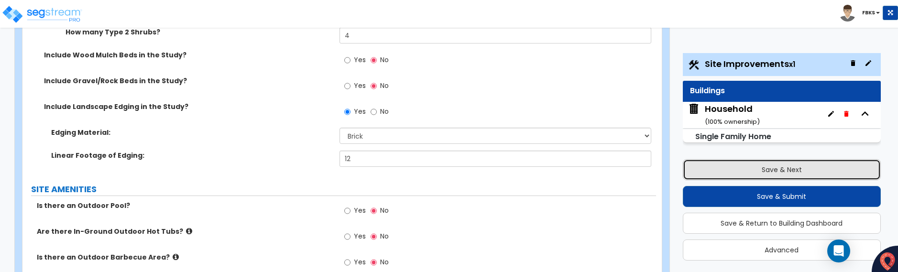
drag, startPoint x: 766, startPoint y: 167, endPoint x: 759, endPoint y: 167, distance: 6.7
click at [765, 167] on button "Save & Next" at bounding box center [782, 169] width 198 height 21
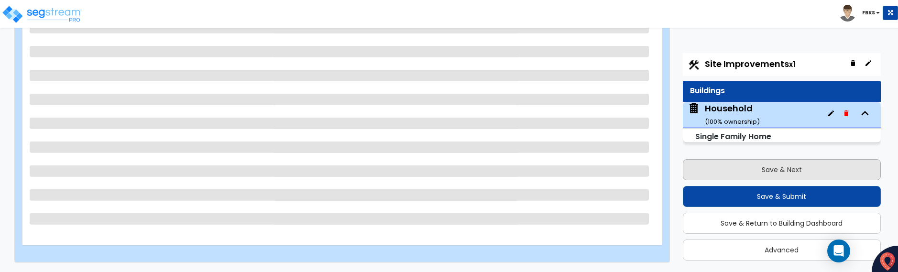
scroll to position [140, 0]
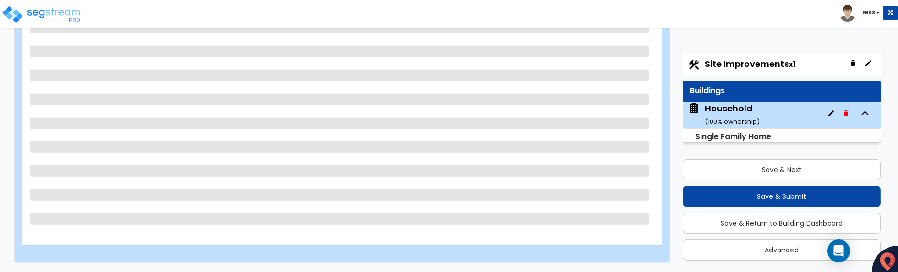
select select "1"
select select "7"
select select "2"
select select "1"
select select "5"
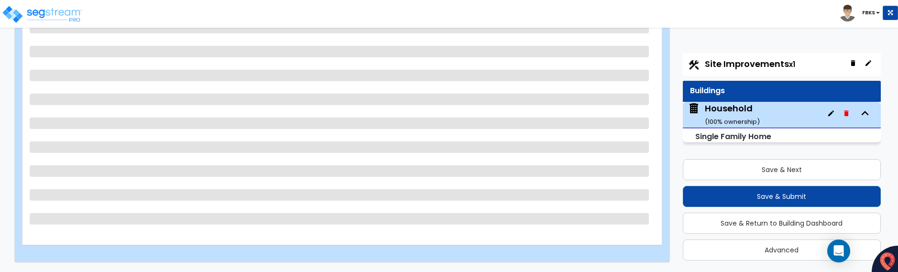
select select "1"
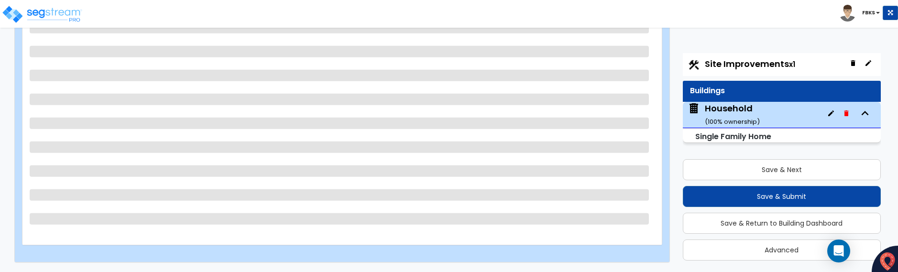
select select "1"
select select "3"
select select "5"
select select "3"
select select "1"
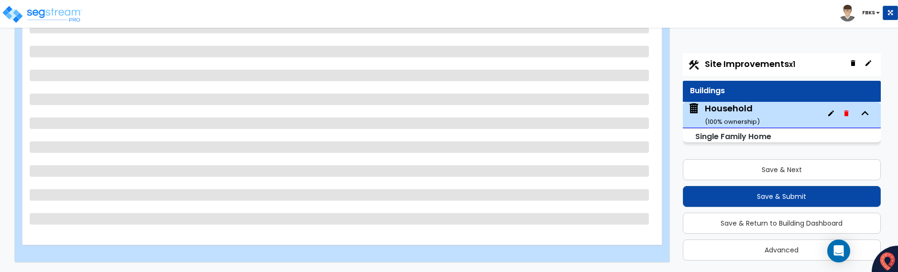
select select "6"
select select "4"
select select "3"
select select "1"
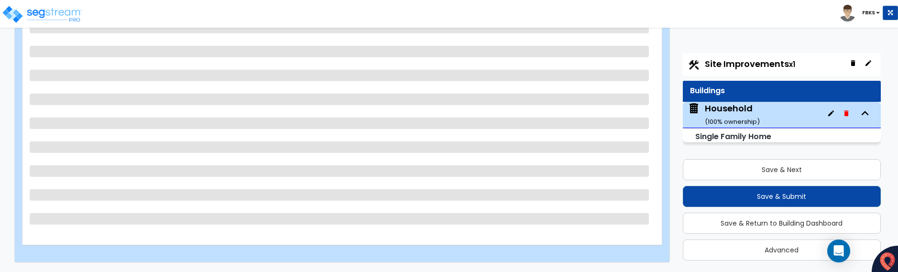
select select "2"
select select "3"
select select "4"
select select "1"
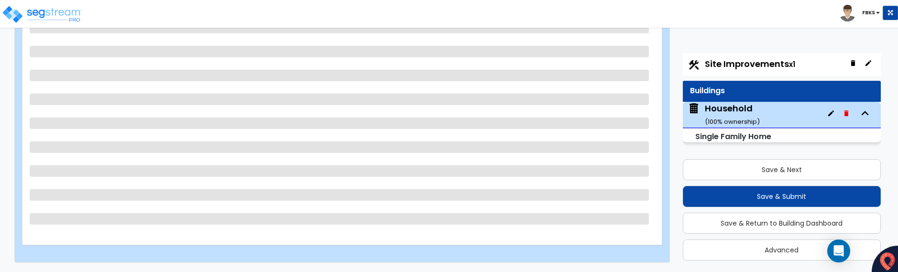
select select "2"
select select "1"
select select "2"
select select "1"
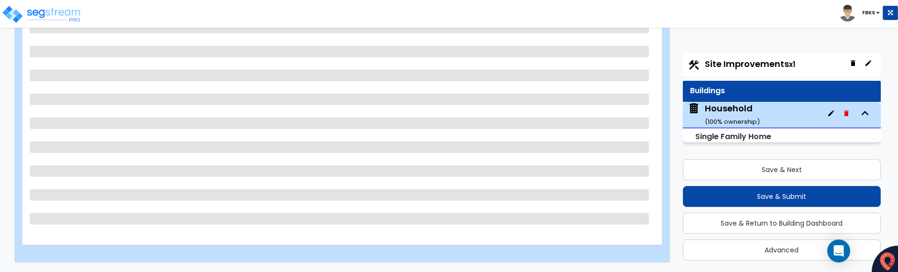
select select "1"
select select "2"
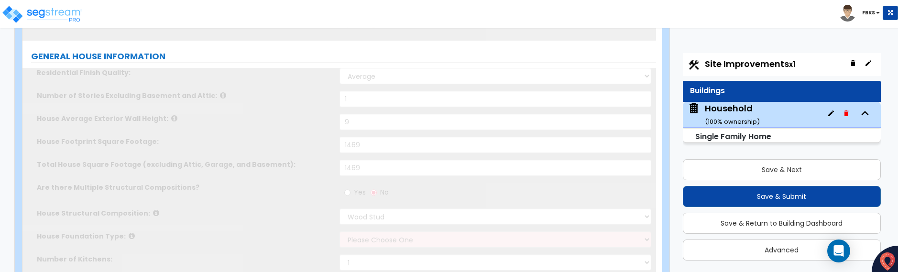
type input "2"
select select "2"
type input "3"
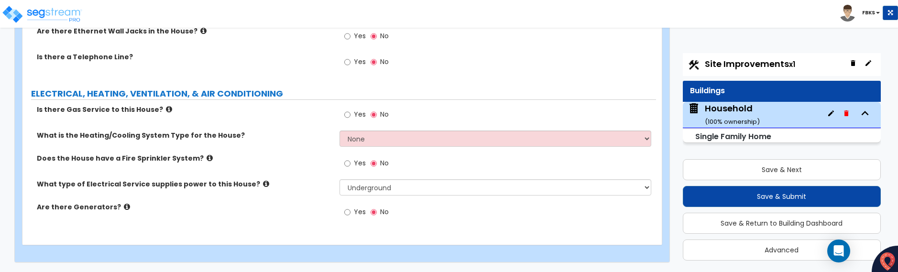
scroll to position [3792, 0]
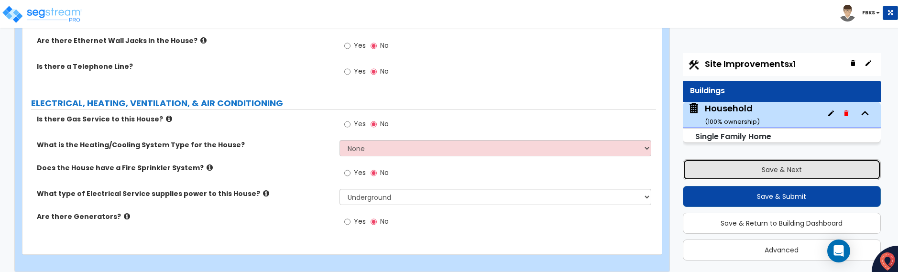
click at [785, 169] on button "Save & Next" at bounding box center [782, 169] width 198 height 21
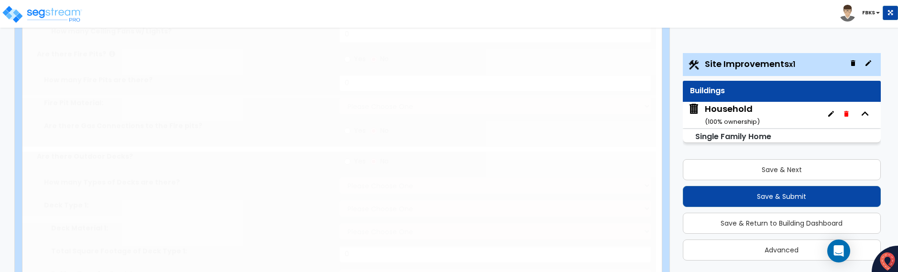
select select "2"
type input "7492"
select select "2"
type input "518"
radio input "true"
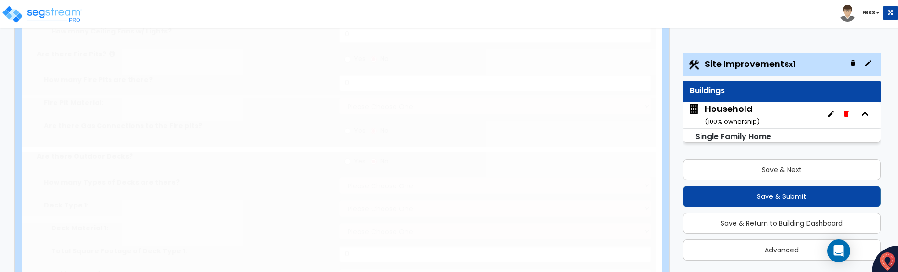
select select "1"
type input "76"
radio input "true"
select select "1"
type input "4"
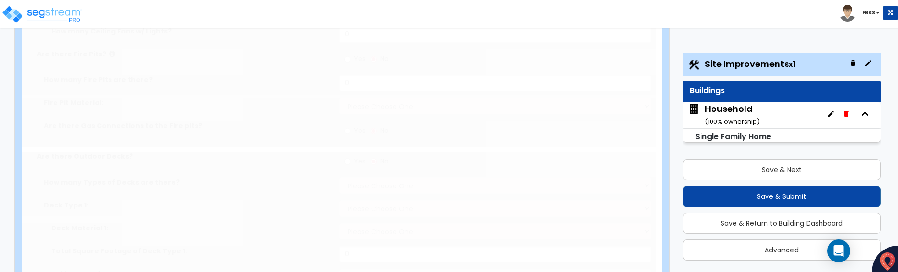
type input "4"
radio input "true"
select select "2"
type input "76"
select select "1"
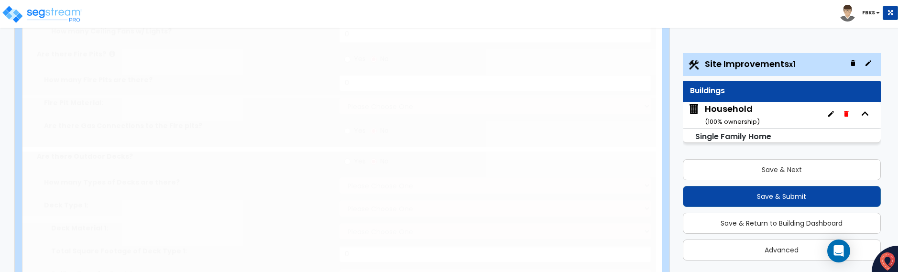
select select "1"
radio input "true"
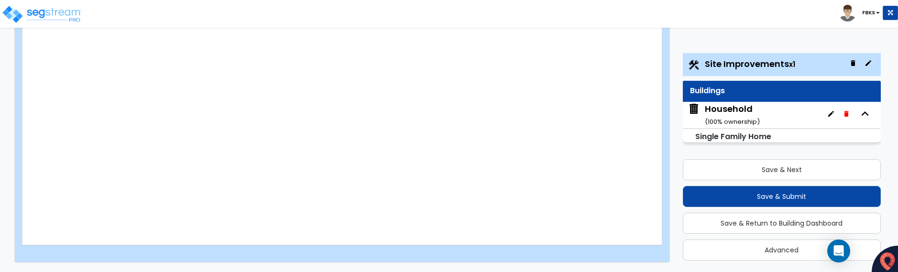
scroll to position [2200, 0]
